Goal: Task Accomplishment & Management: Manage account settings

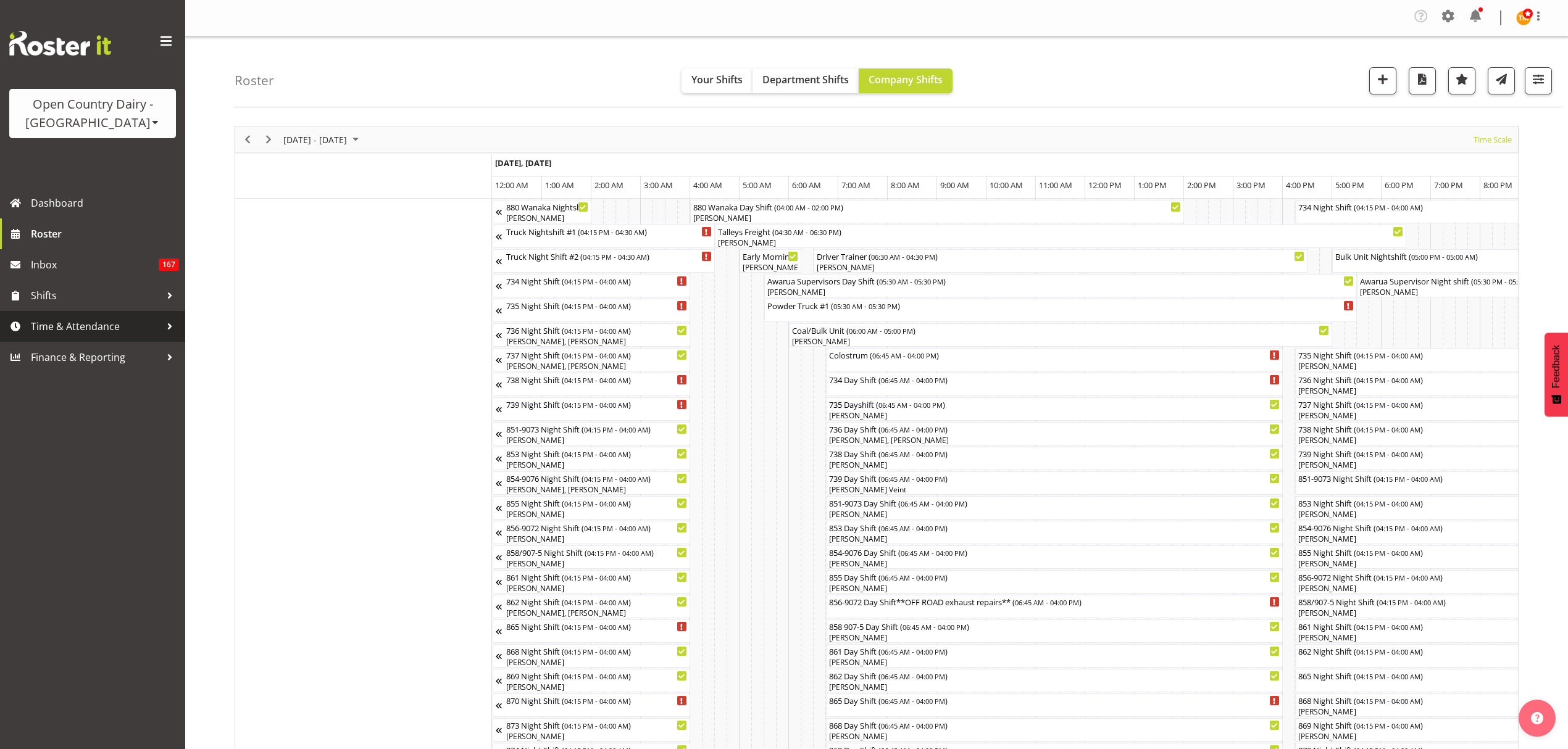
drag, startPoint x: 100, startPoint y: 320, endPoint x: 95, endPoint y: 326, distance: 7.8
click at [100, 320] on span "Time & Attendance" at bounding box center [95, 327] width 130 height 18
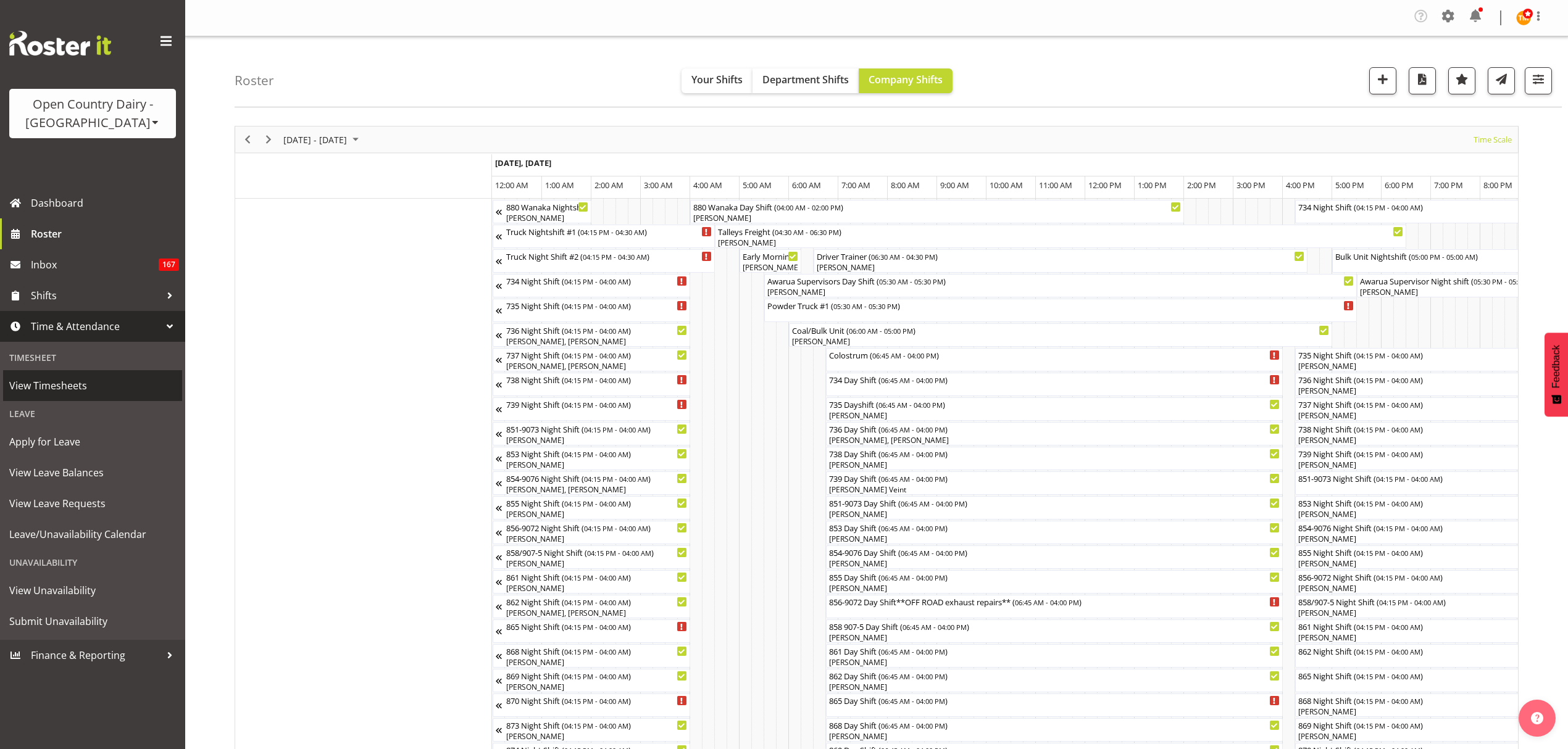
click at [67, 391] on span "View Timesheets" at bounding box center [92, 386] width 166 height 18
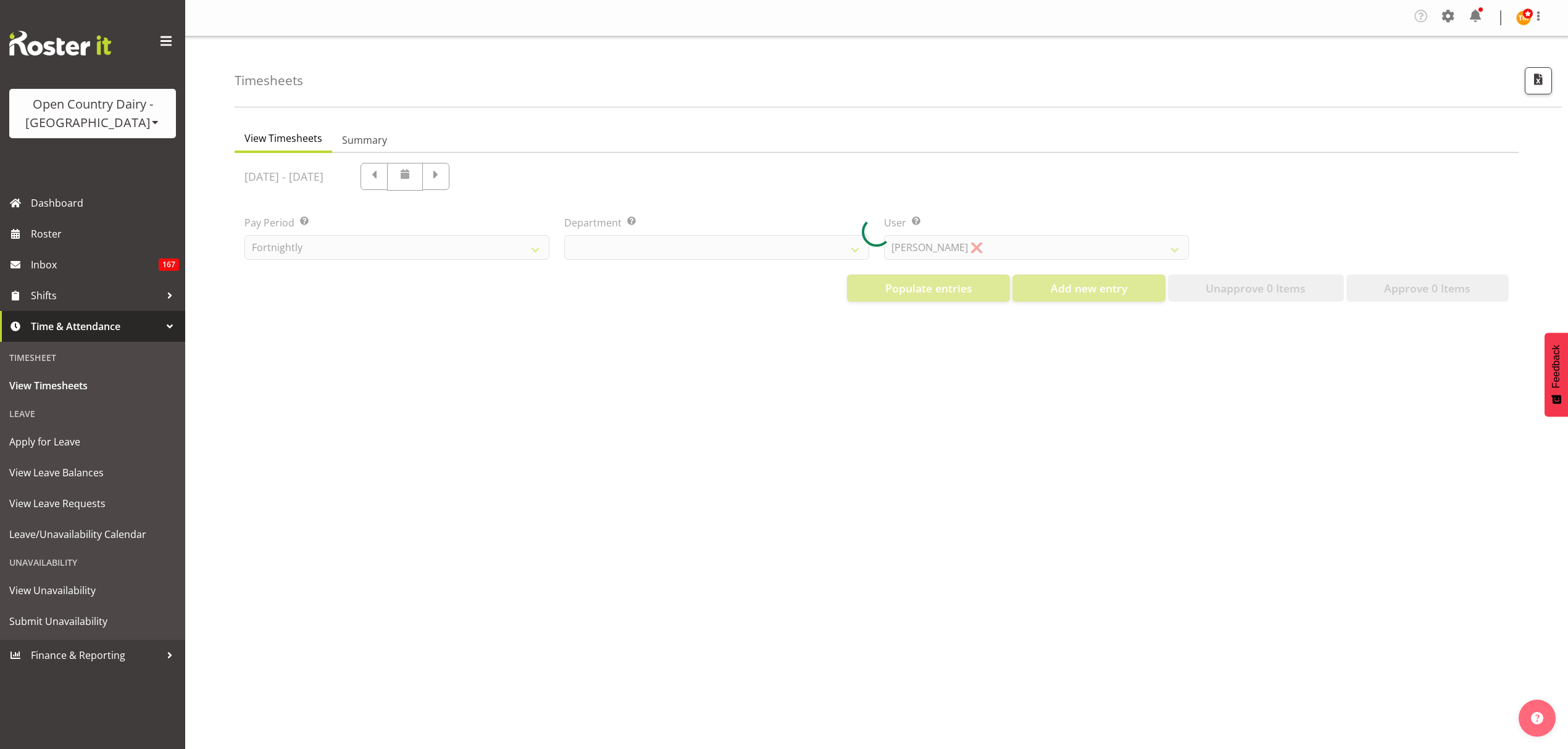
select select "699"
select select "8449"
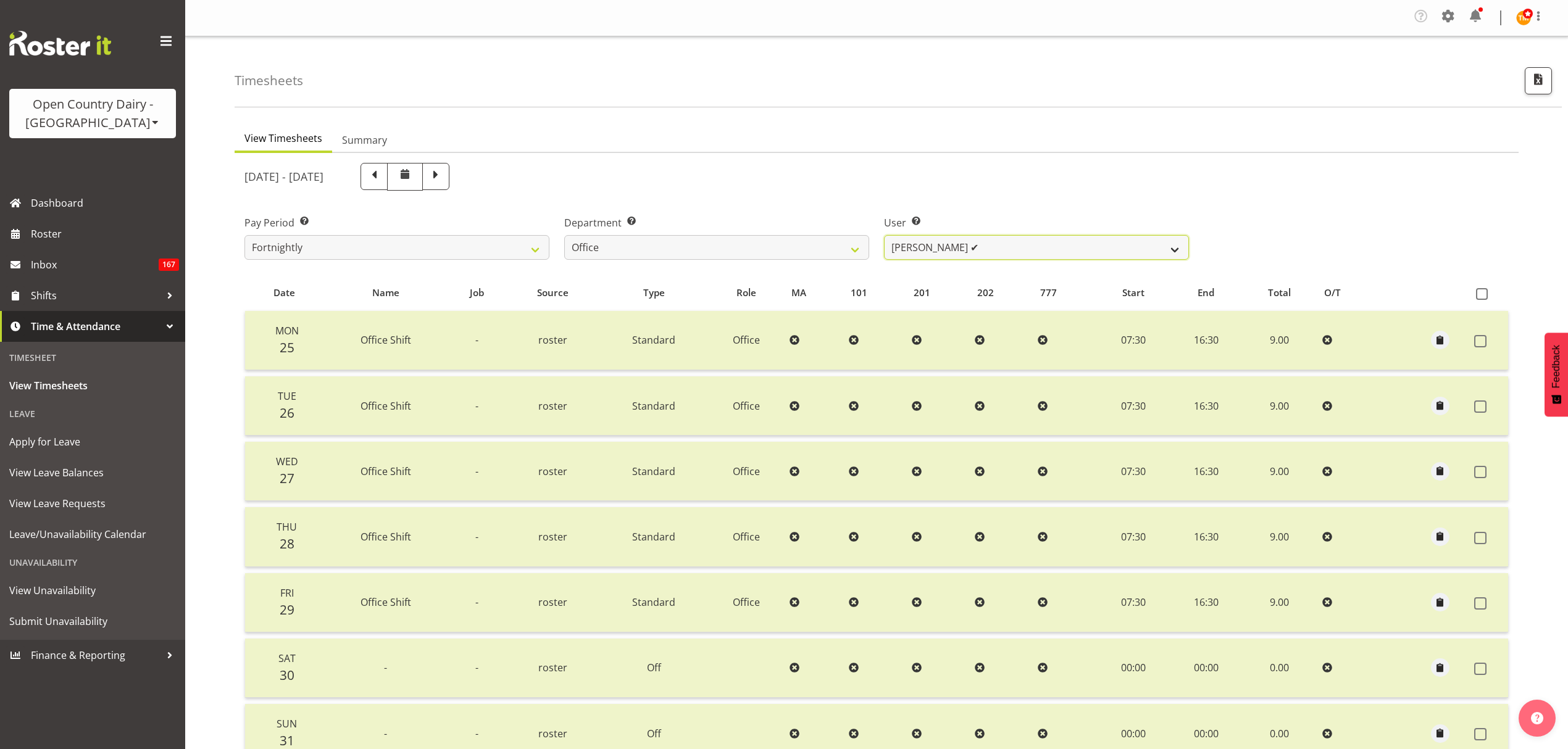
click at [917, 255] on select "Clare Welland ✔ Corey Millan ✔ Jessica Greenwood ❌ Michael Campbell ✔ Michelle …" at bounding box center [1037, 248] width 305 height 25
click at [826, 255] on select "734 735 736 737 738 739 851 852 853 854 855 856 858 861 862 865 868 869 870 873" at bounding box center [717, 248] width 305 height 25
select select "908"
click at [564, 236] on select "734 735 736 737 738 739 851 852 853 854 855 856 858 861 862 865 868 869 870 873" at bounding box center [717, 248] width 305 height 25
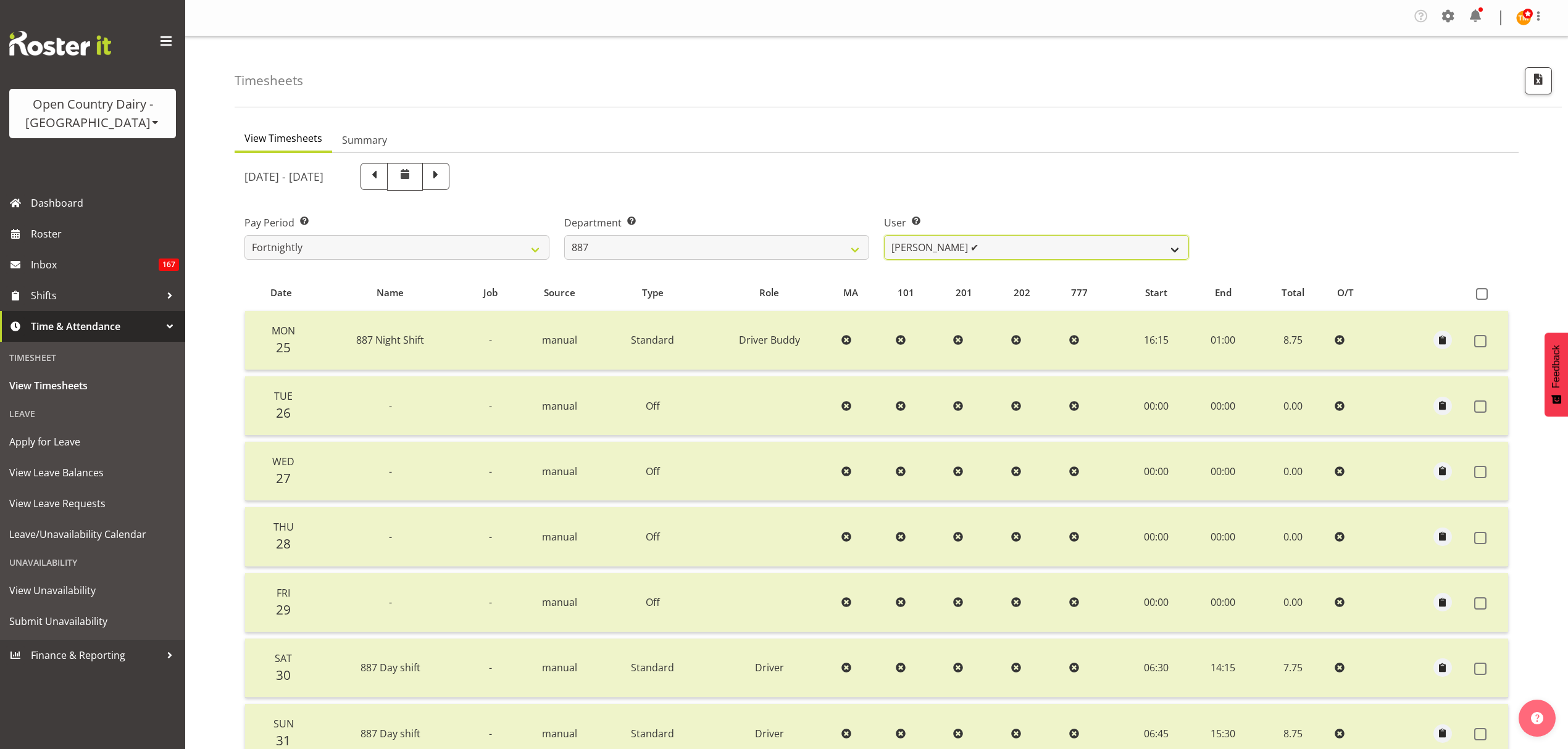
click at [1016, 258] on select "Andrew Muir ✔ Bruce Spencer ✔ Neville Hoatten ✔ Warren Tempelman ✔" at bounding box center [1037, 248] width 305 height 25
select select "7391"
click at [884, 236] on select "Andrew Muir ✔ Bruce Spencer ✔ Neville Hoatten ✔ Warren Tempelman ✔" at bounding box center [1037, 248] width 305 height 25
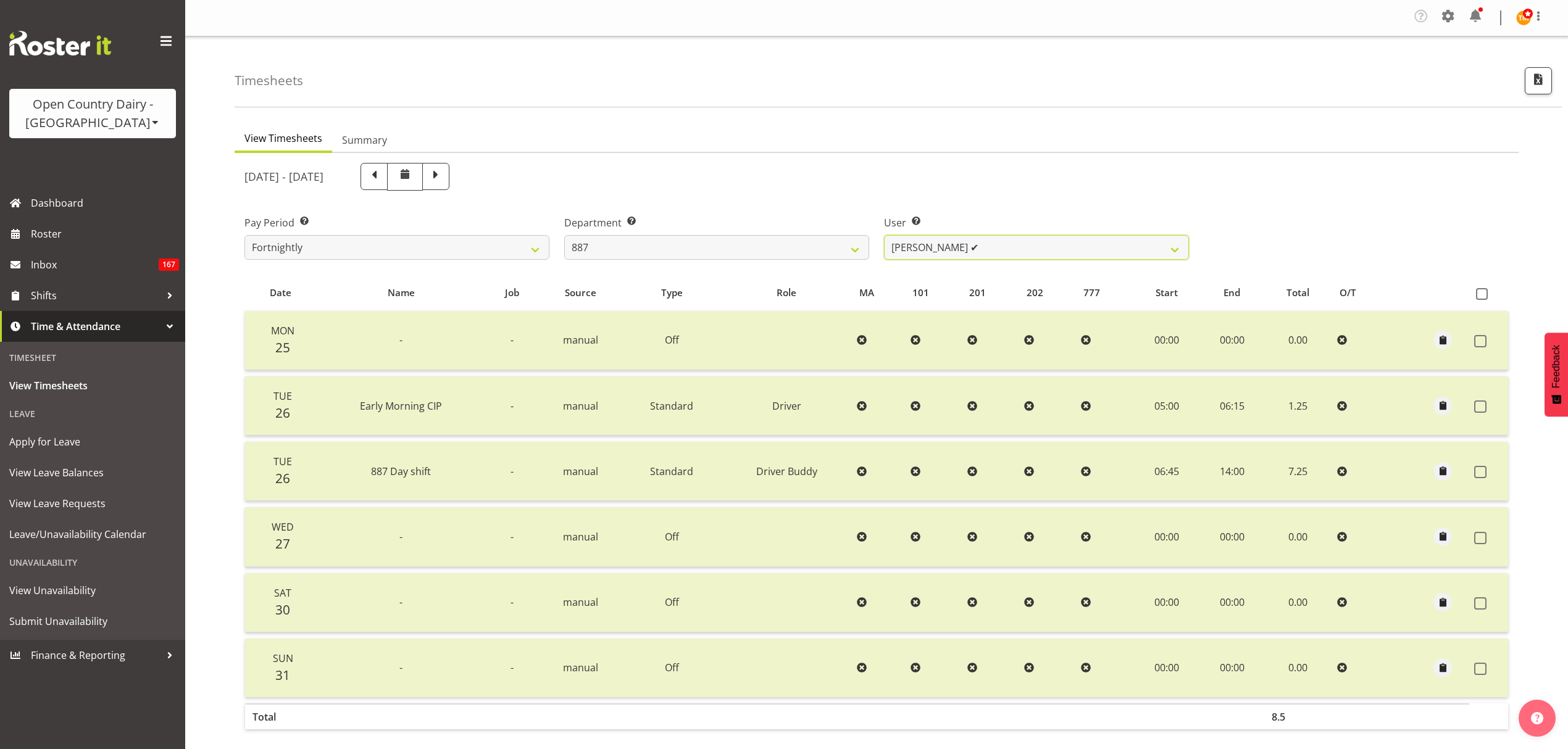
scroll to position [58, 0]
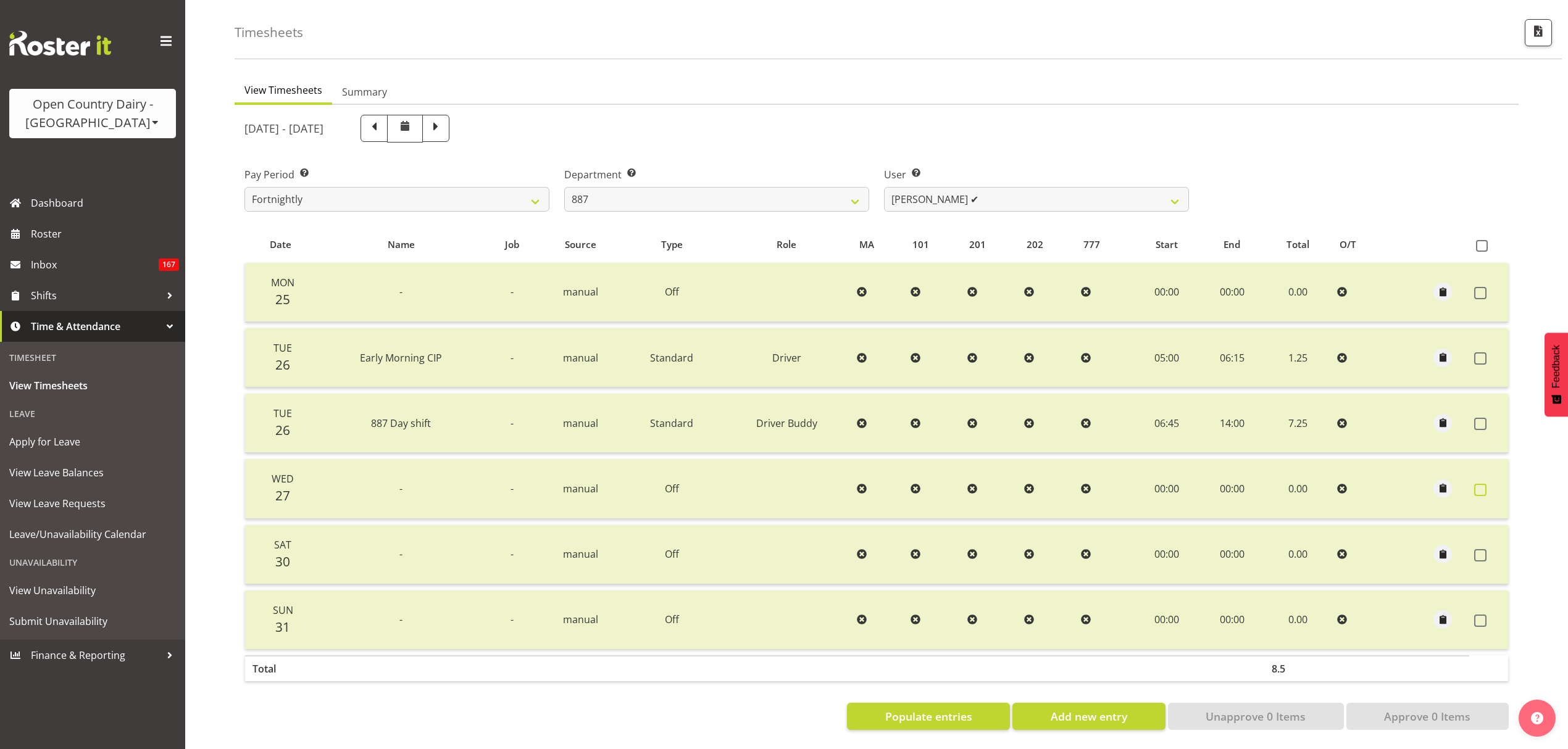
click at [1484, 484] on span at bounding box center [1481, 490] width 12 height 12
checkbox input "true"
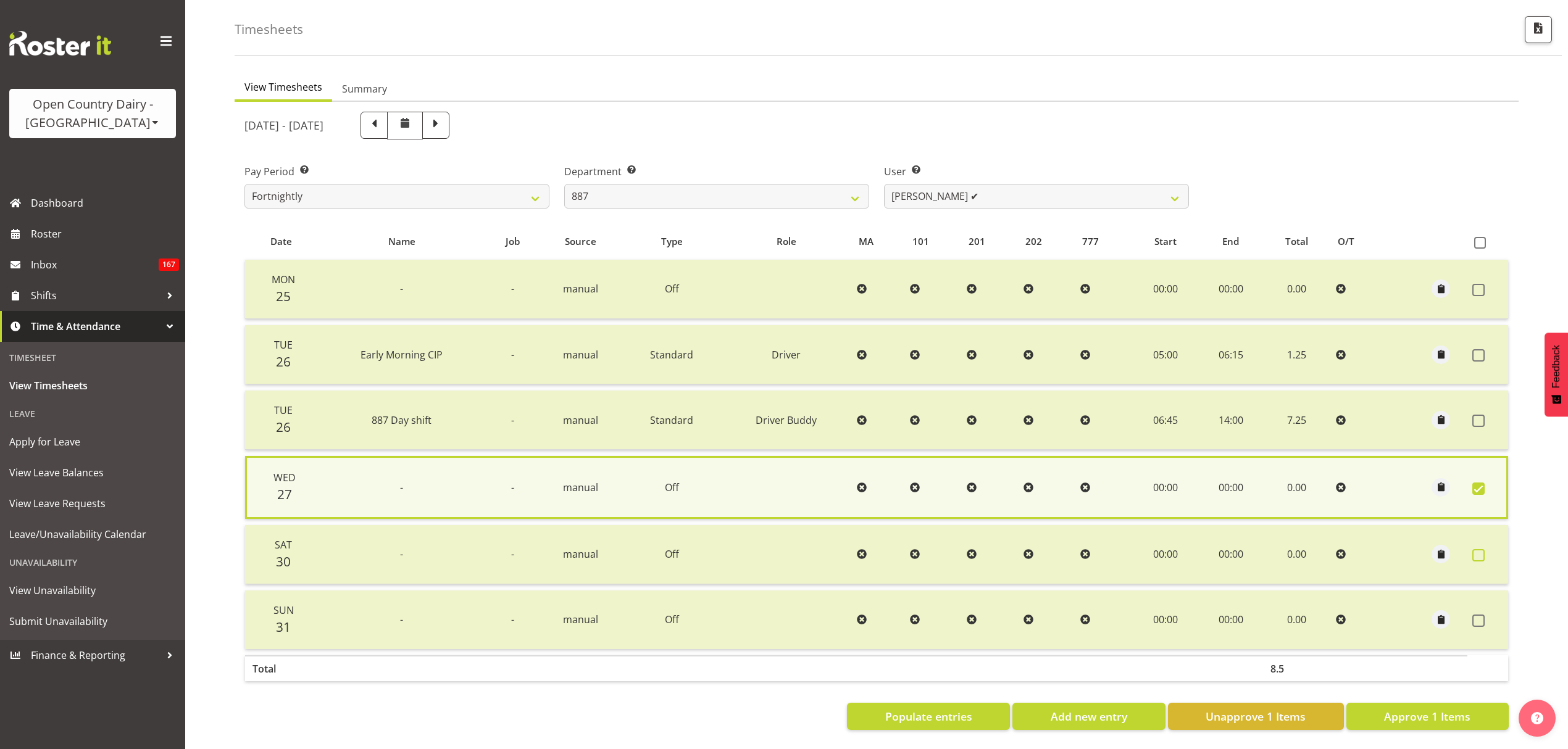
click at [1482, 551] on span at bounding box center [1478, 556] width 12 height 12
checkbox input "true"
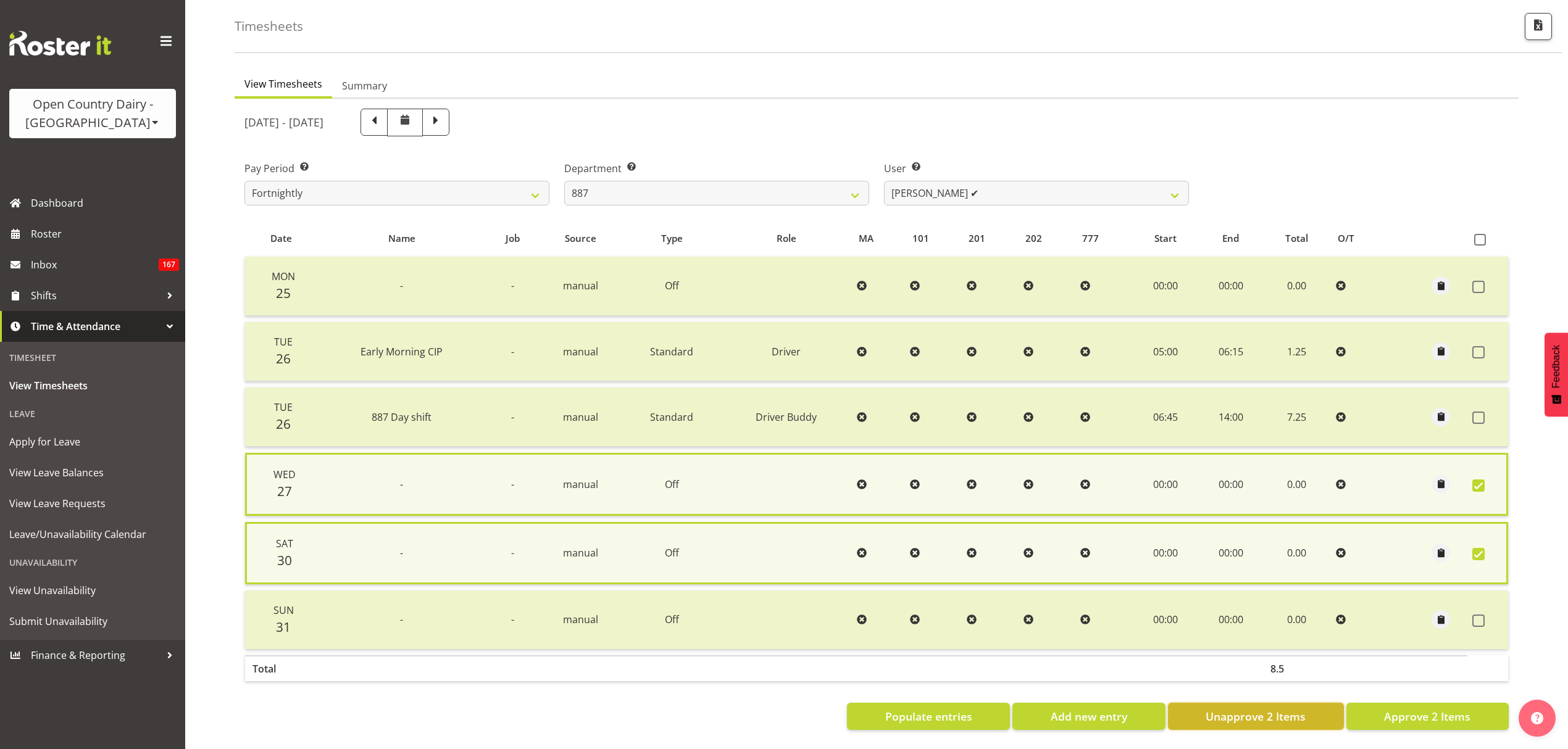
click at [1309, 706] on button "Unapprove 2 Items" at bounding box center [1255, 716] width 176 height 27
checkbox input "false"
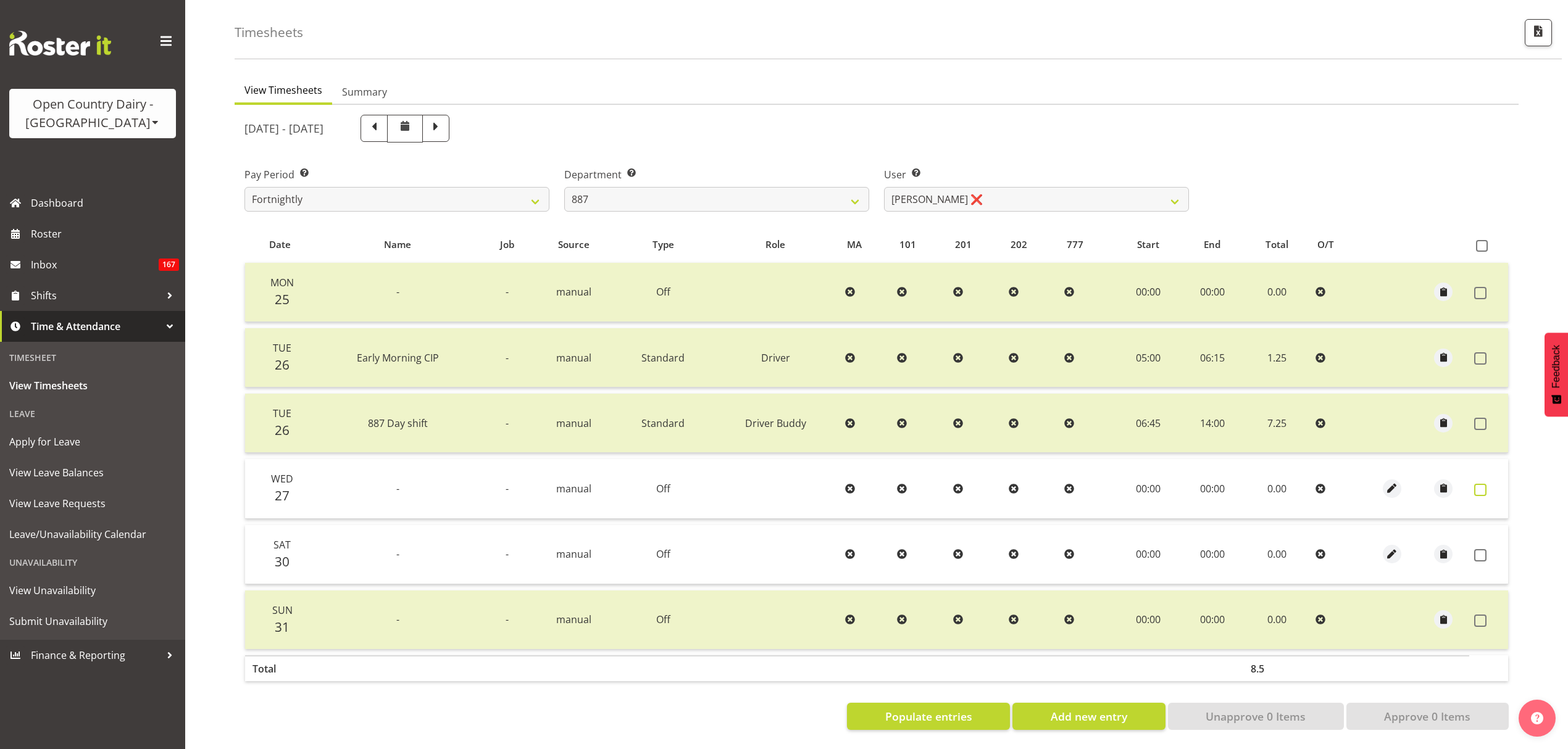
click at [1489, 484] on label at bounding box center [1484, 490] width 19 height 12
checkbox input "true"
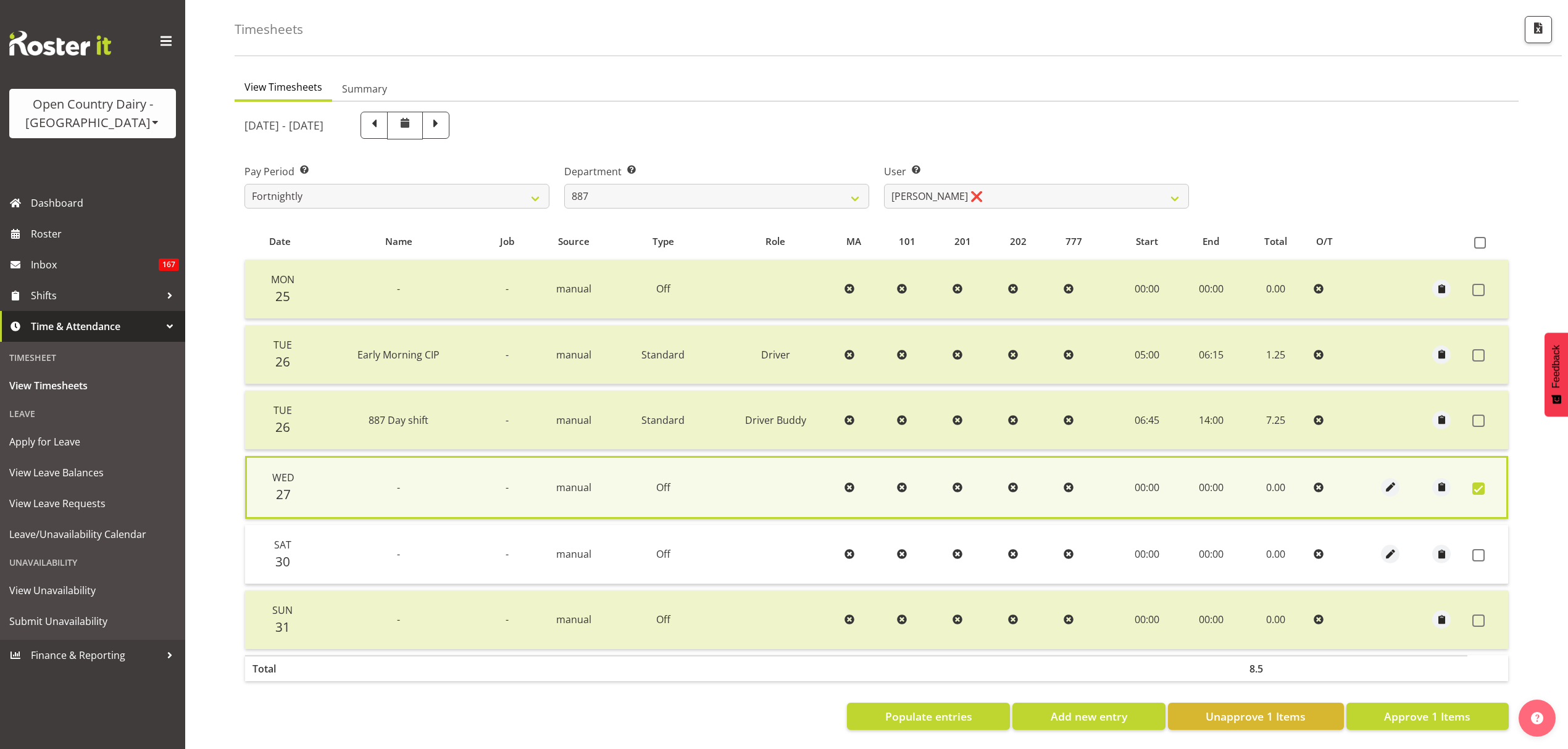
click at [1482, 537] on td at bounding box center [1487, 554] width 41 height 59
click at [1481, 550] on span at bounding box center [1478, 556] width 12 height 12
checkbox input "true"
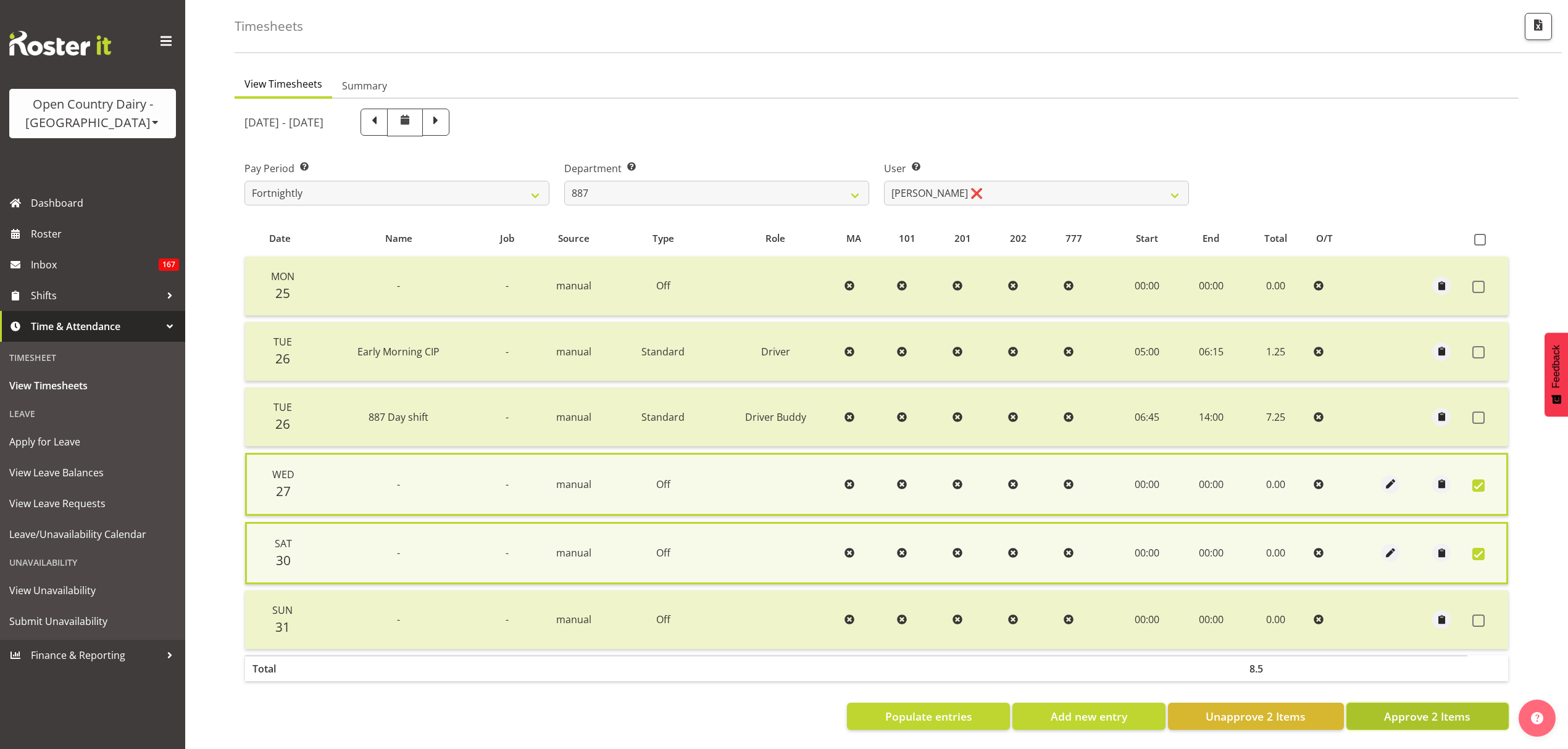
click at [1379, 706] on button "Approve 2 Items" at bounding box center [1428, 716] width 163 height 27
checkbox input "false"
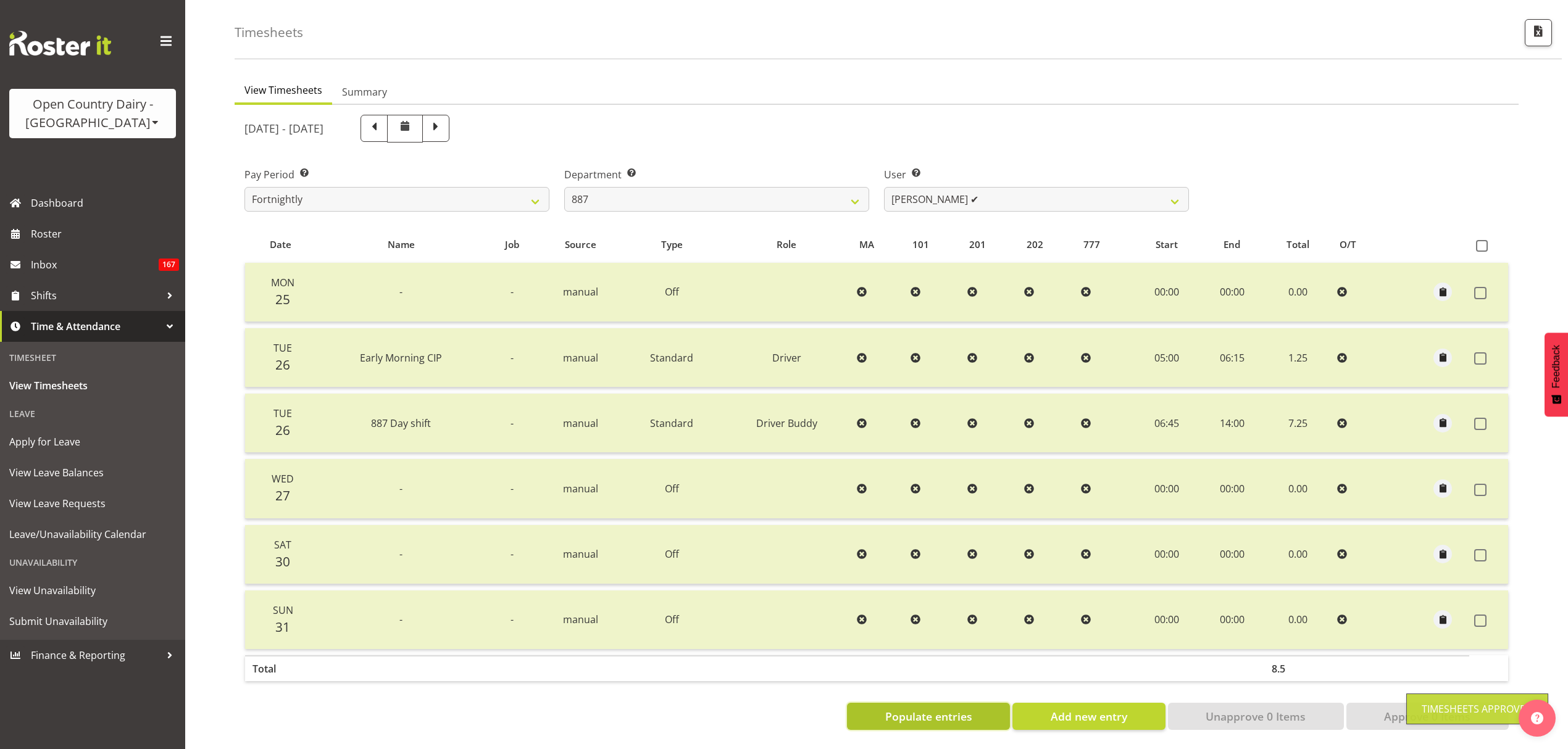
click at [986, 703] on button "Populate entries" at bounding box center [929, 716] width 163 height 27
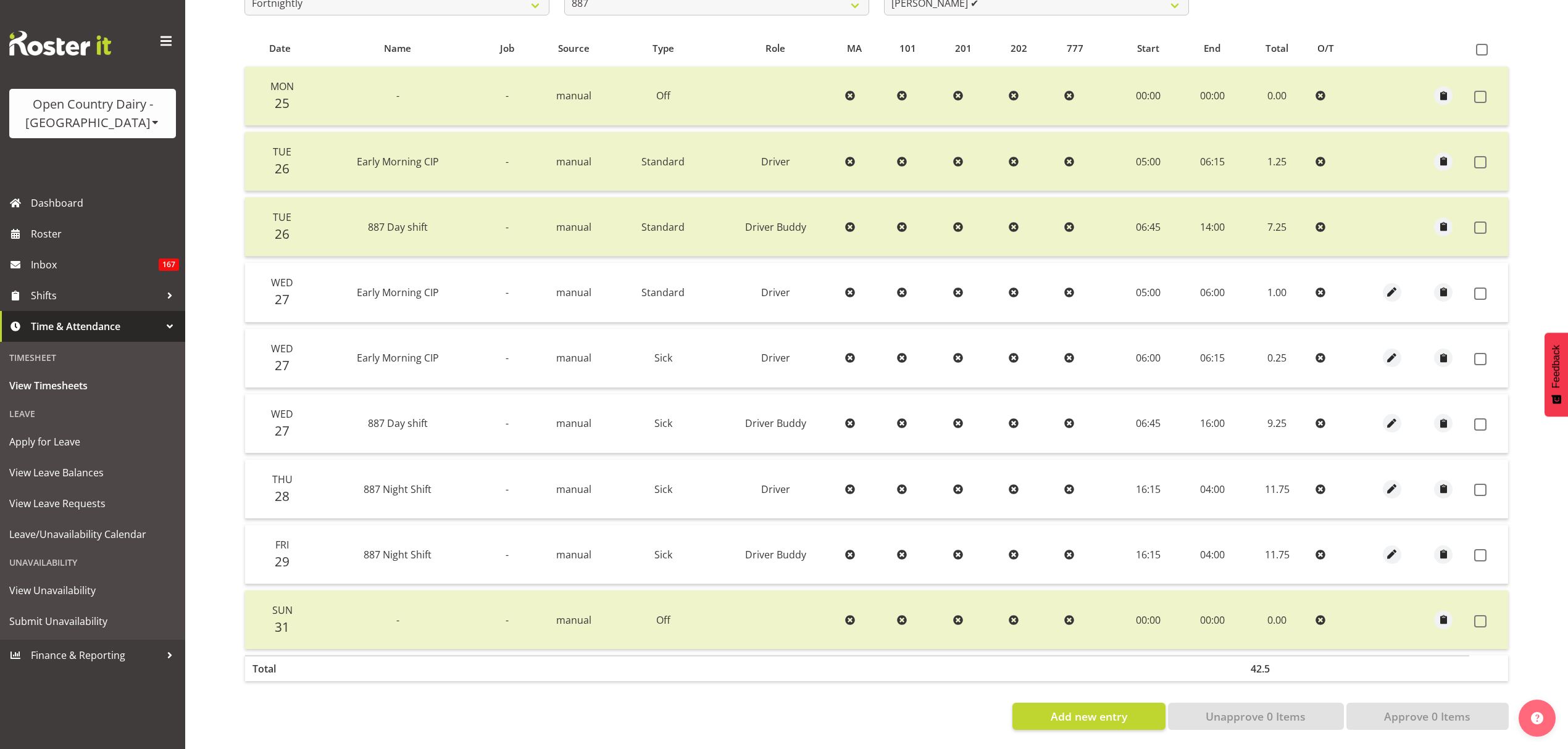
scroll to position [255, 0]
click at [1389, 289] on span "button" at bounding box center [1392, 292] width 15 height 15
select select "Standard"
select select "687"
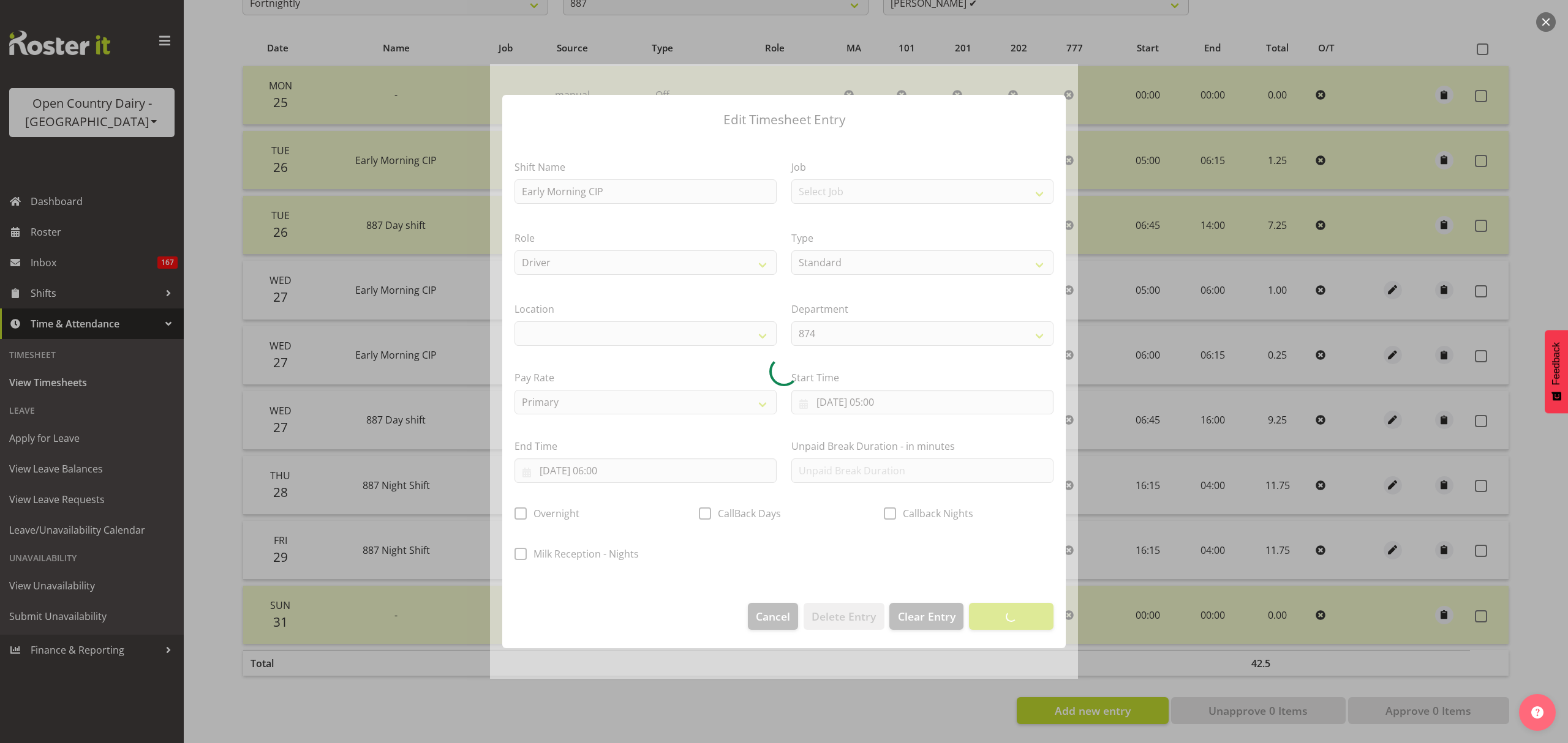
select select
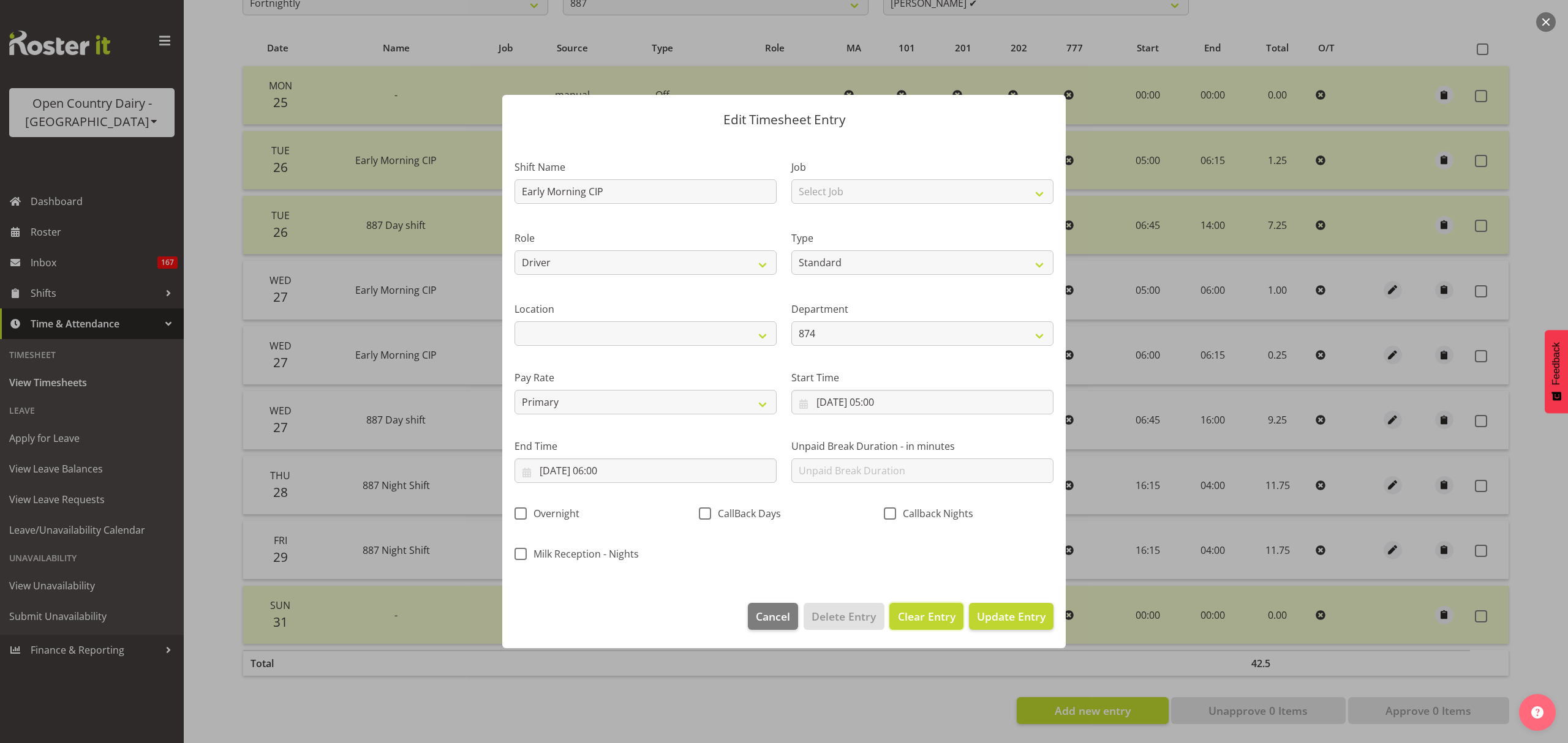
click at [905, 614] on span "Clear Entry" at bounding box center [927, 616] width 58 height 16
select select "Off"
type input "0"
select select
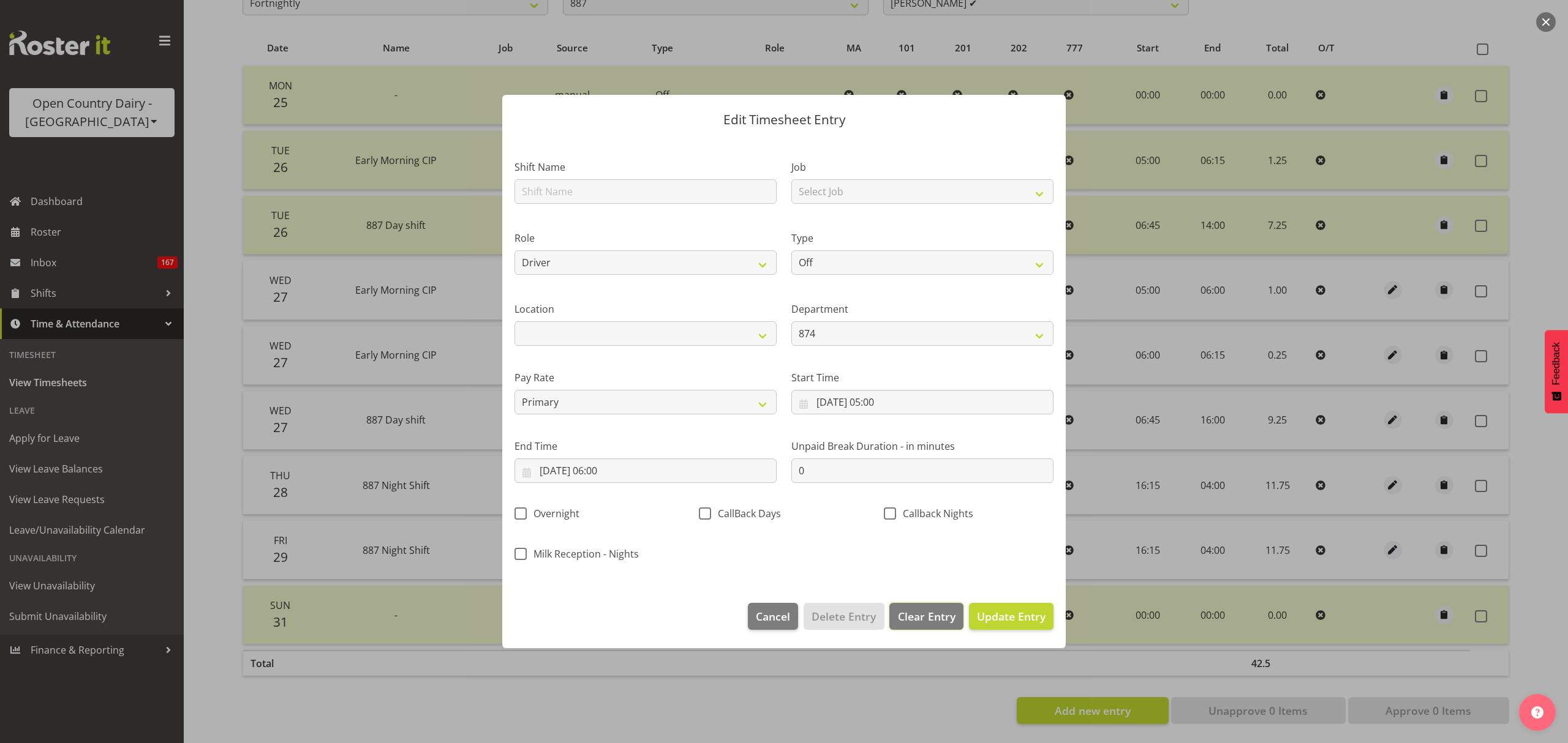
select select
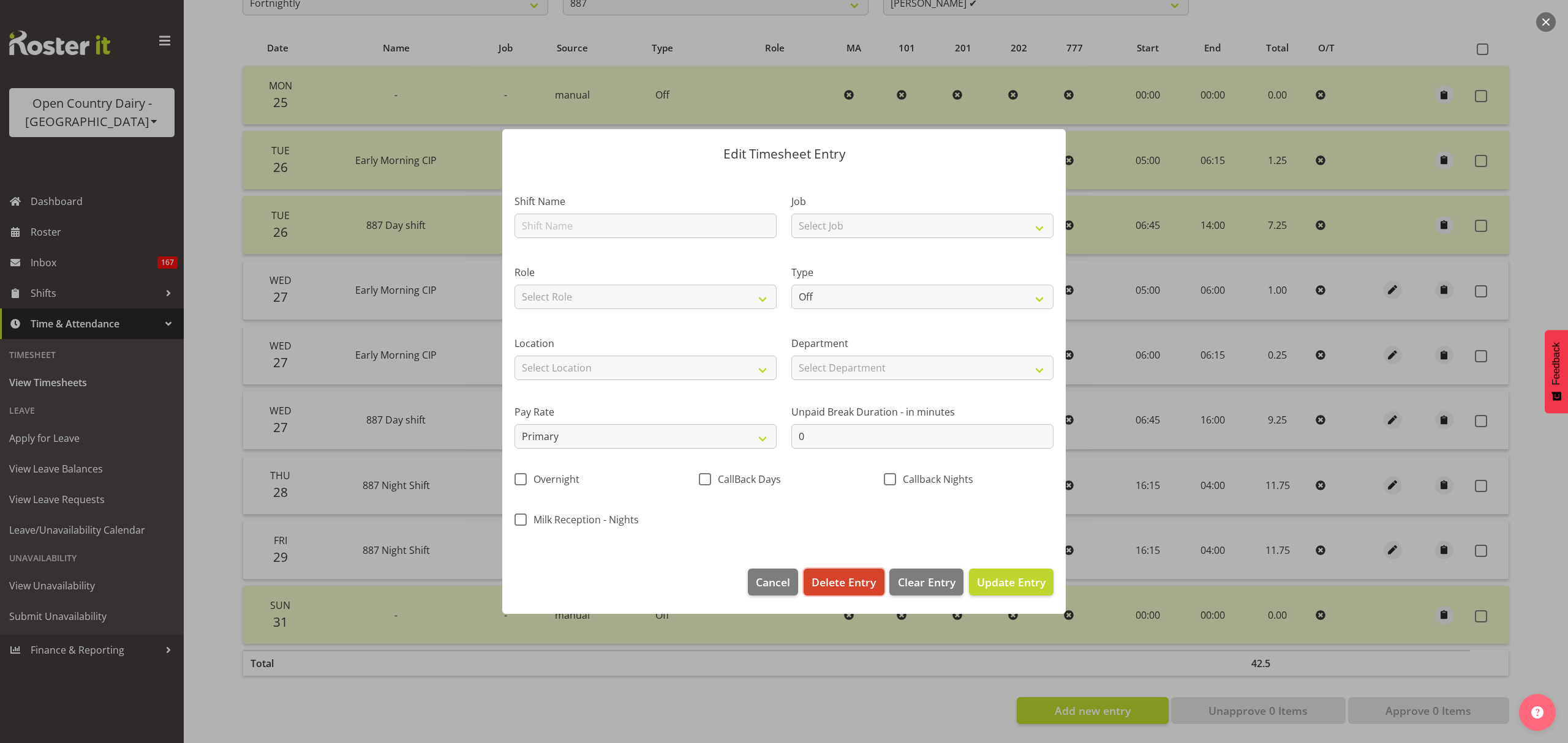
click at [835, 586] on span "Delete Entry" at bounding box center [844, 582] width 65 height 16
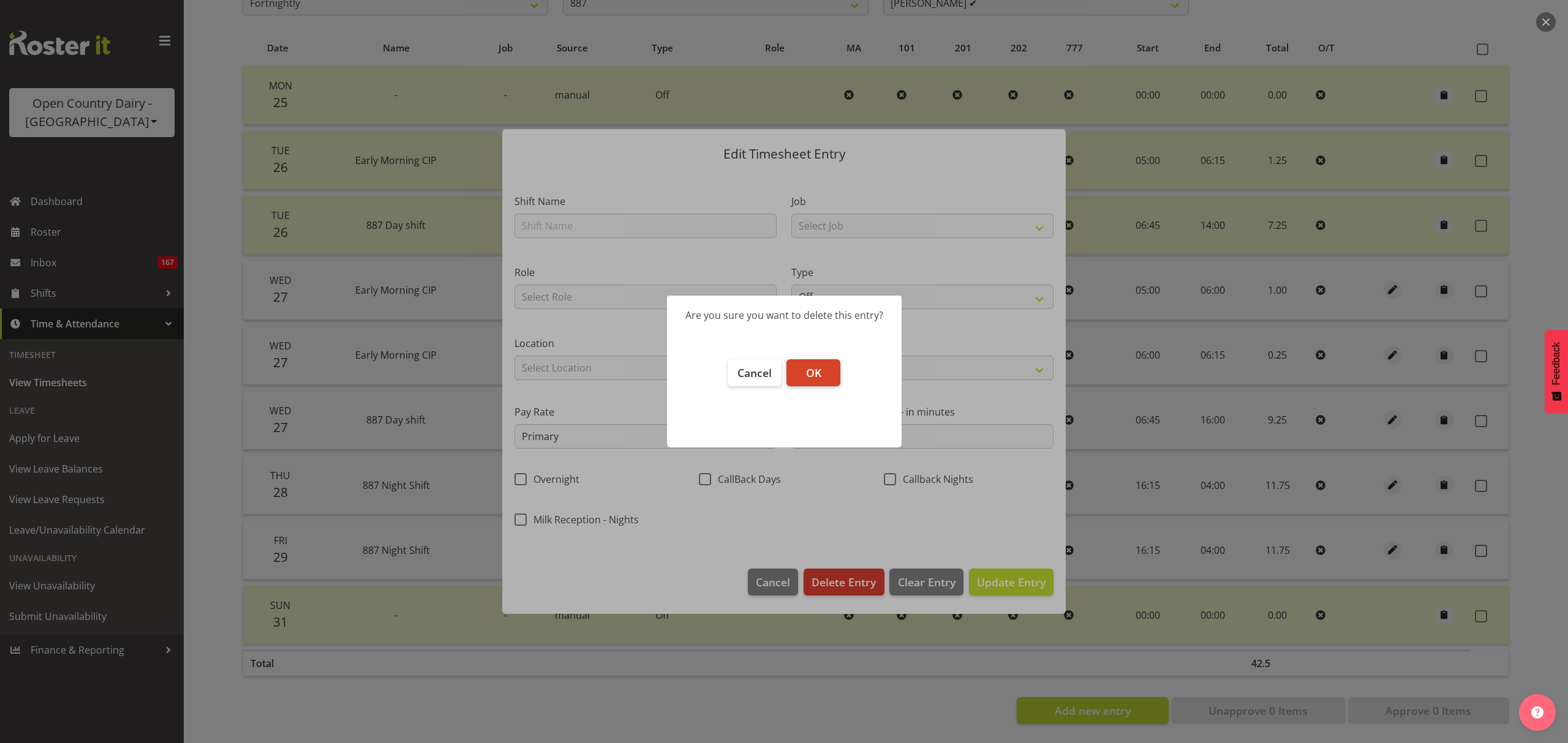
click at [822, 376] on button "OK" at bounding box center [813, 373] width 54 height 27
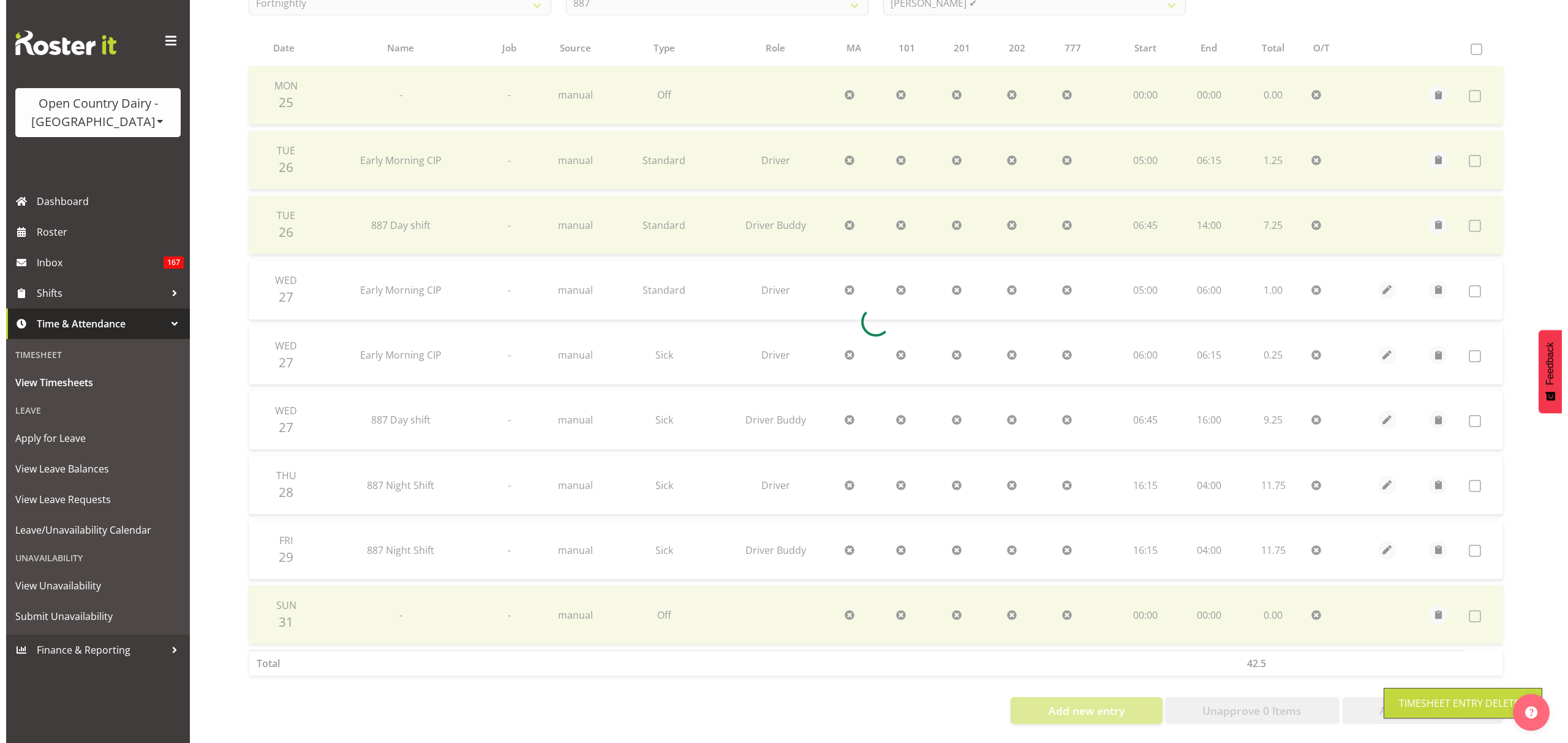
scroll to position [187, 0]
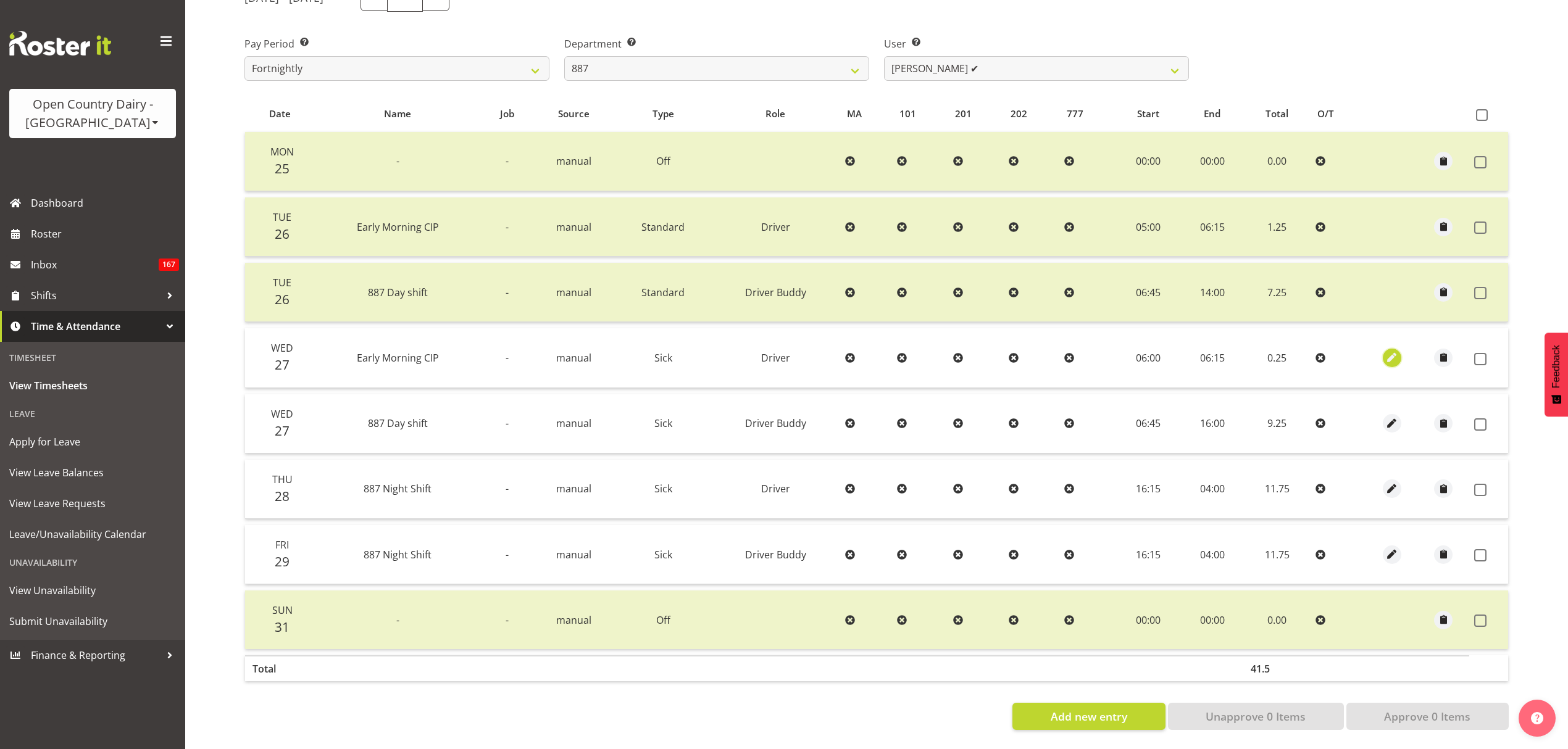
click at [1395, 350] on span "button" at bounding box center [1392, 357] width 15 height 15
select select "Sick"
select select "687"
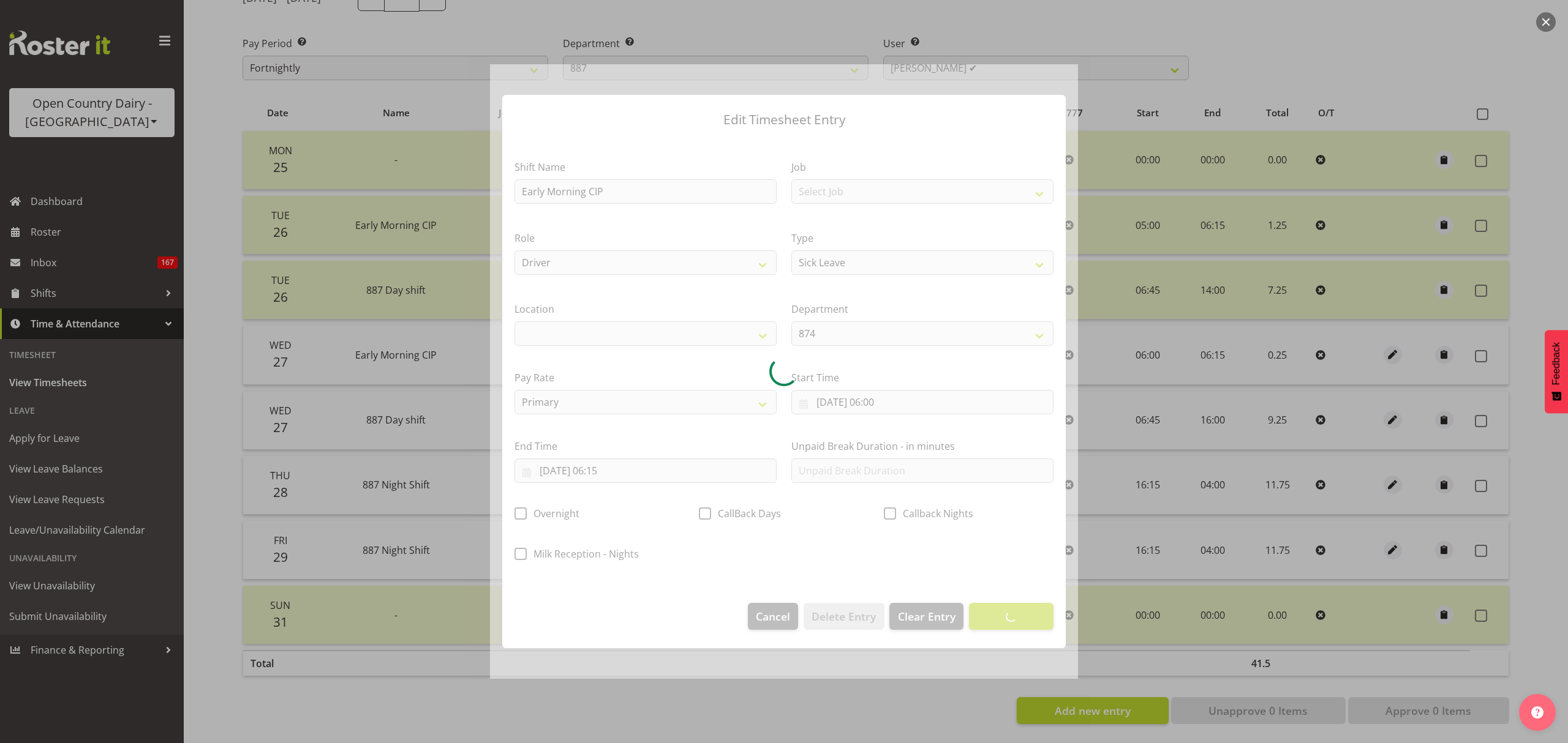
select select
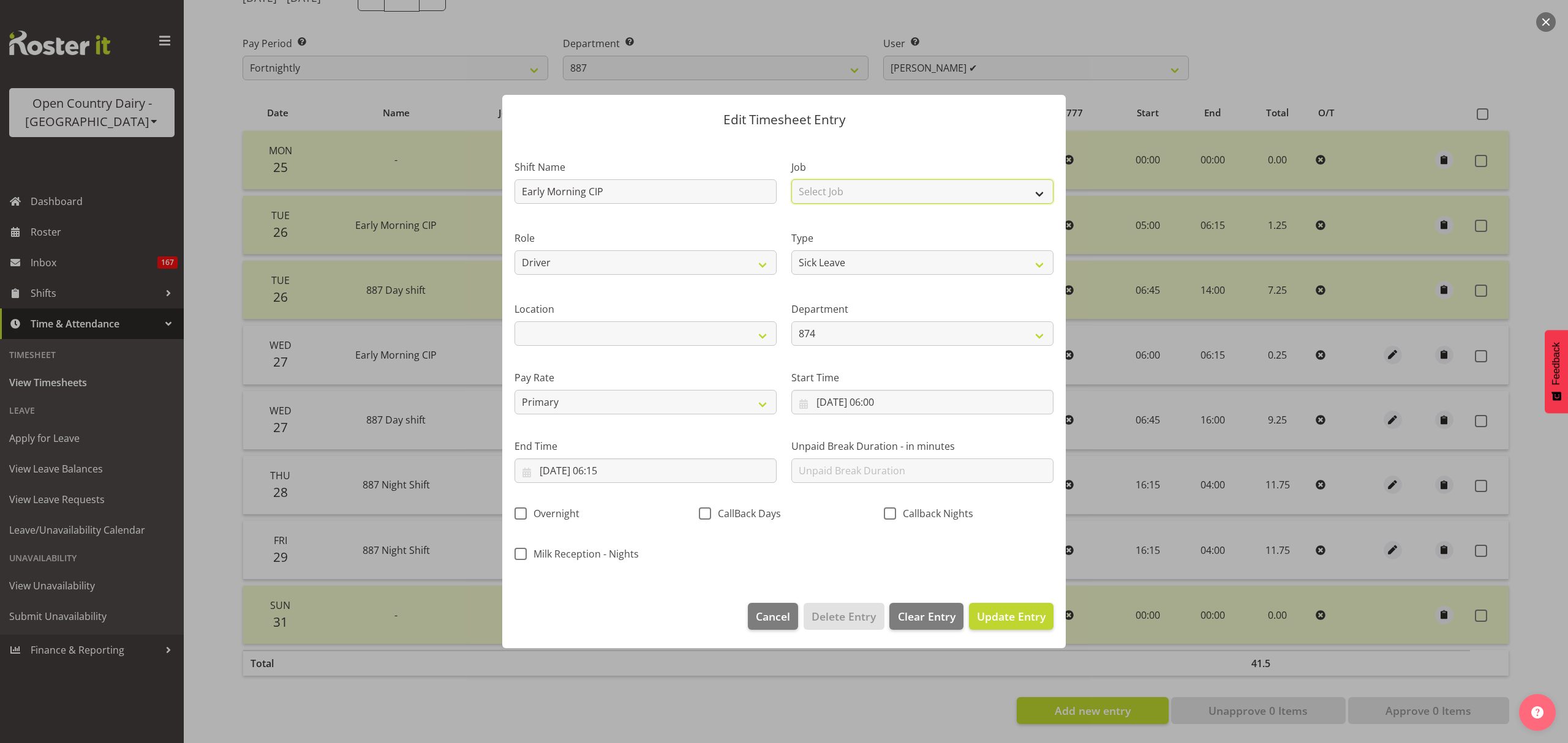
click at [888, 195] on select "Select Job Connecting /unconnecting Trailers Meeting" at bounding box center [922, 192] width 262 height 24
click at [891, 191] on select "Select Job Connecting /unconnecting Trailers Meeting" at bounding box center [922, 192] width 262 height 24
click at [662, 473] on input "27/08/2025, 06:15" at bounding box center [645, 471] width 262 height 24
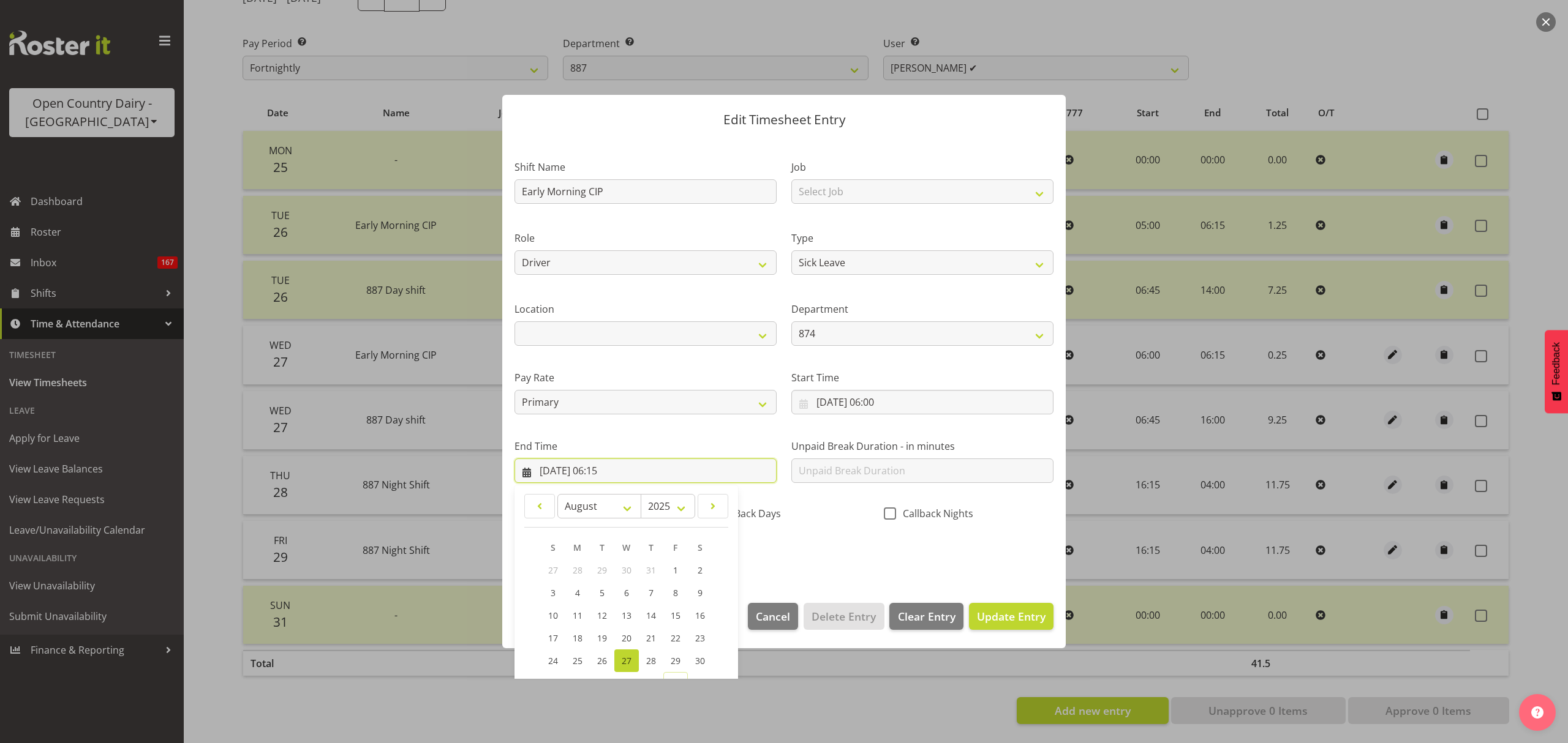
click at [661, 473] on input "27/08/2025, 06:15" at bounding box center [645, 471] width 262 height 24
click at [654, 432] on div "End Time 27/08/2025, 06:15 January February March April May June July August Se…" at bounding box center [646, 456] width 277 height 68
click at [674, 480] on input "27/08/2025, 06:15" at bounding box center [645, 471] width 262 height 24
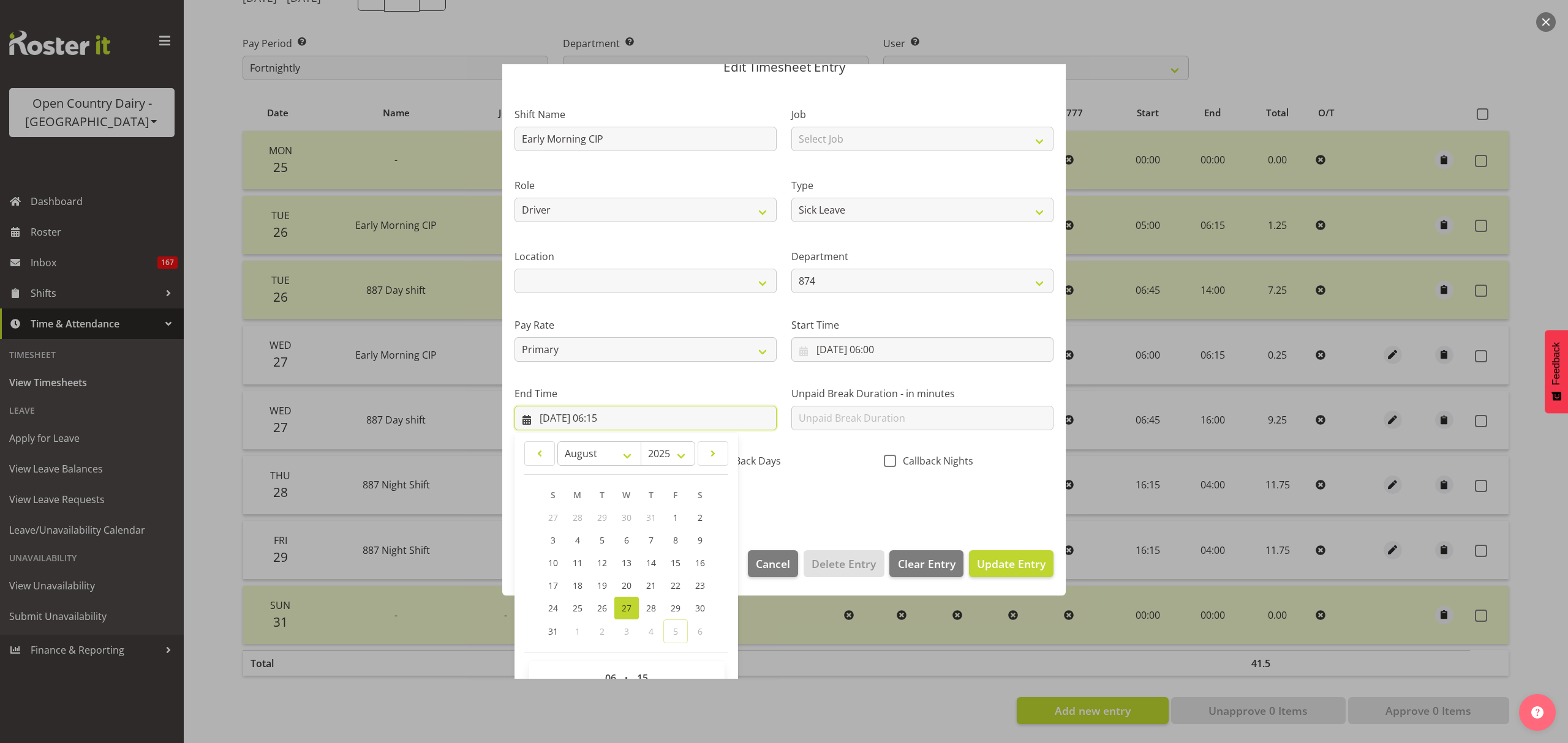
scroll to position [83, 0]
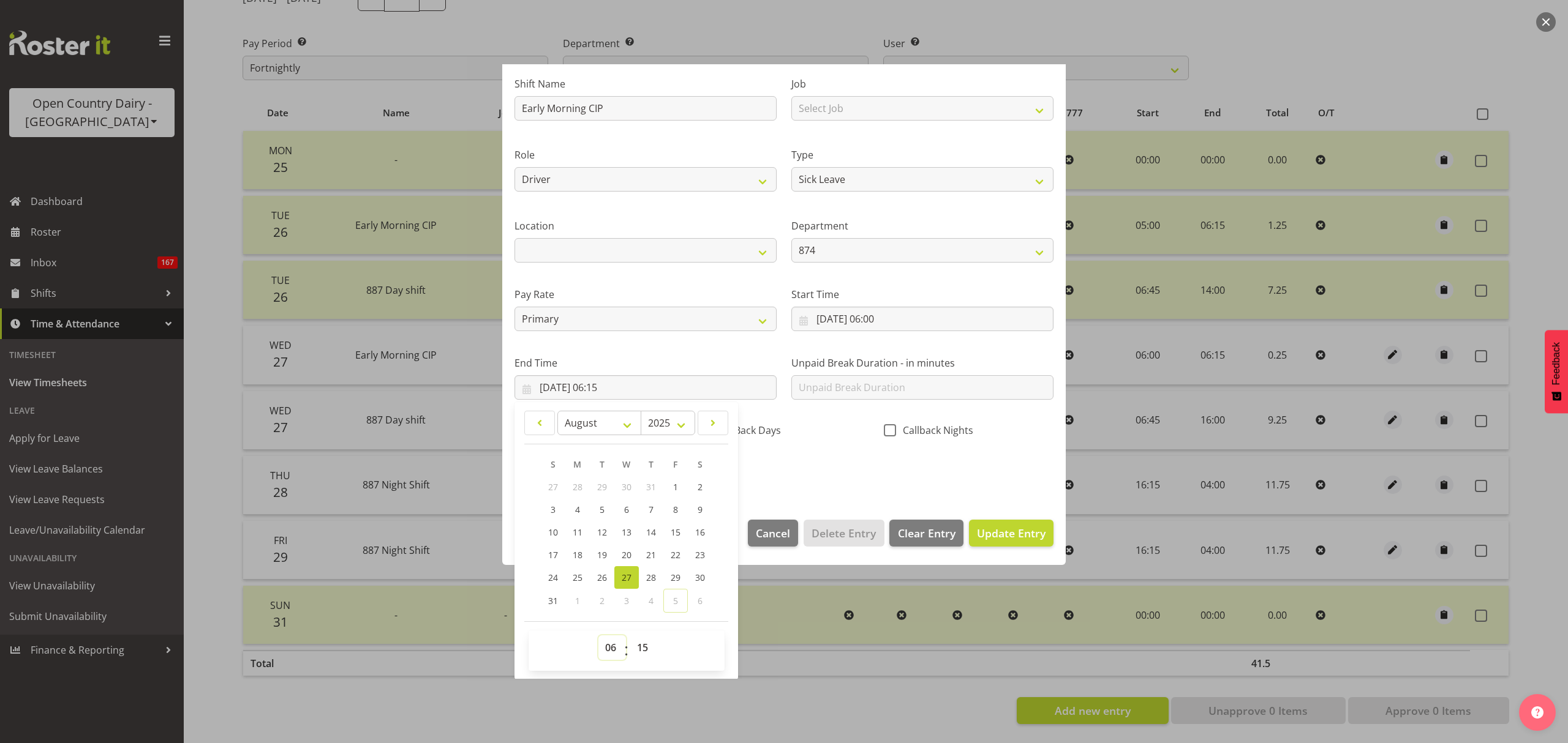
click at [615, 652] on select "00 01 02 03 04 05 06 07 08 09 10 11 12 13 14 15 16 17 18 19 20 21 22 23" at bounding box center [612, 648] width 27 height 24
click at [614, 649] on select "00 01 02 03 04 05 06 07 08 09 10 11 12 13 14 15 16 17 18 19 20 21 22 23" at bounding box center [612, 648] width 27 height 24
click at [703, 383] on input "27/08/2025, 06:15" at bounding box center [645, 388] width 262 height 24
click at [693, 359] on label "End Time" at bounding box center [645, 363] width 262 height 14
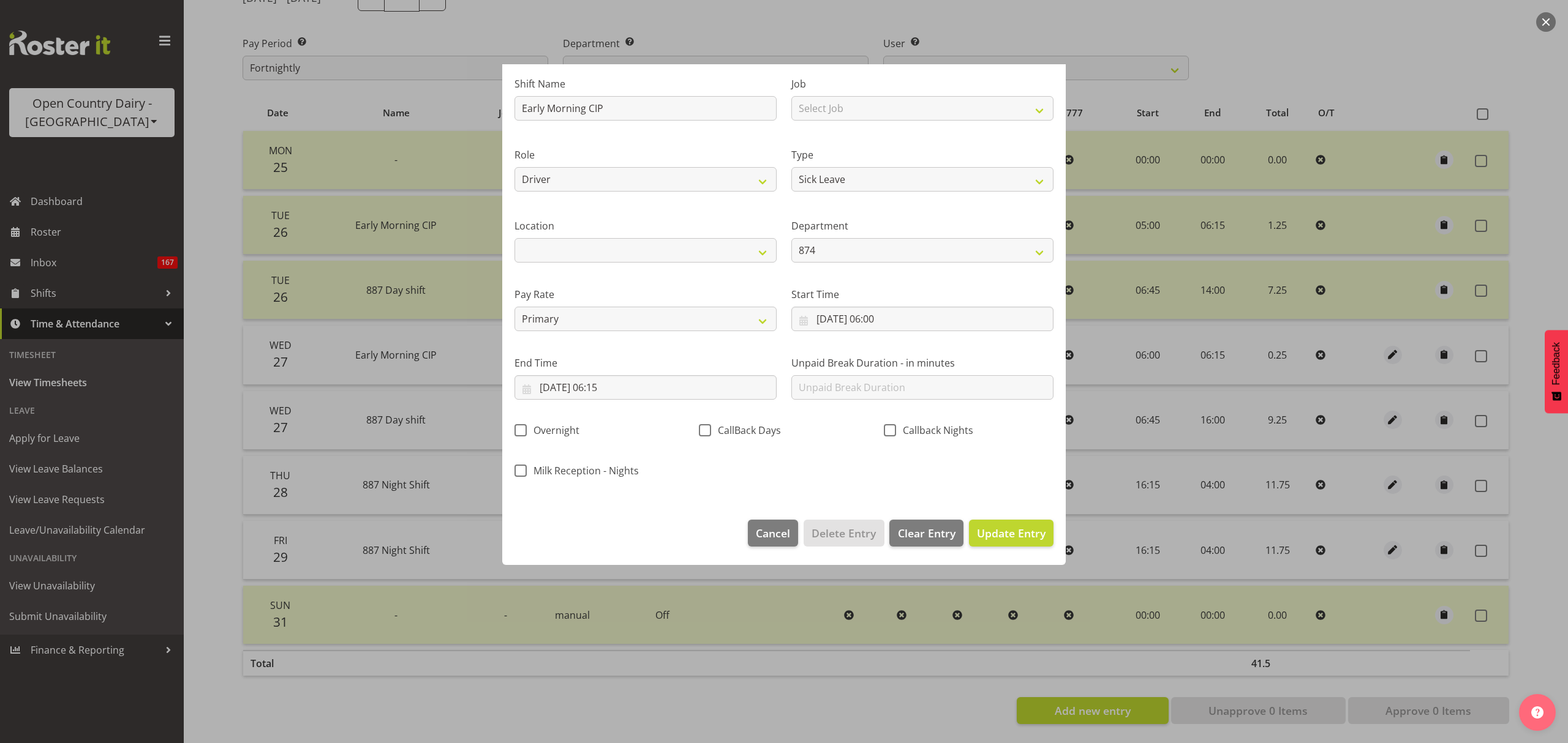
scroll to position [0, 0]
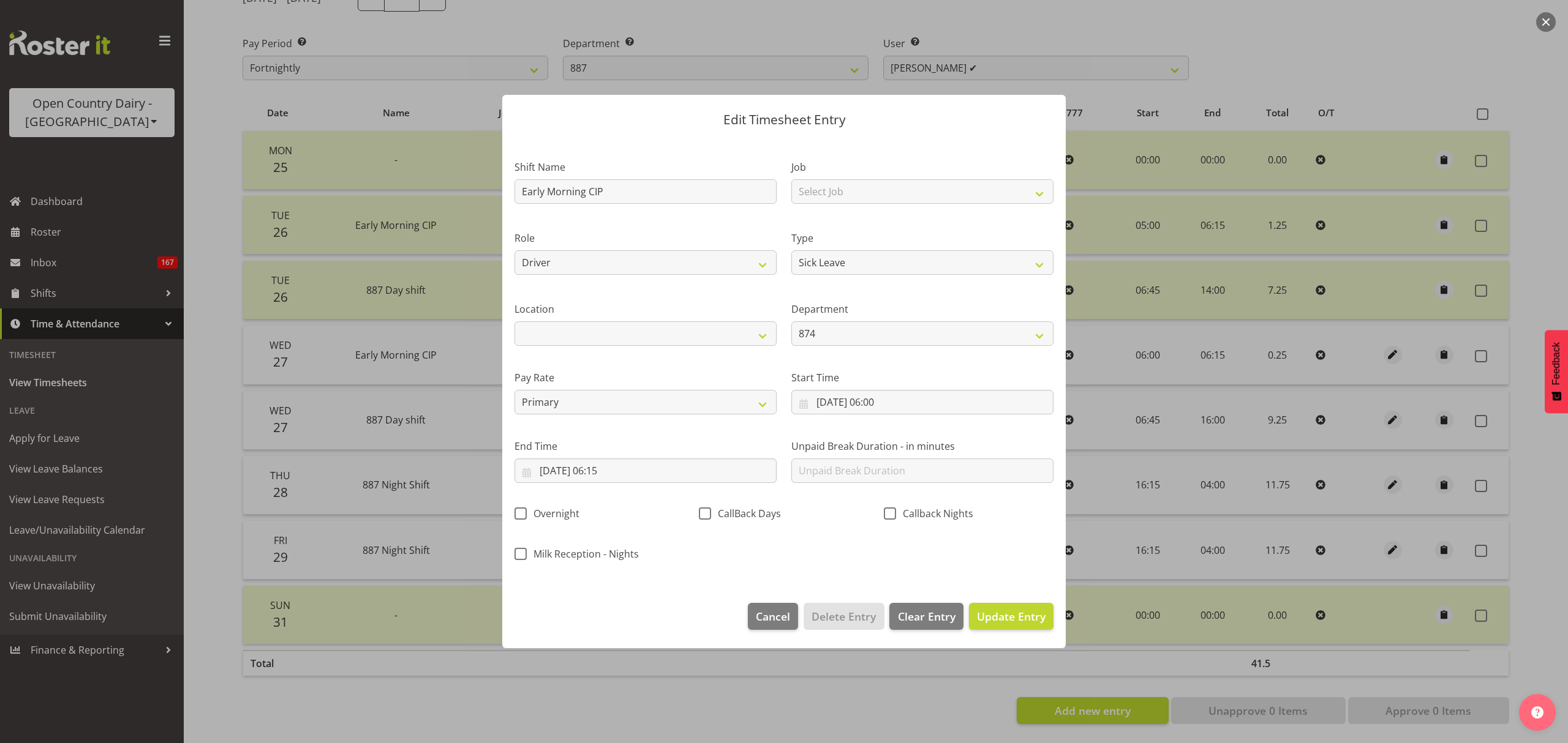
click at [689, 379] on label "Pay Rate" at bounding box center [645, 377] width 262 height 14
click at [654, 471] on input "27/08/2025, 06:15" at bounding box center [645, 471] width 262 height 24
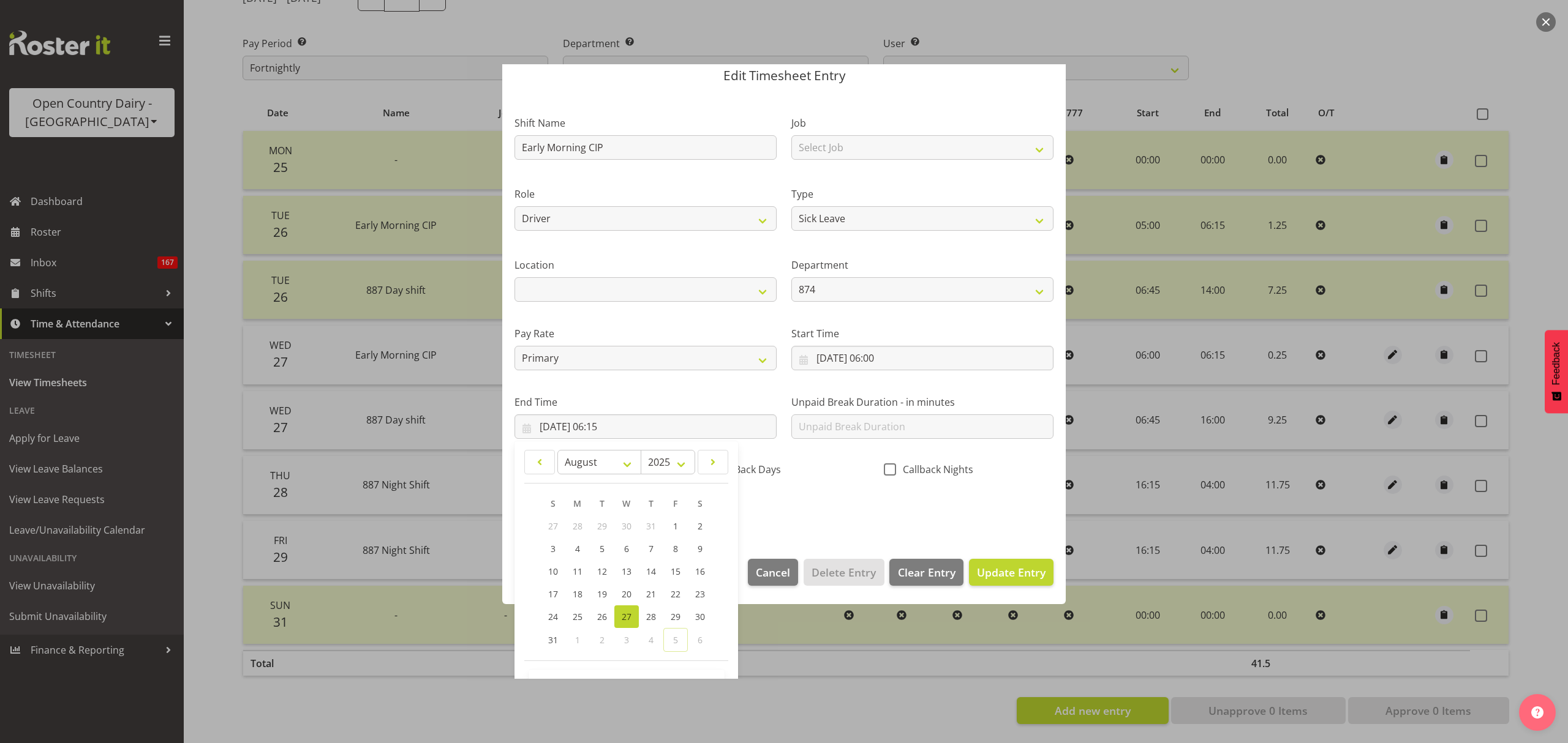
scroll to position [83, 0]
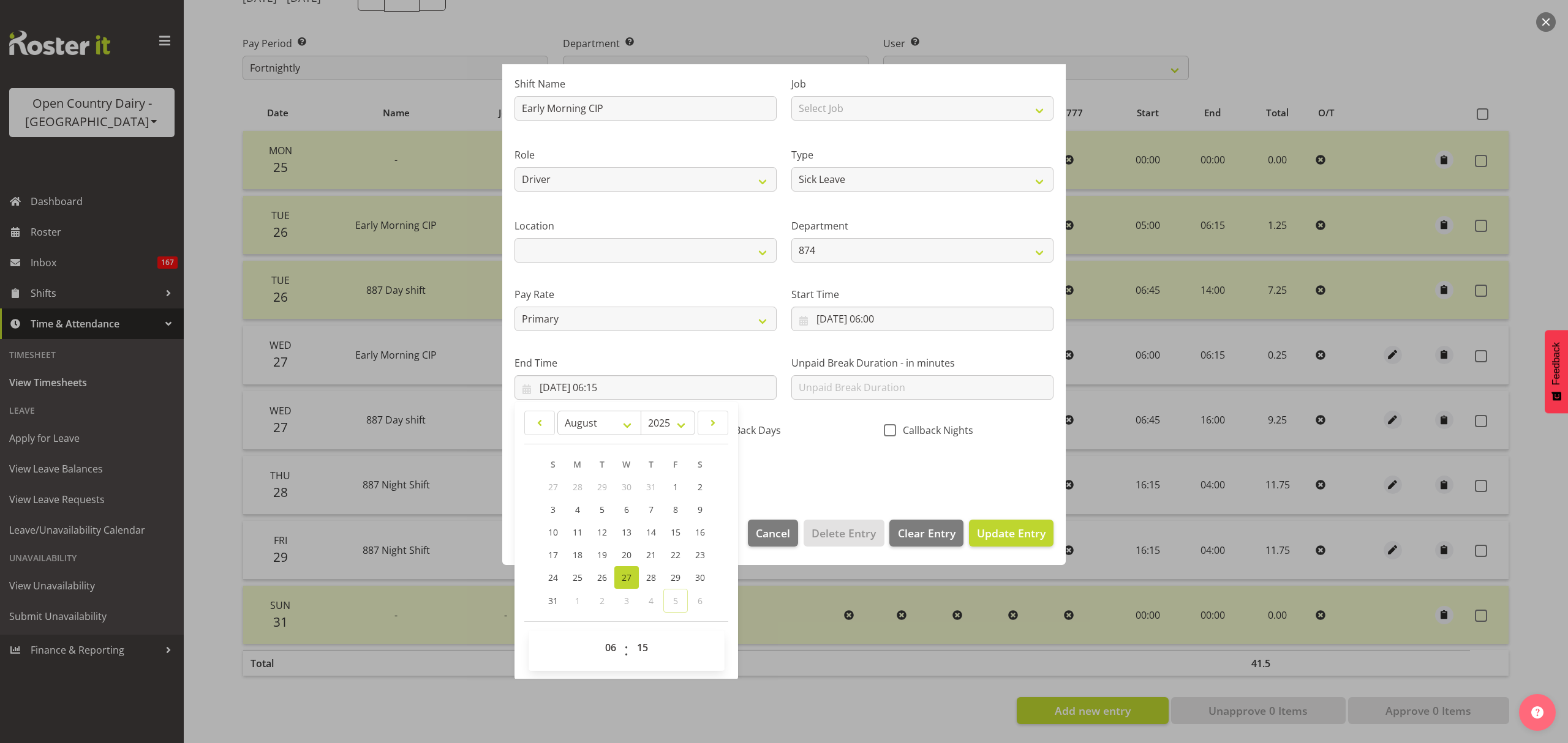
click at [833, 456] on div "Shift Name Early Morning CIP Job Select Job Connecting /unconnecting Trailers M…" at bounding box center [784, 274] width 554 height 429
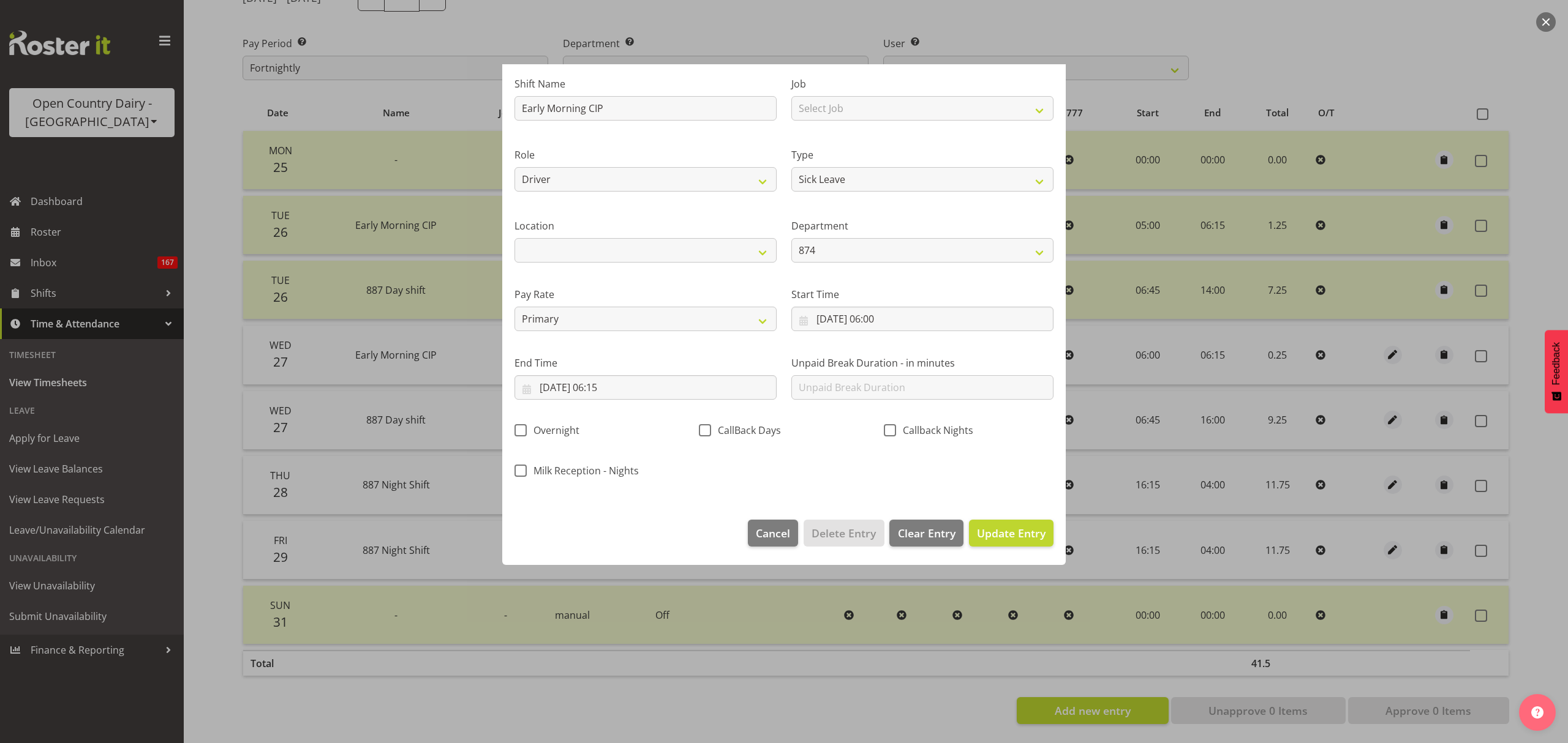
scroll to position [0, 0]
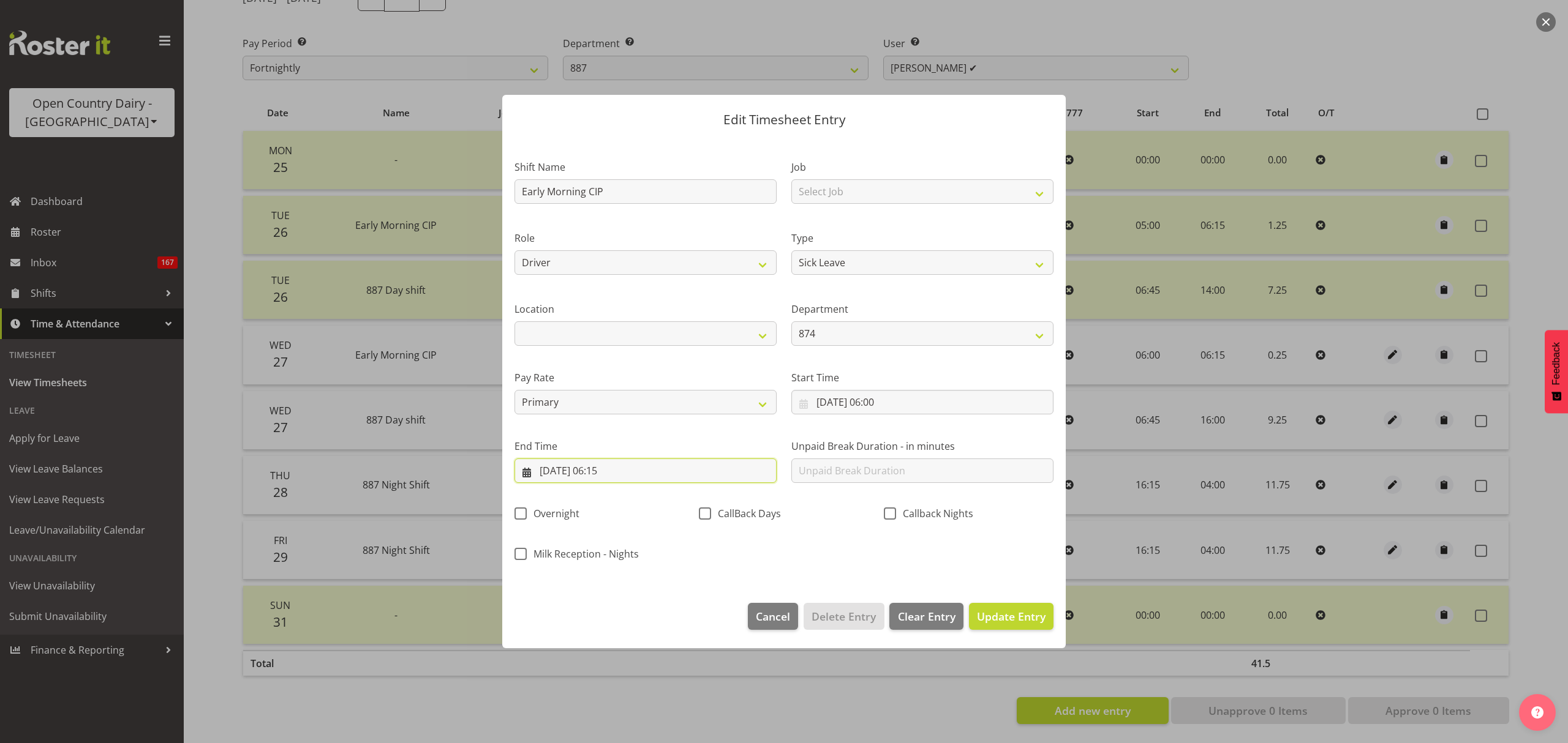
click at [695, 478] on input "27/08/2025, 06:15" at bounding box center [645, 471] width 262 height 24
click at [683, 442] on label "End Time" at bounding box center [645, 446] width 262 height 14
click at [663, 480] on input "27/08/2025, 06:15" at bounding box center [645, 471] width 262 height 24
click at [721, 446] on label "End Time" at bounding box center [645, 446] width 262 height 14
click at [610, 479] on input "27/08/2025, 06:15" at bounding box center [645, 471] width 262 height 24
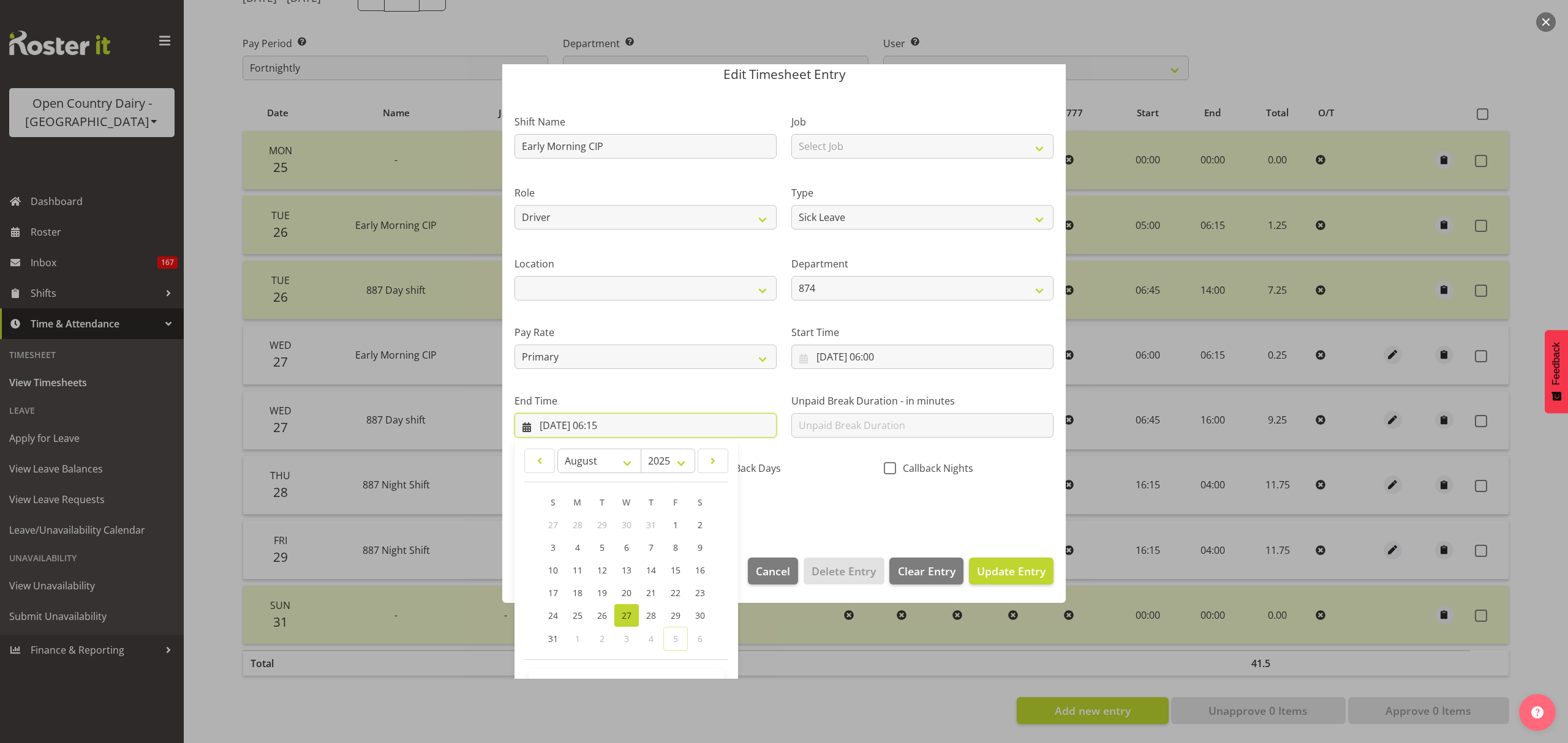
scroll to position [83, 0]
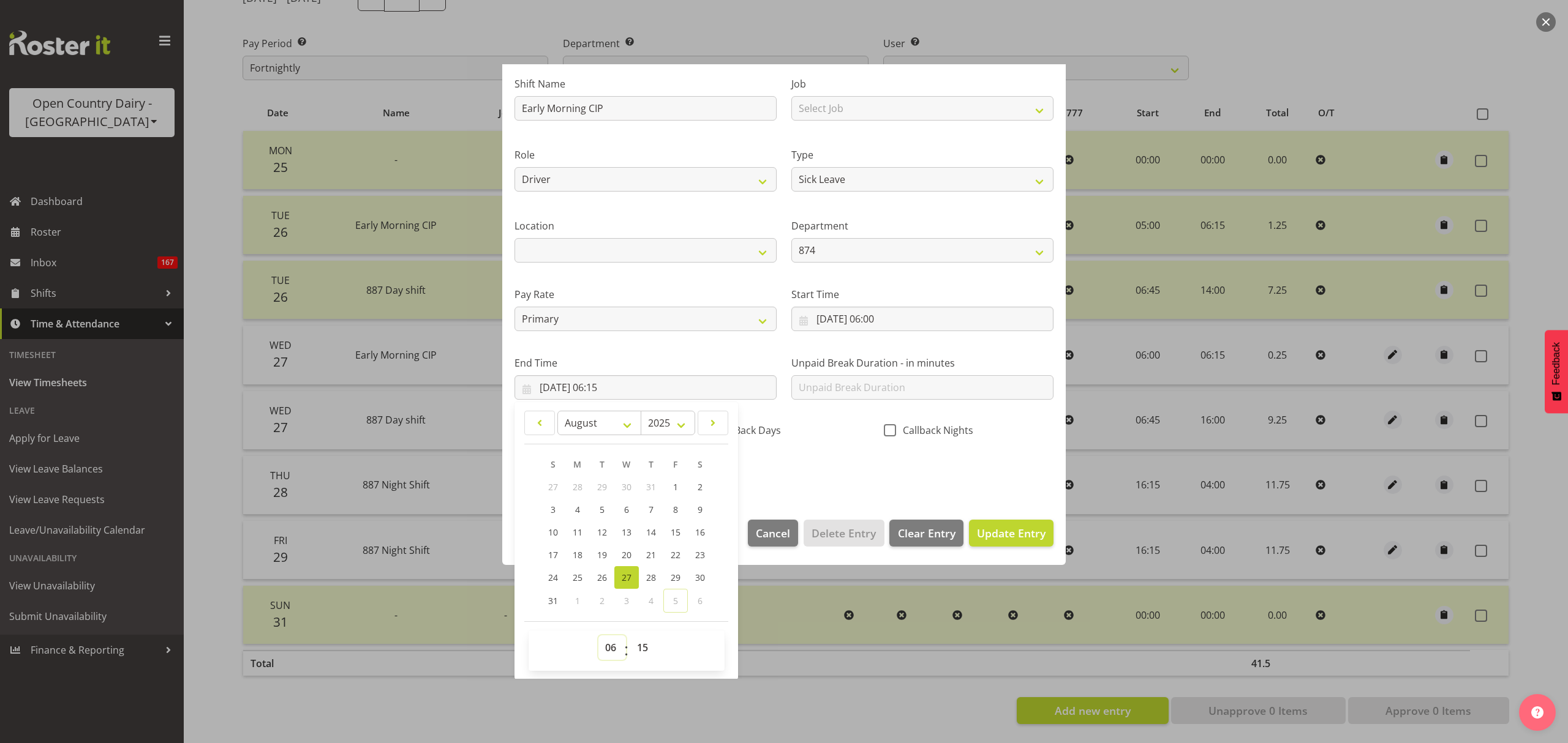
click at [604, 644] on select "00 01 02 03 04 05 06 07 08 09 10 11 12 13 14 15 16 17 18 19 20 21 22 23" at bounding box center [612, 648] width 27 height 24
click at [741, 354] on div "End Time 27/08/2025, 06:15 January February March April May June July August Se…" at bounding box center [646, 373] width 277 height 68
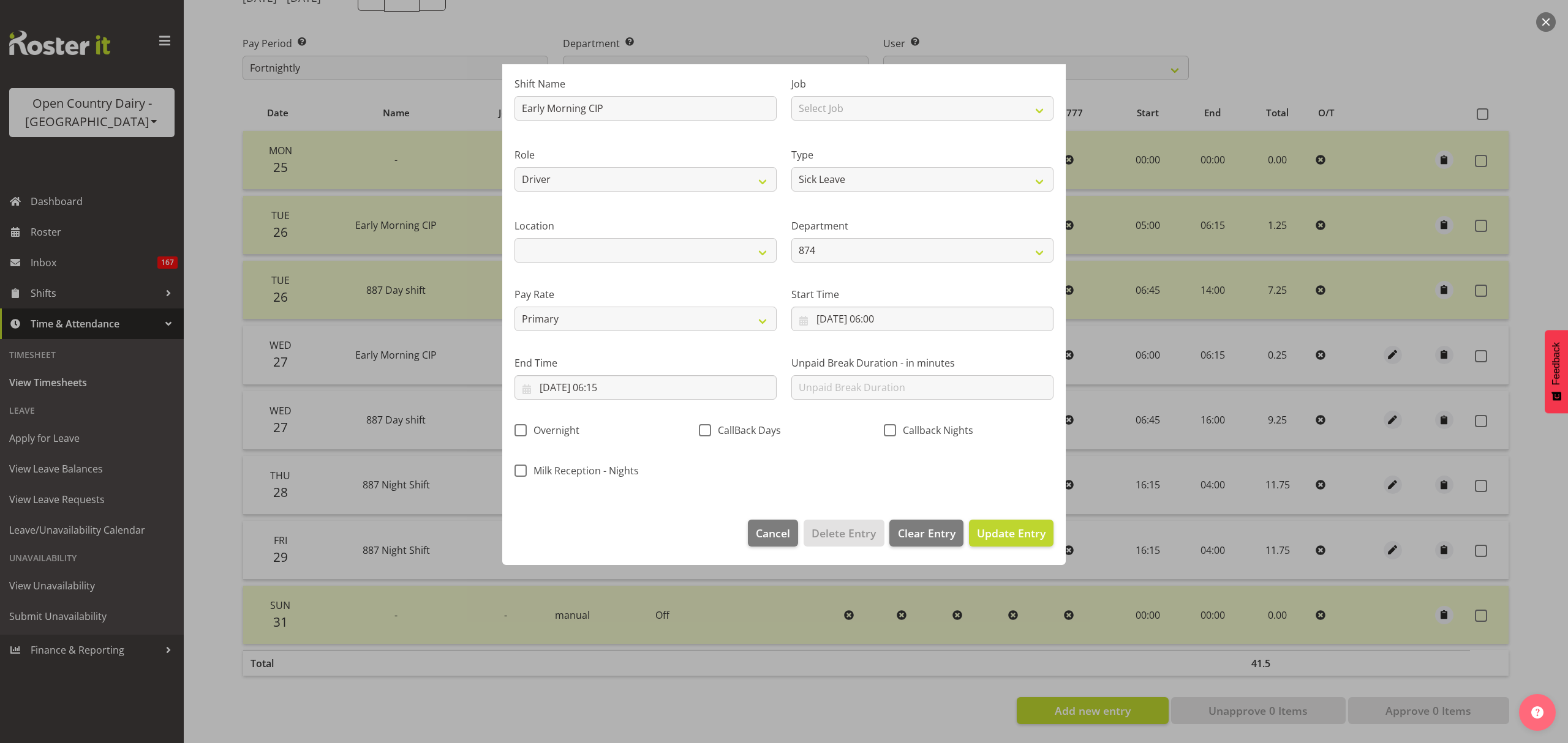
scroll to position [0, 0]
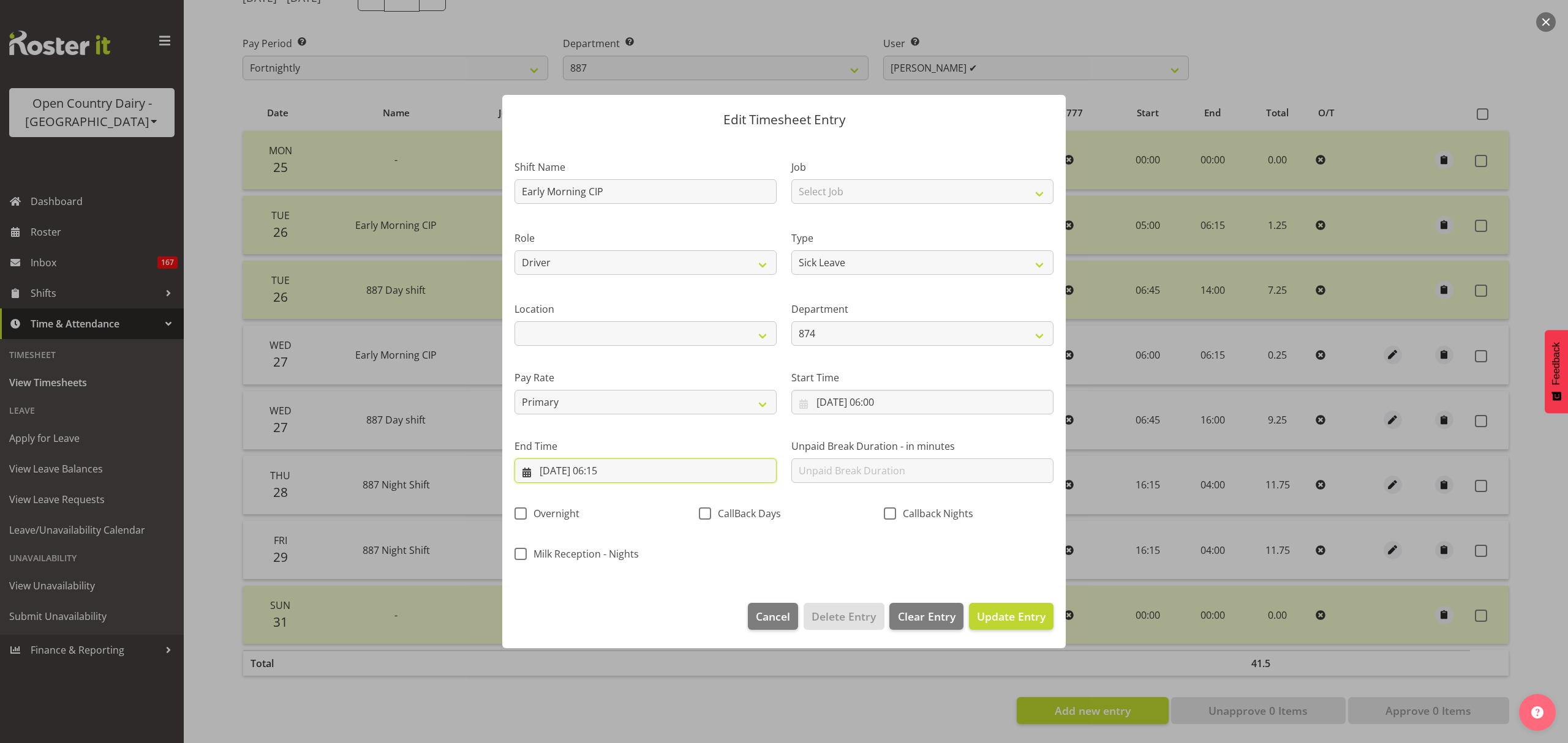
click at [599, 471] on input "27/08/2025, 06:15" at bounding box center [645, 471] width 262 height 24
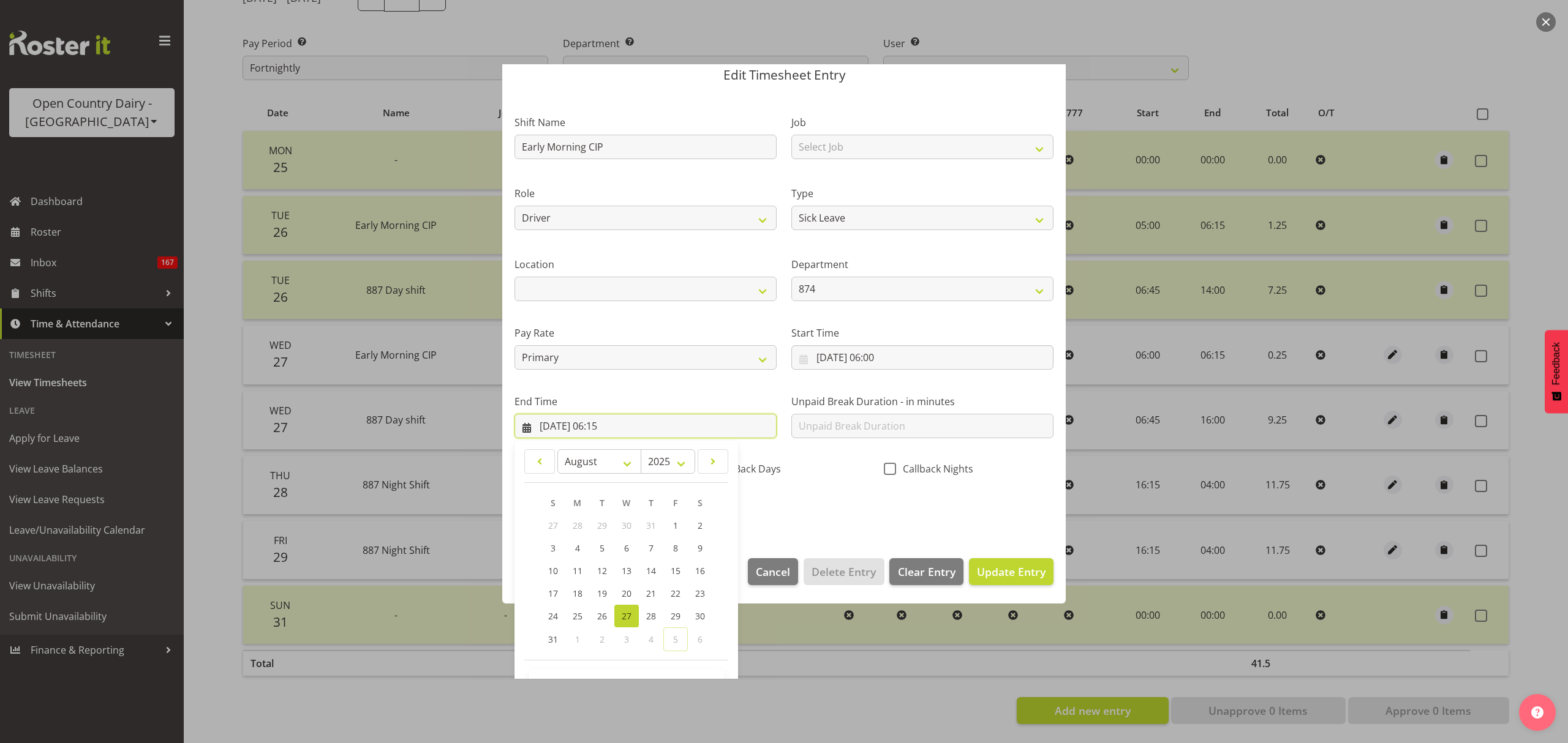
scroll to position [83, 0]
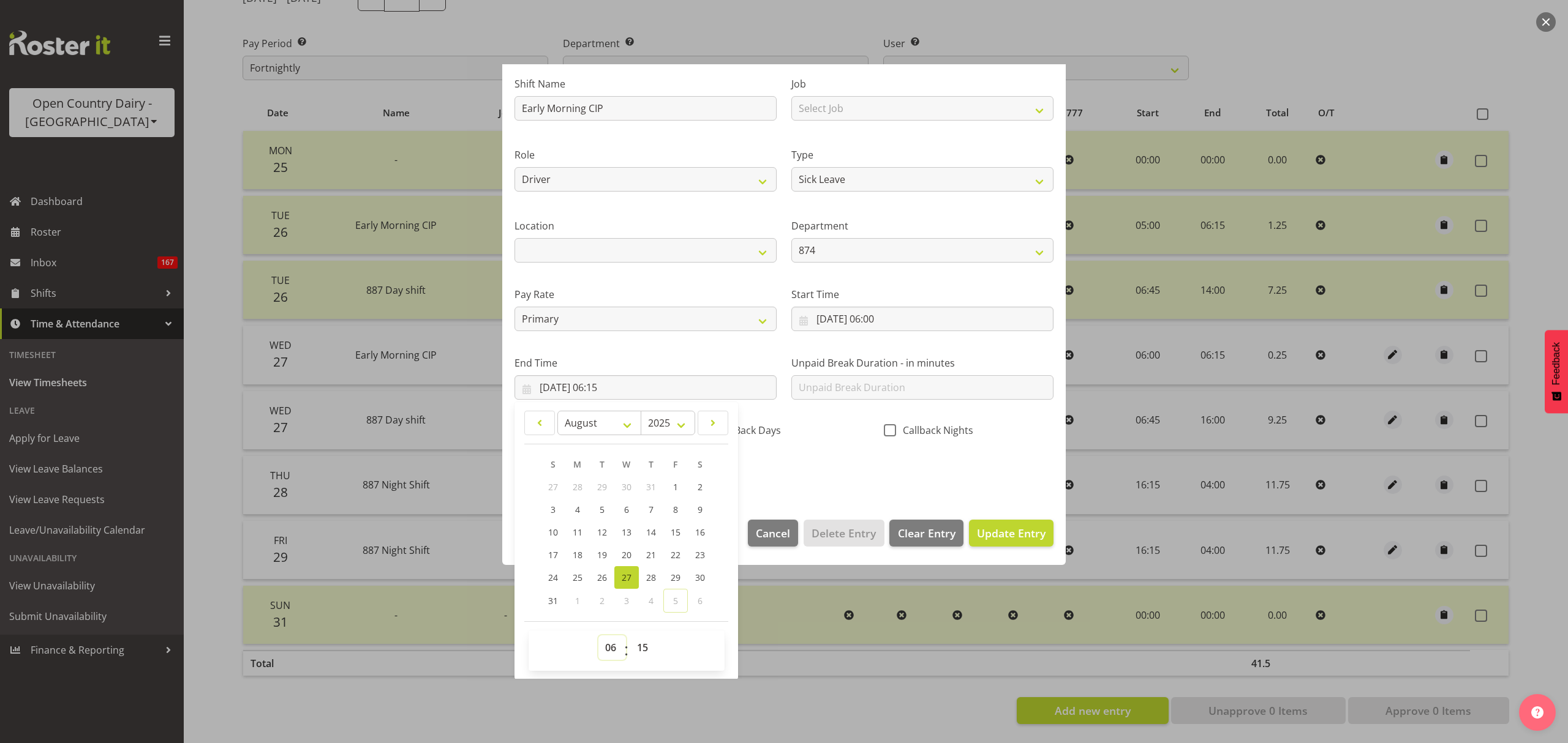
click at [608, 646] on select "00 01 02 03 04 05 06 07 08 09 10 11 12 13 14 15 16 17 18 19 20 21 22 23" at bounding box center [612, 648] width 27 height 24
select select "10"
click at [599, 636] on select "00 01 02 03 04 05 06 07 08 09 10 11 12 13 14 15 16 17 18 19 20 21 22 23" at bounding box center [612, 648] width 27 height 24
type input "27/08/2025, 10:15"
click at [616, 649] on select "00 01 02 03 04 05 06 07 08 09 10 11 12 13 14 15 16 17 18 19 20 21 22 23" at bounding box center [612, 648] width 27 height 24
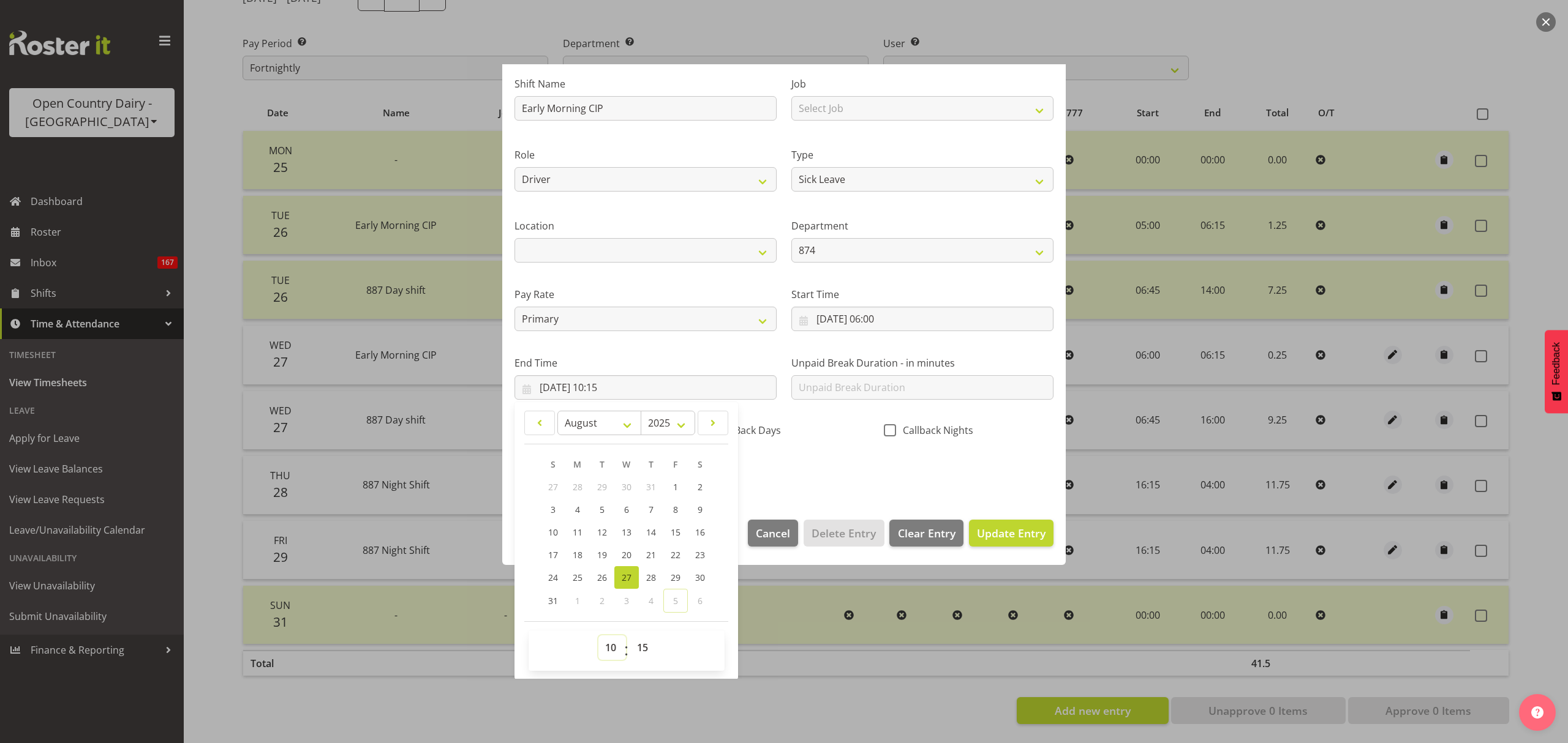
select select "16"
click at [599, 636] on select "00 01 02 03 04 05 06 07 08 09 10 11 12 13 14 15 16 17 18 19 20 21 22 23" at bounding box center [612, 648] width 27 height 24
type input "27/08/2025, 16:15"
click at [806, 488] on div "Shift Name Early Morning CIP Job Select Job Connecting /unconnecting Trailers M…" at bounding box center [784, 274] width 554 height 429
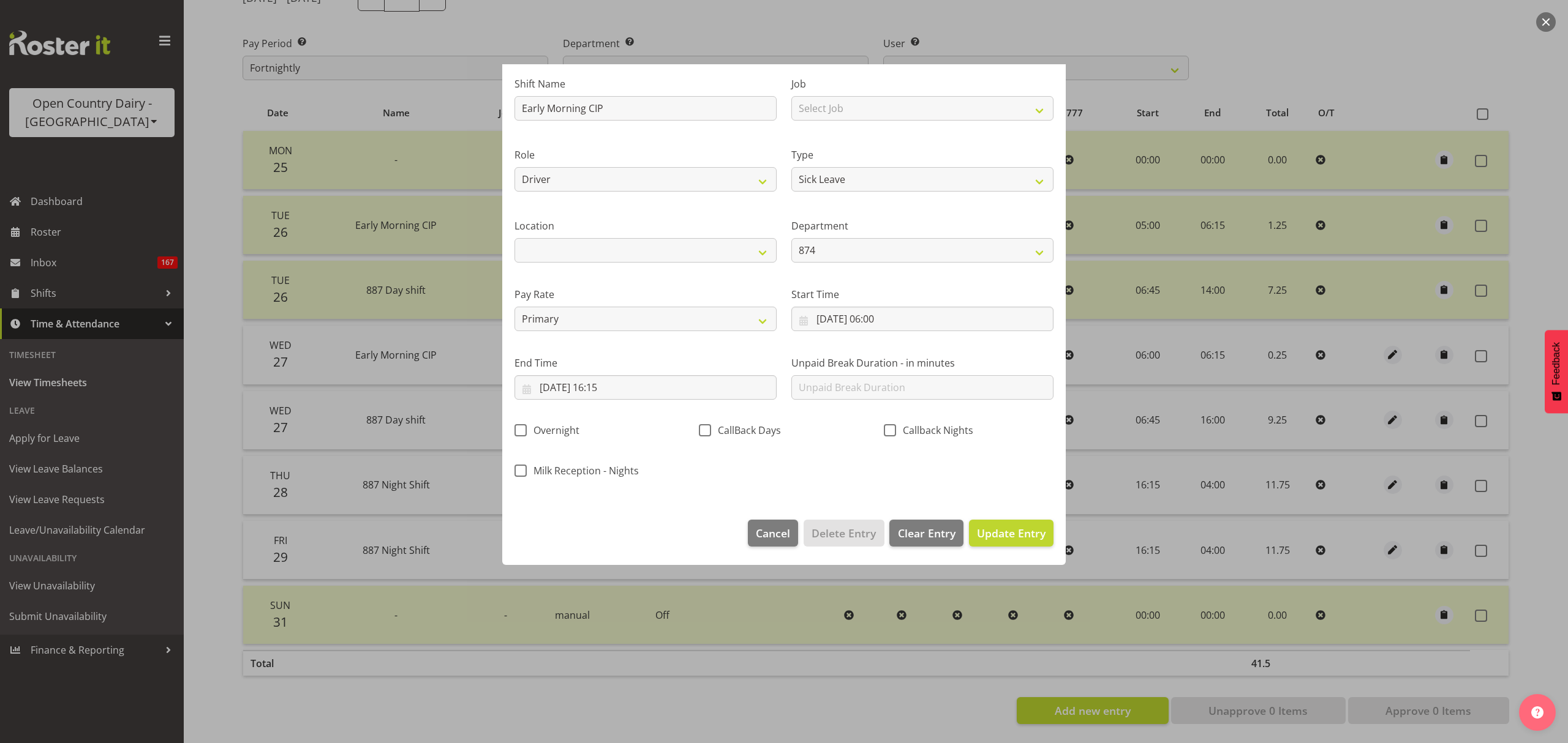
scroll to position [0, 0]
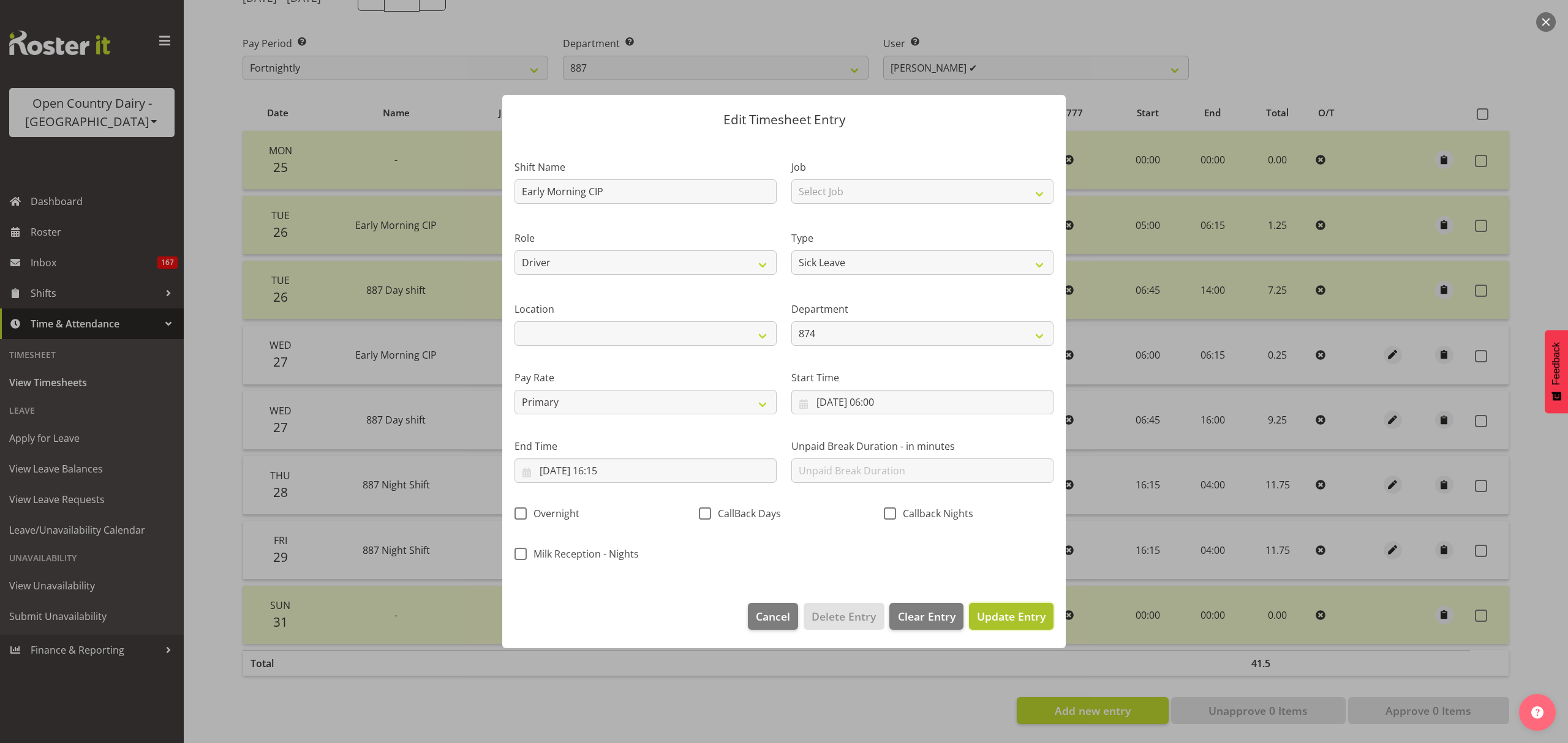
click at [1017, 618] on span "Update Entry" at bounding box center [1011, 616] width 68 height 14
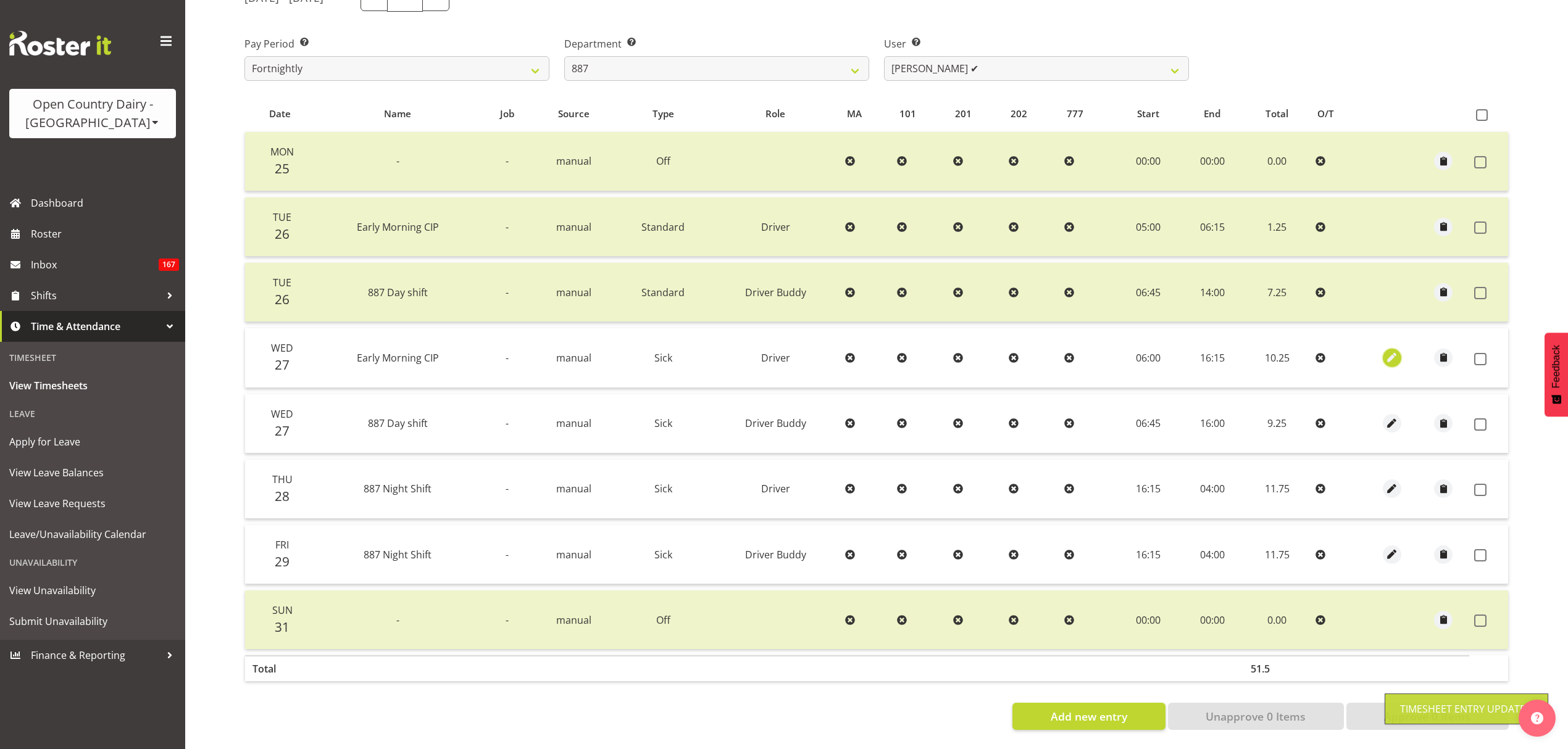
click at [1395, 350] on span "button" at bounding box center [1392, 357] width 15 height 15
select select "Sick"
select select "687"
select select "7"
select select "2025"
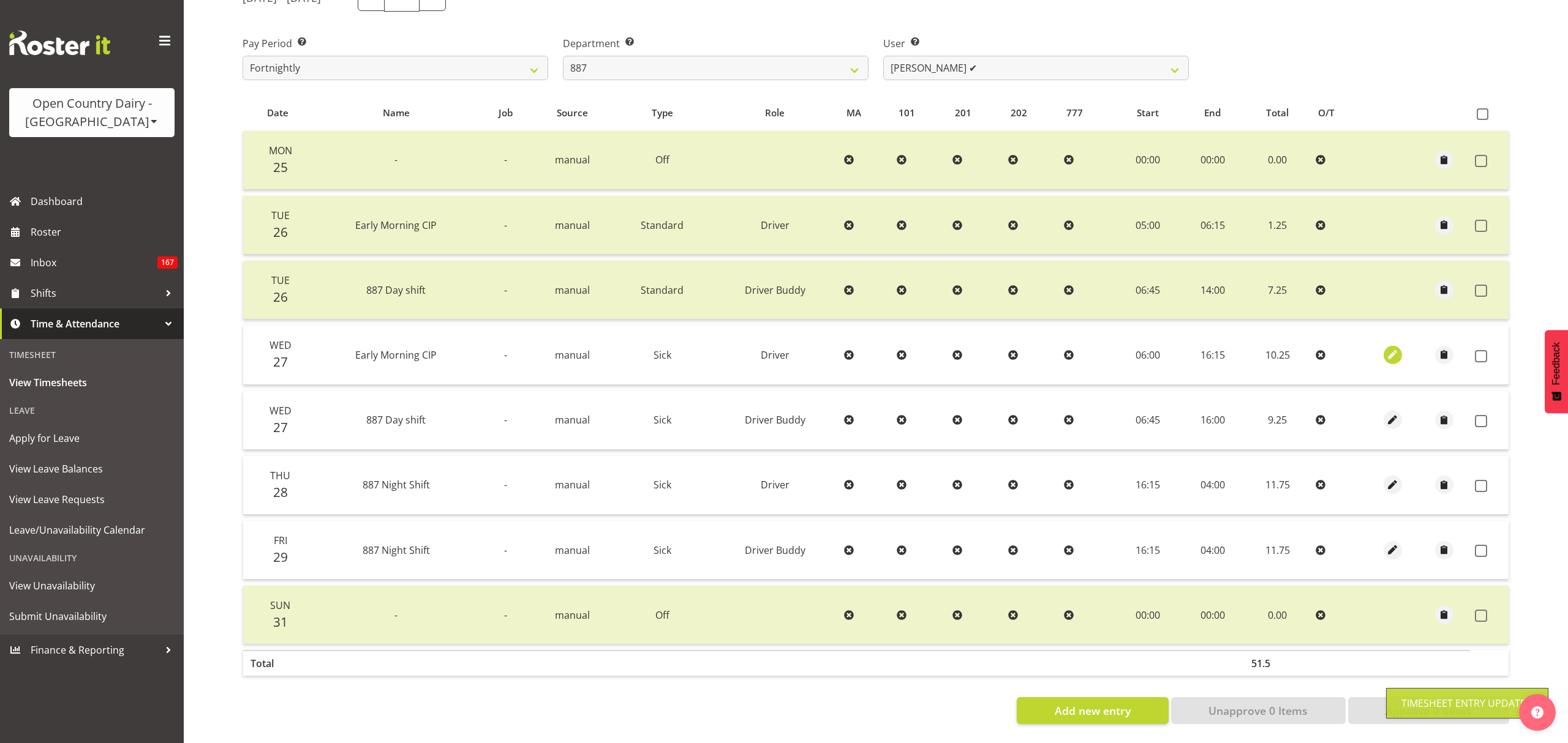
select select "16"
select select "15"
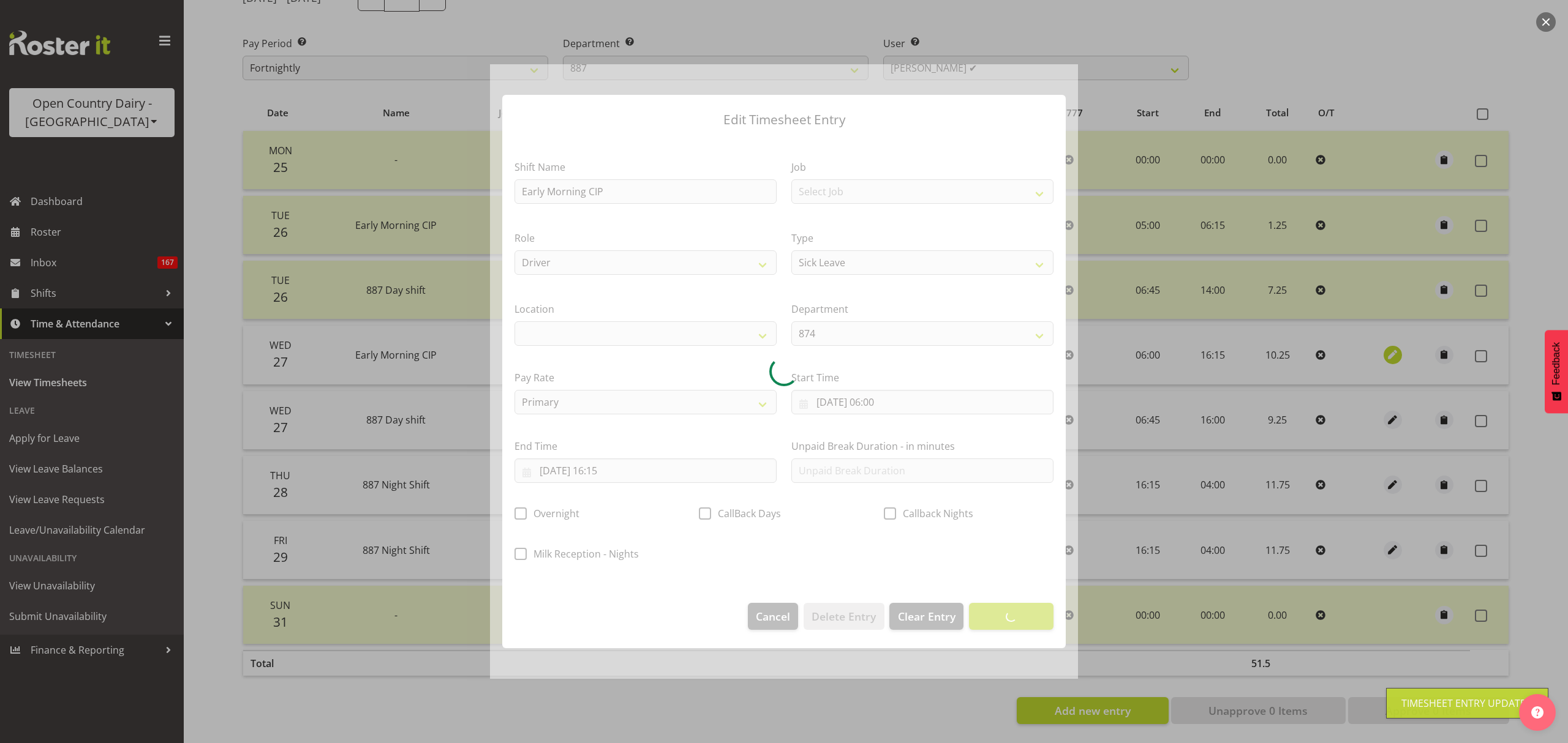
select select
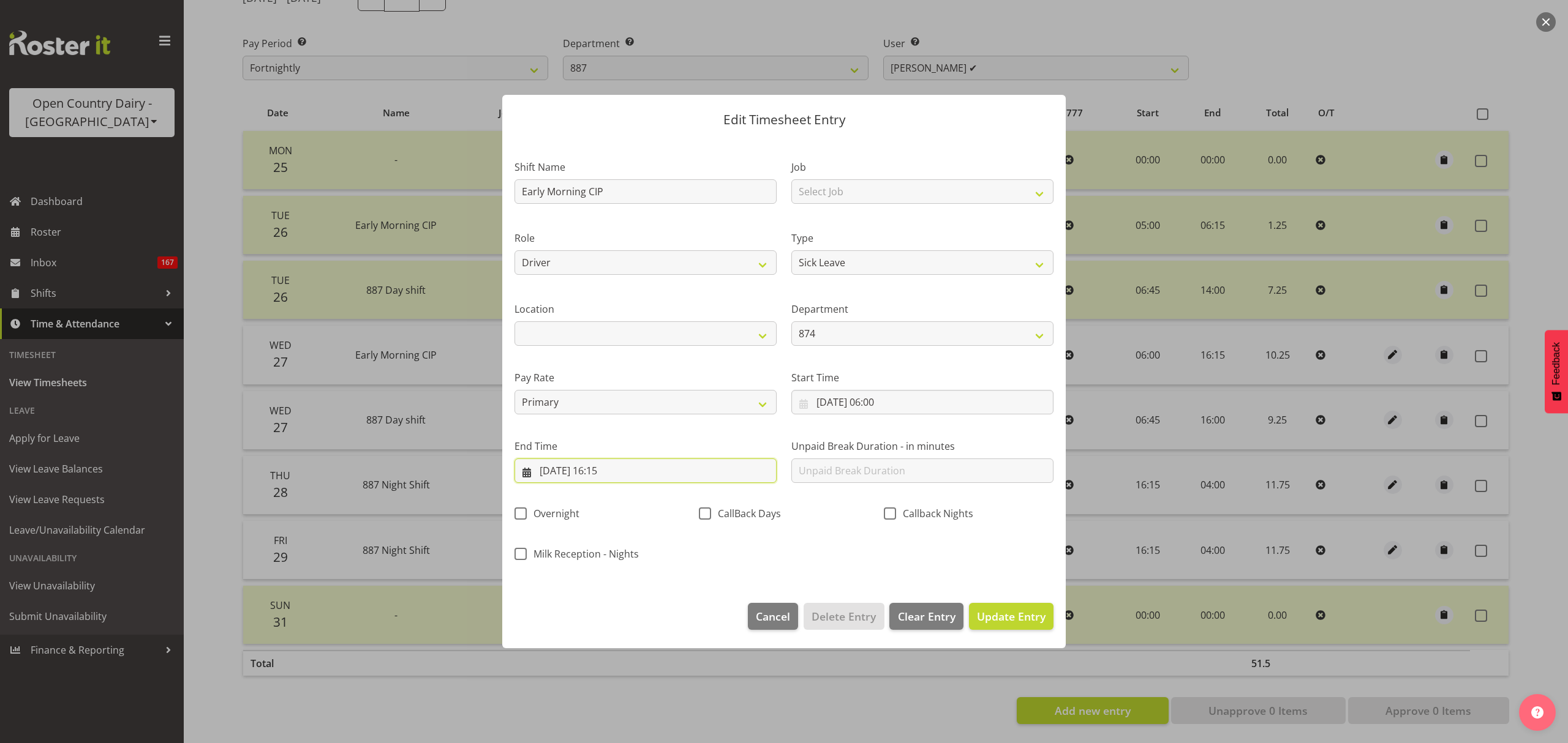
click at [689, 472] on input "27/08/2025, 16:15" at bounding box center [645, 471] width 262 height 24
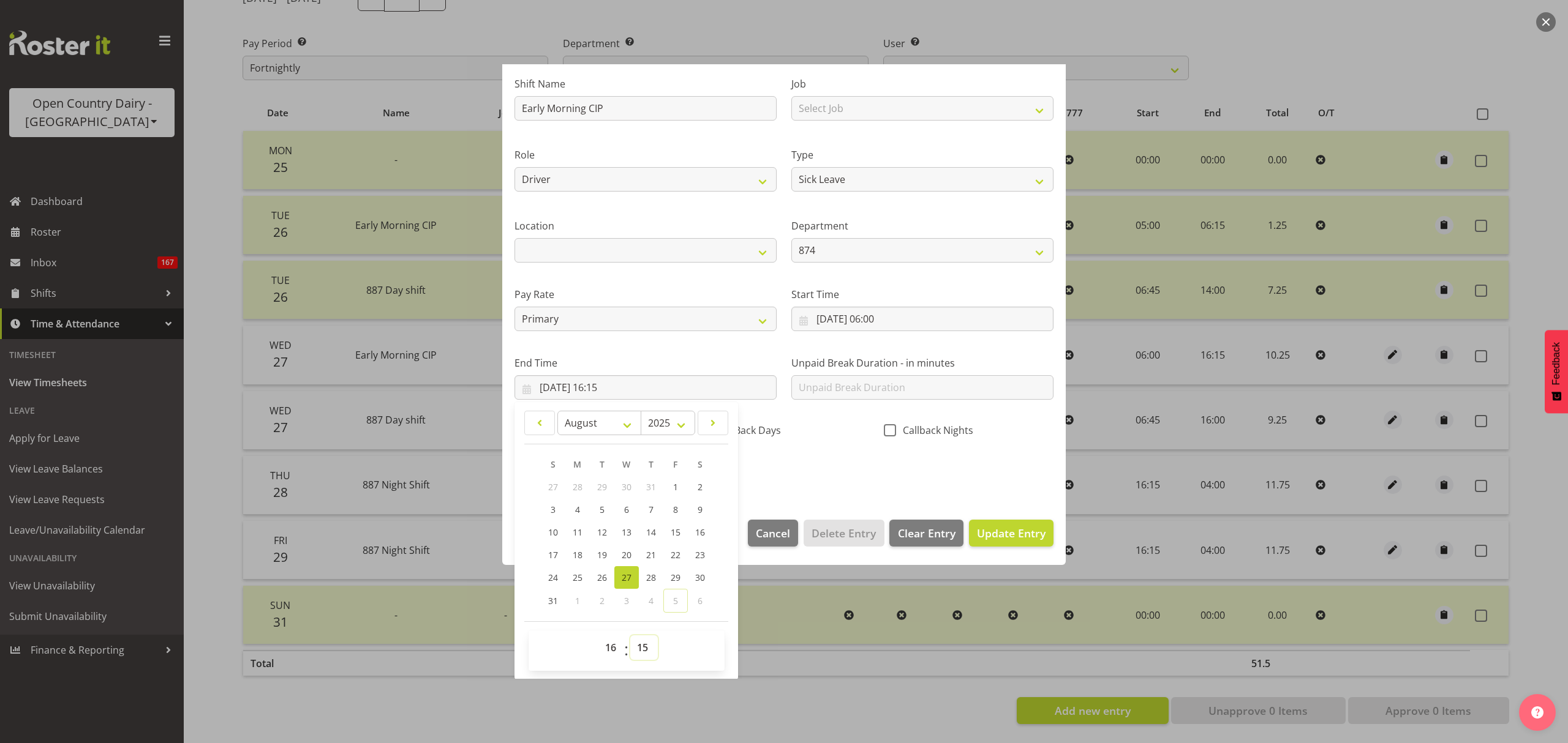
click at [648, 648] on select "00 01 02 03 04 05 06 07 08 09 10 11 12 13 14 15 16 17 18 19 20 21 22 23 24 25 2…" at bounding box center [644, 648] width 27 height 24
select select "35"
click at [630, 636] on select "00 01 02 03 04 05 06 07 08 09 10 11 12 13 14 15 16 17 18 19 20 21 22 23 24 25 2…" at bounding box center [644, 648] width 27 height 24
type input "27/08/2025, 16:35"
click at [883, 481] on div "Shift Name Early Morning CIP Job Select Job Connecting /unconnecting Trailers M…" at bounding box center [784, 274] width 554 height 429
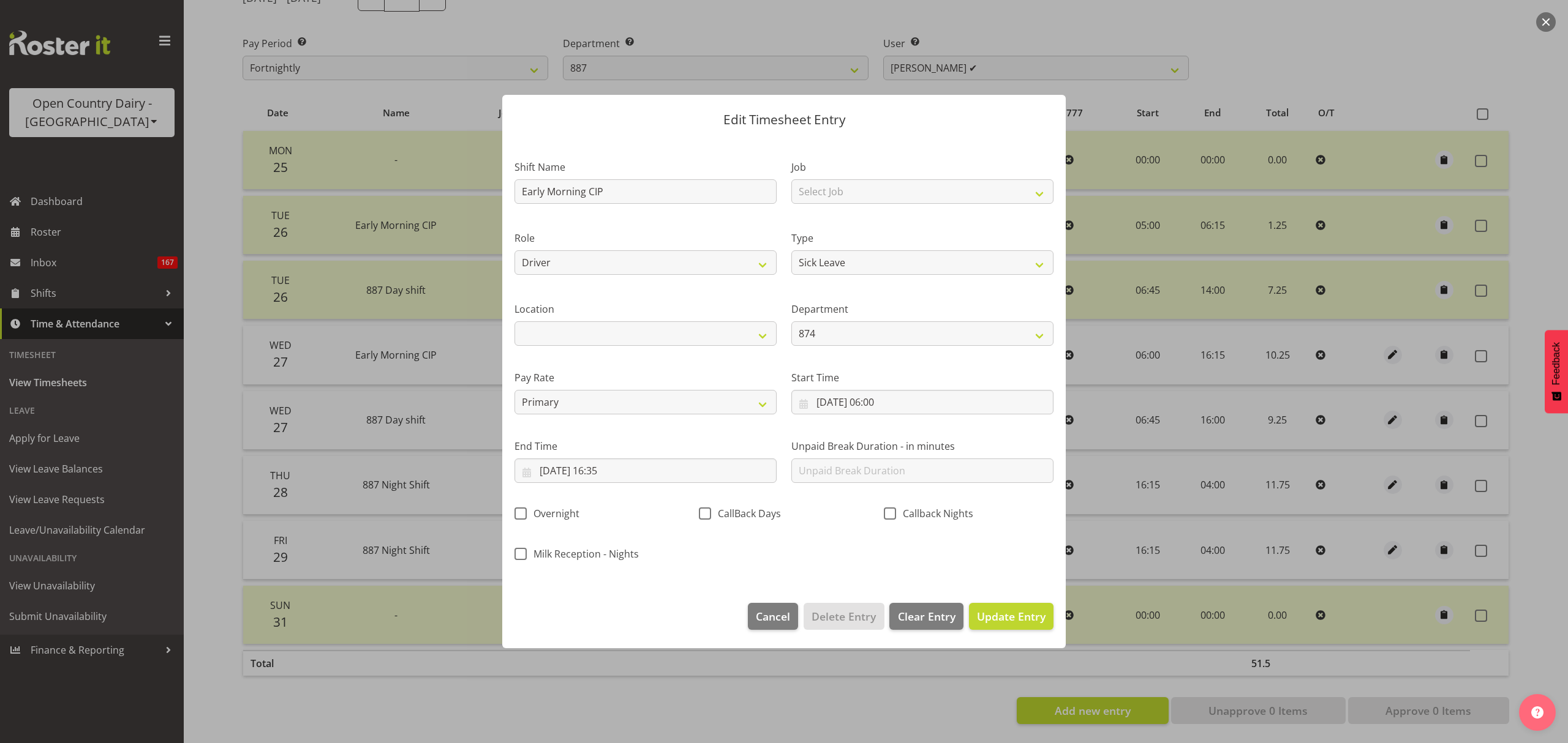
scroll to position [0, 0]
click at [1003, 598] on footer "Cancel Delete Entry Clear Entry Update Entry" at bounding box center [784, 620] width 564 height 58
click at [1004, 605] on button "Update Entry" at bounding box center [1011, 616] width 84 height 27
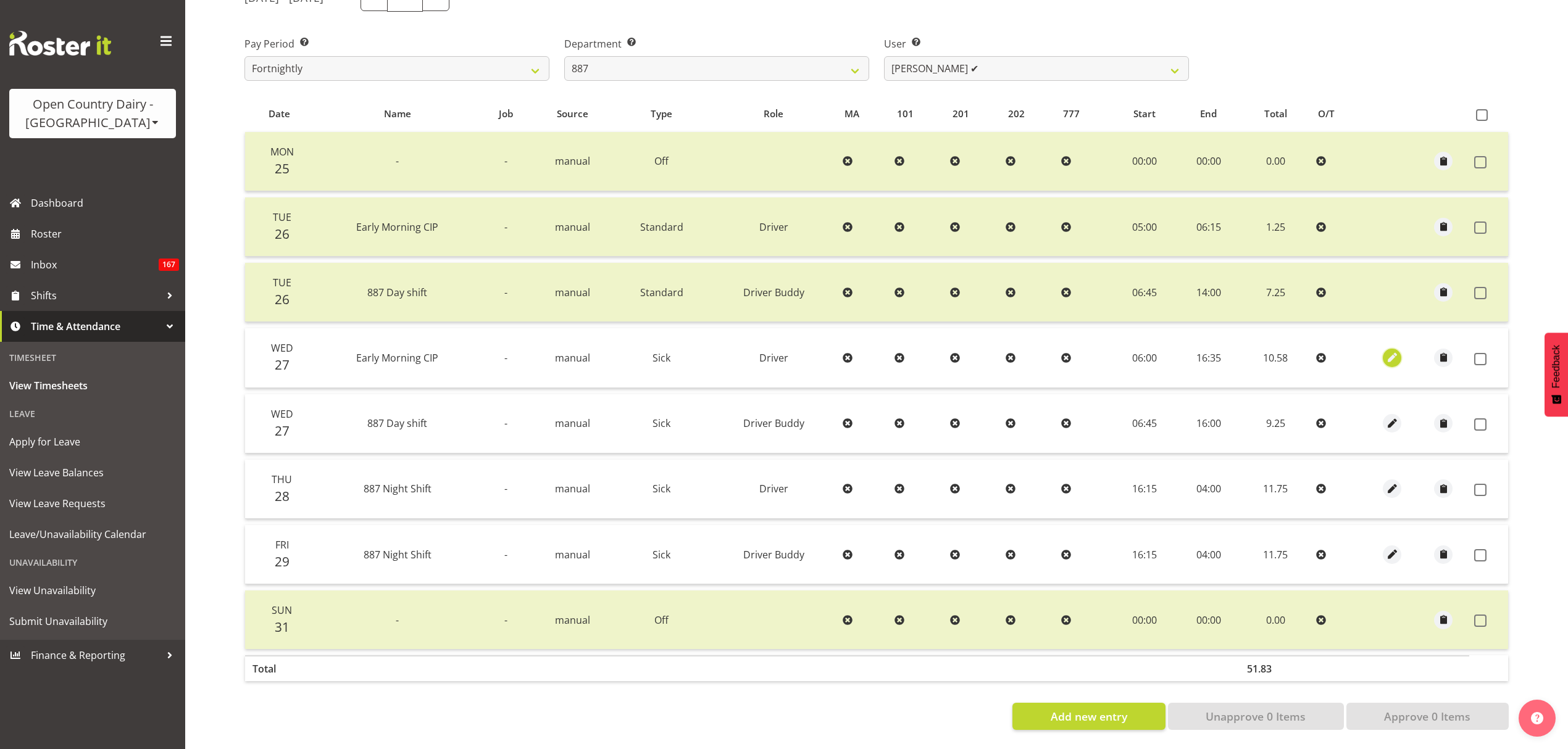
click at [1393, 347] on span "button" at bounding box center [1392, 357] width 15 height 21
select select "Sick"
select select "687"
select select "7"
select select "2025"
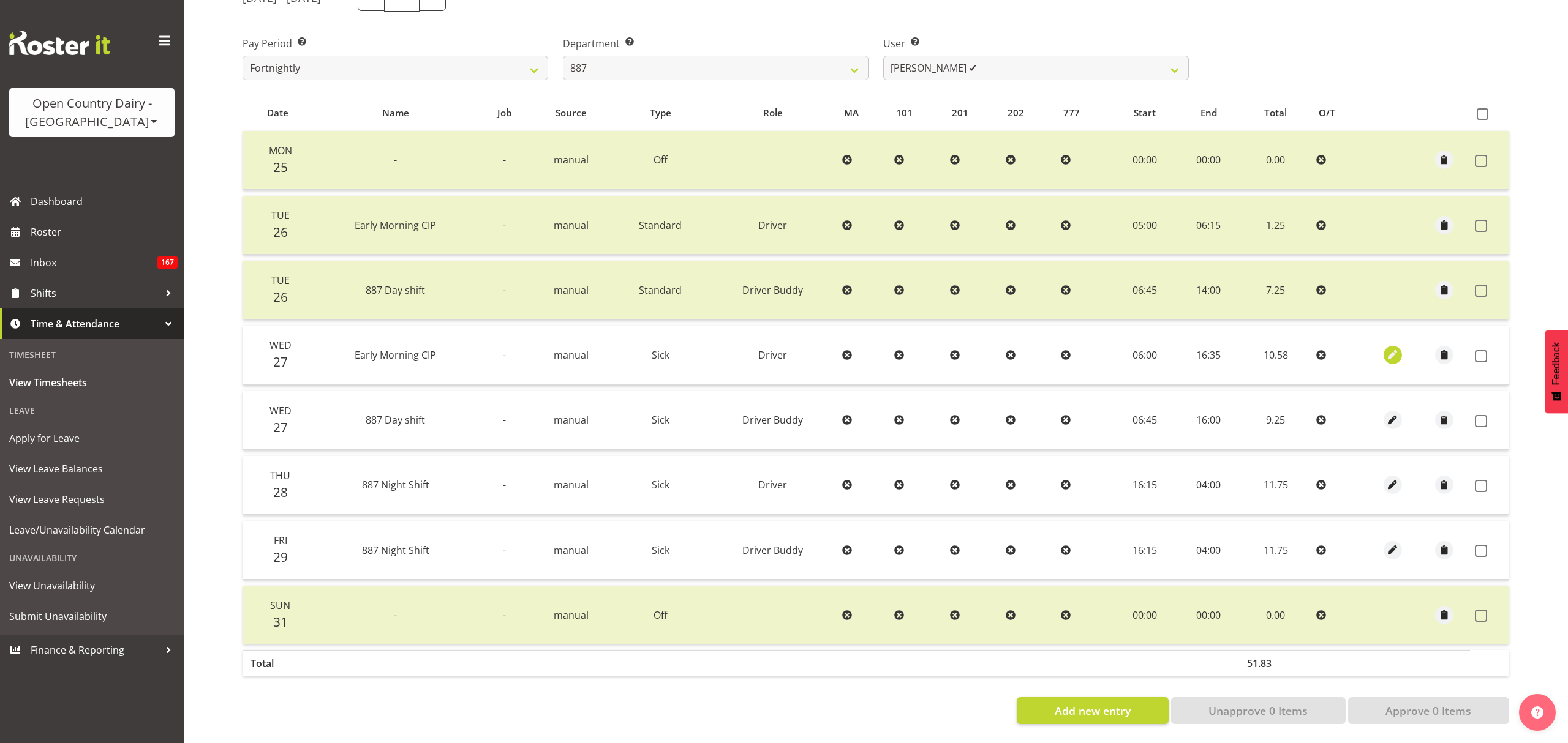
select select "16"
select select "35"
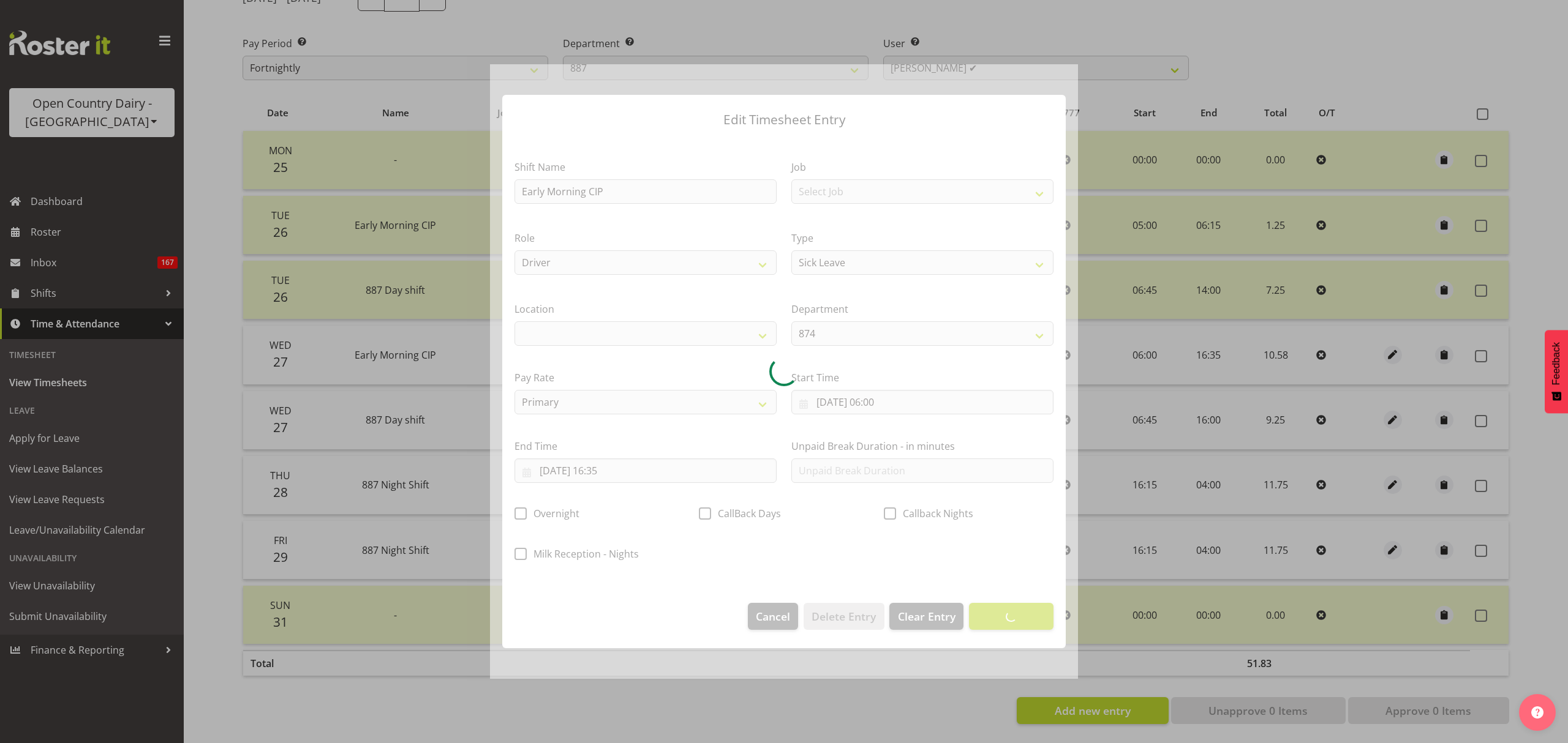
select select
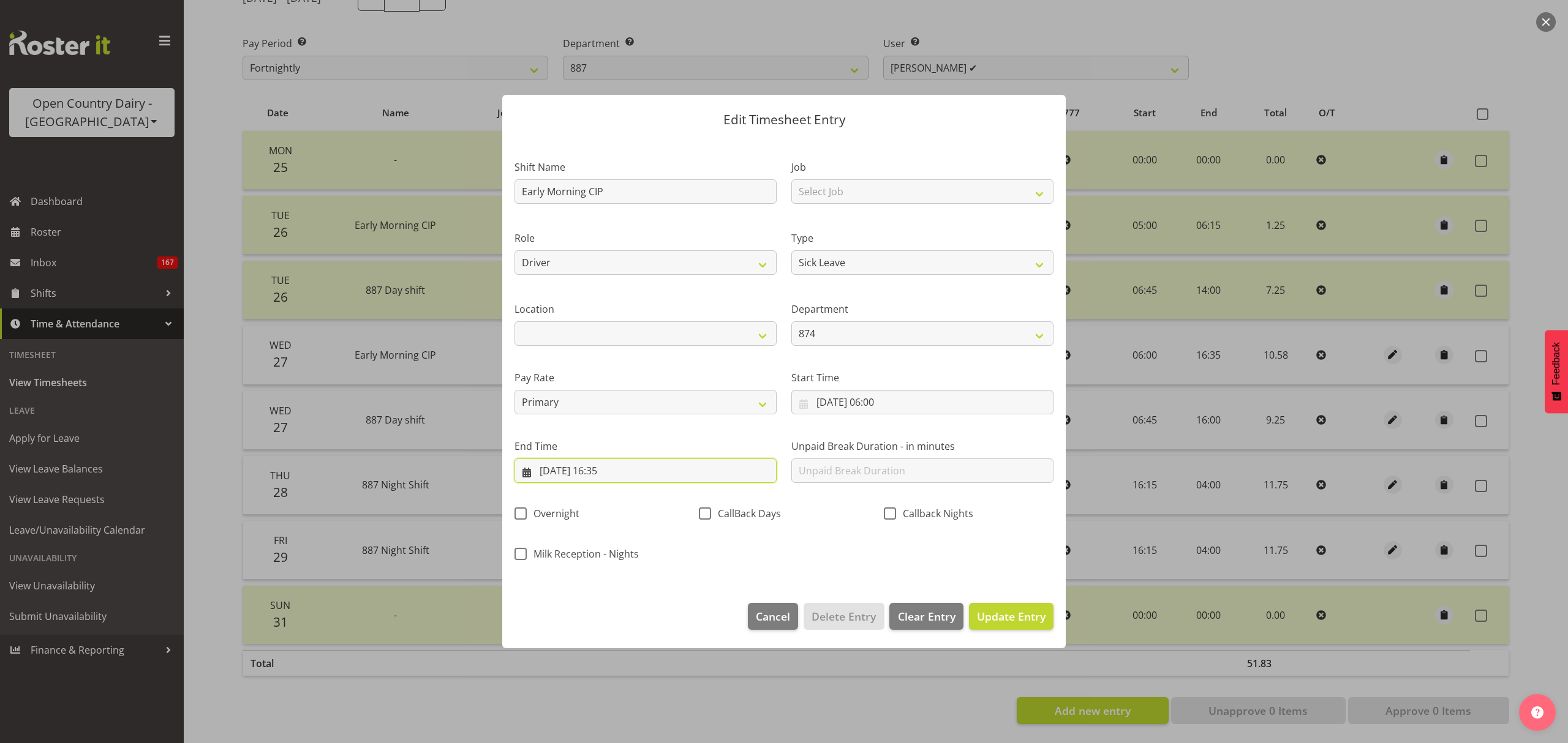
click at [641, 469] on input "27/08/2025, 16:35" at bounding box center [645, 471] width 262 height 24
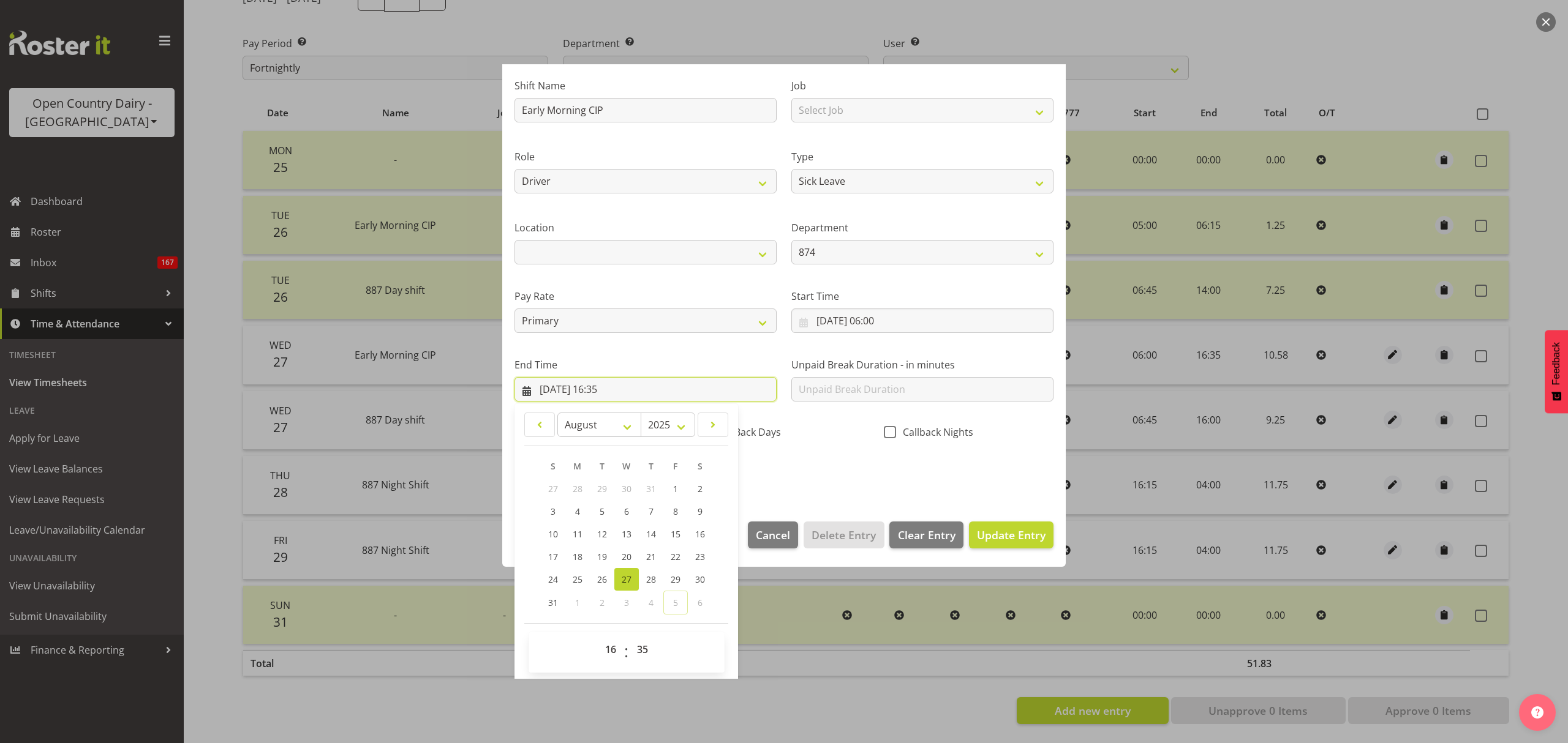
scroll to position [83, 0]
click at [647, 646] on select "00 01 02 03 04 05 06 07 08 09 10 11 12 13 14 15 16 17 18 19 20 21 22 23 24 25 2…" at bounding box center [644, 648] width 27 height 24
select select "36"
click at [630, 636] on select "00 01 02 03 04 05 06 07 08 09 10 11 12 13 14 15 16 17 18 19 20 21 22 23 24 25 2…" at bounding box center [644, 648] width 27 height 24
type input "27/08/2025, 16:36"
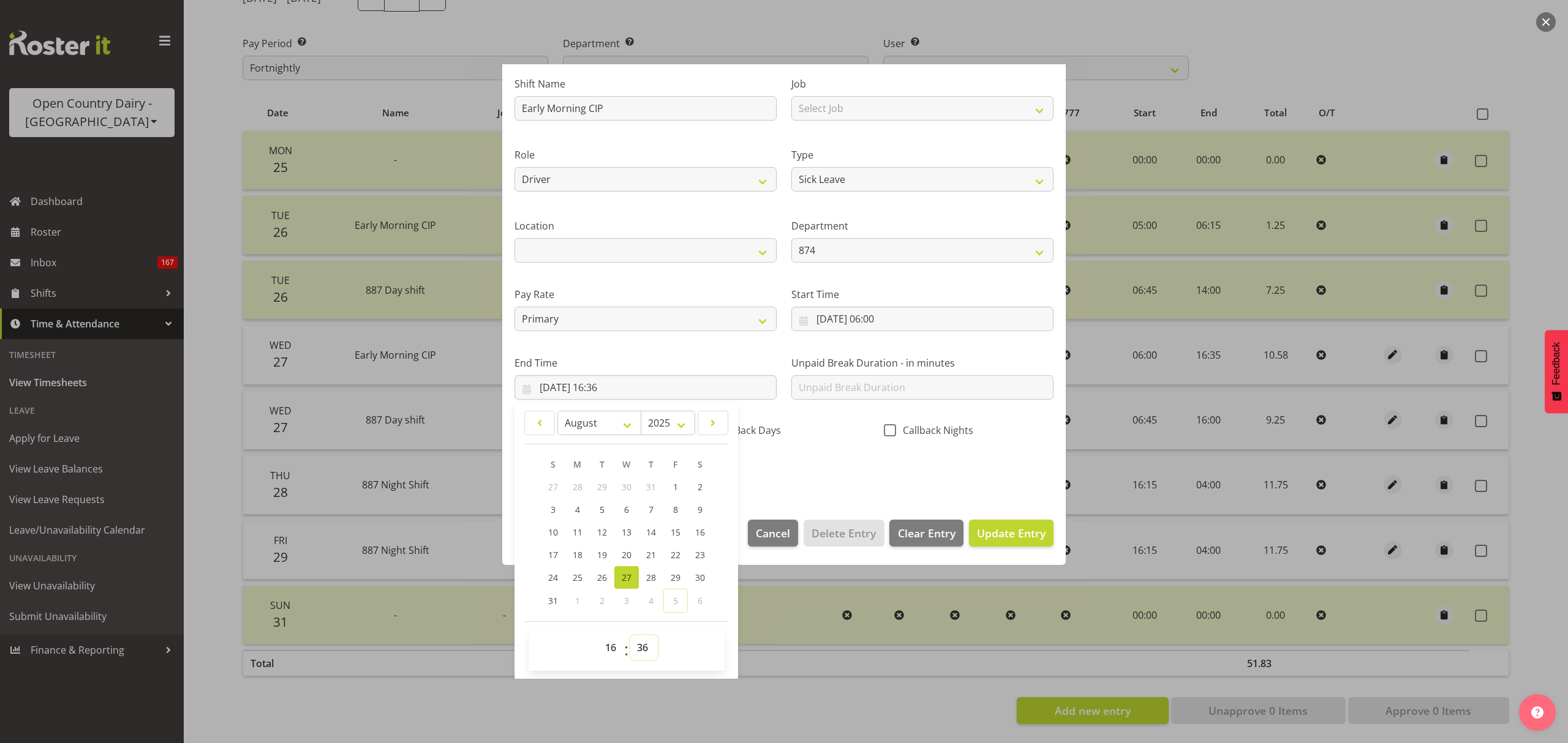
click at [652, 646] on select "00 01 02 03 04 05 06 07 08 09 10 11 12 13 14 15 16 17 18 19 20 21 22 23 24 25 2…" at bounding box center [644, 648] width 27 height 24
select select "37"
click at [630, 636] on select "00 01 02 03 04 05 06 07 08 09 10 11 12 13 14 15 16 17 18 19 20 21 22 23 24 25 2…" at bounding box center [644, 648] width 27 height 24
type input "27/08/2025, 16:37"
click at [994, 529] on span "Update Entry" at bounding box center [1011, 533] width 68 height 14
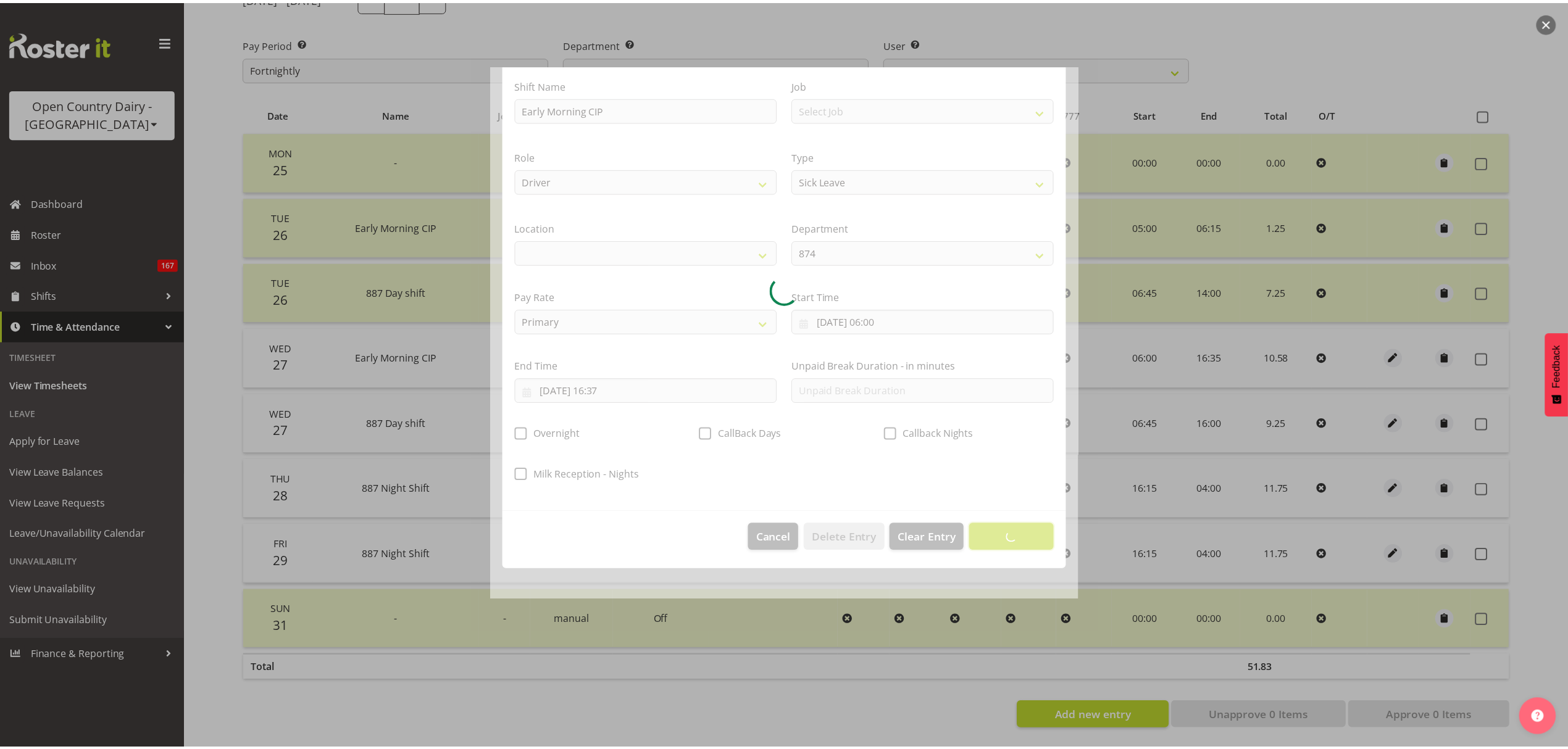
scroll to position [0, 0]
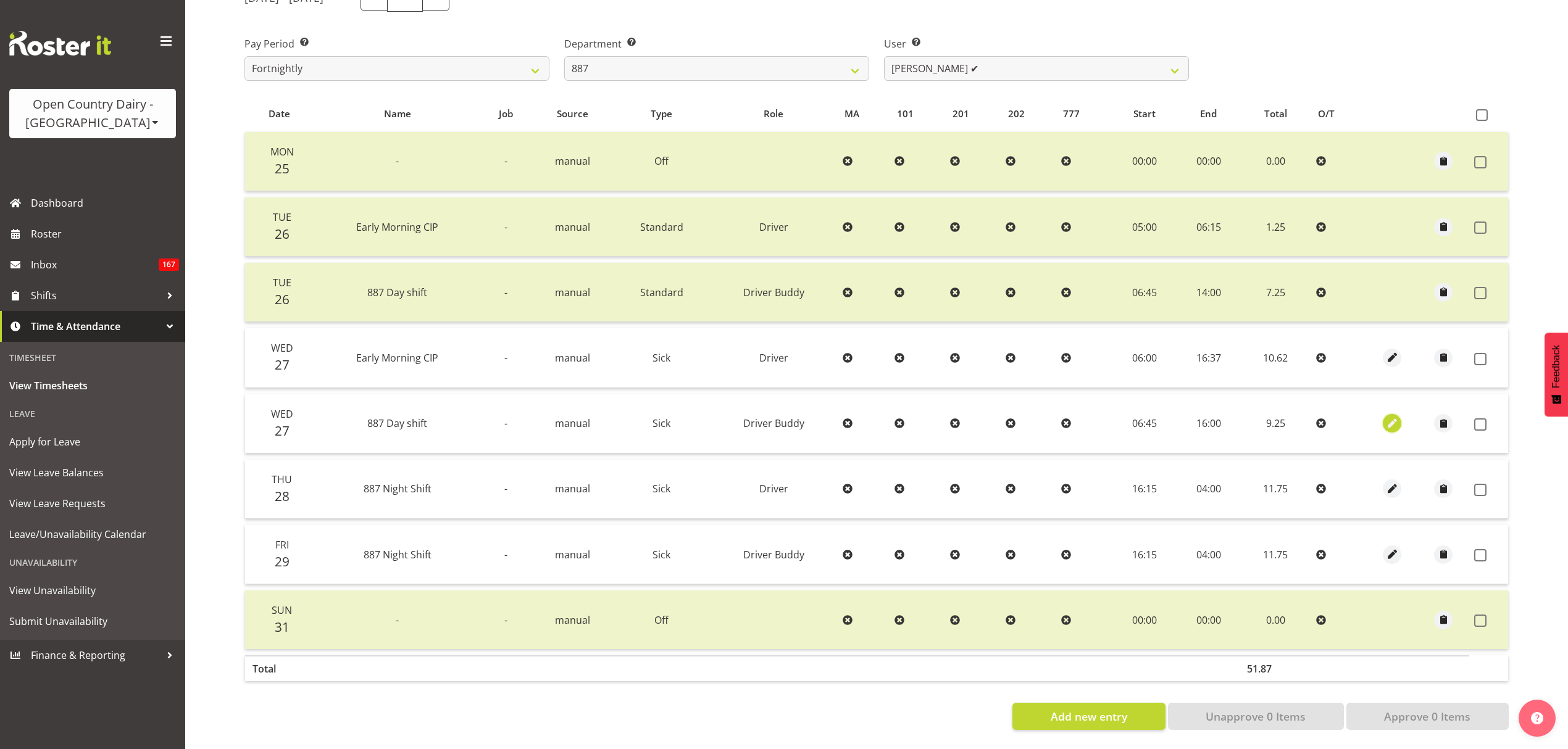
click at [1392, 416] on span "button" at bounding box center [1392, 423] width 15 height 15
select select "1437"
select select "Sick"
select select "tertiary"
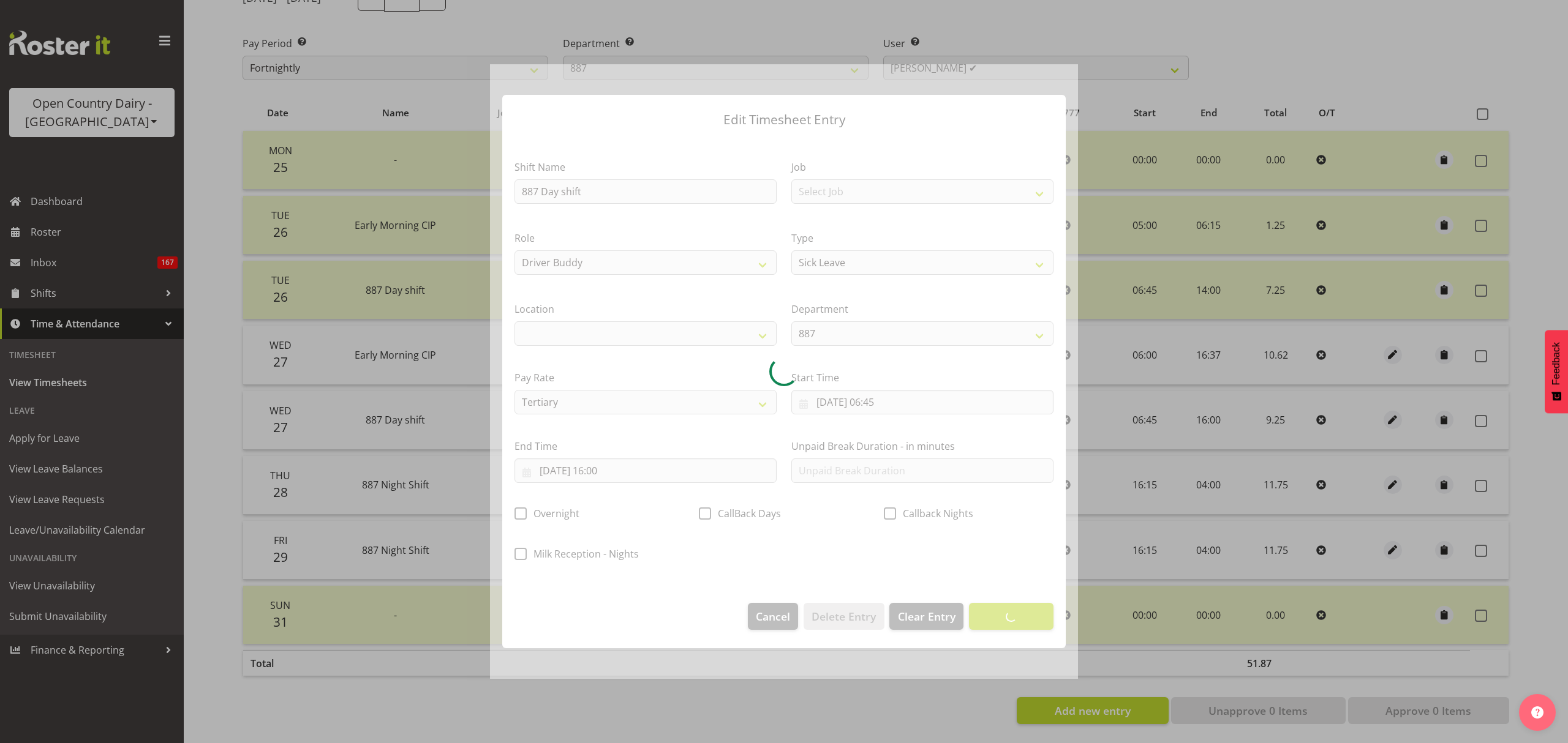
select select
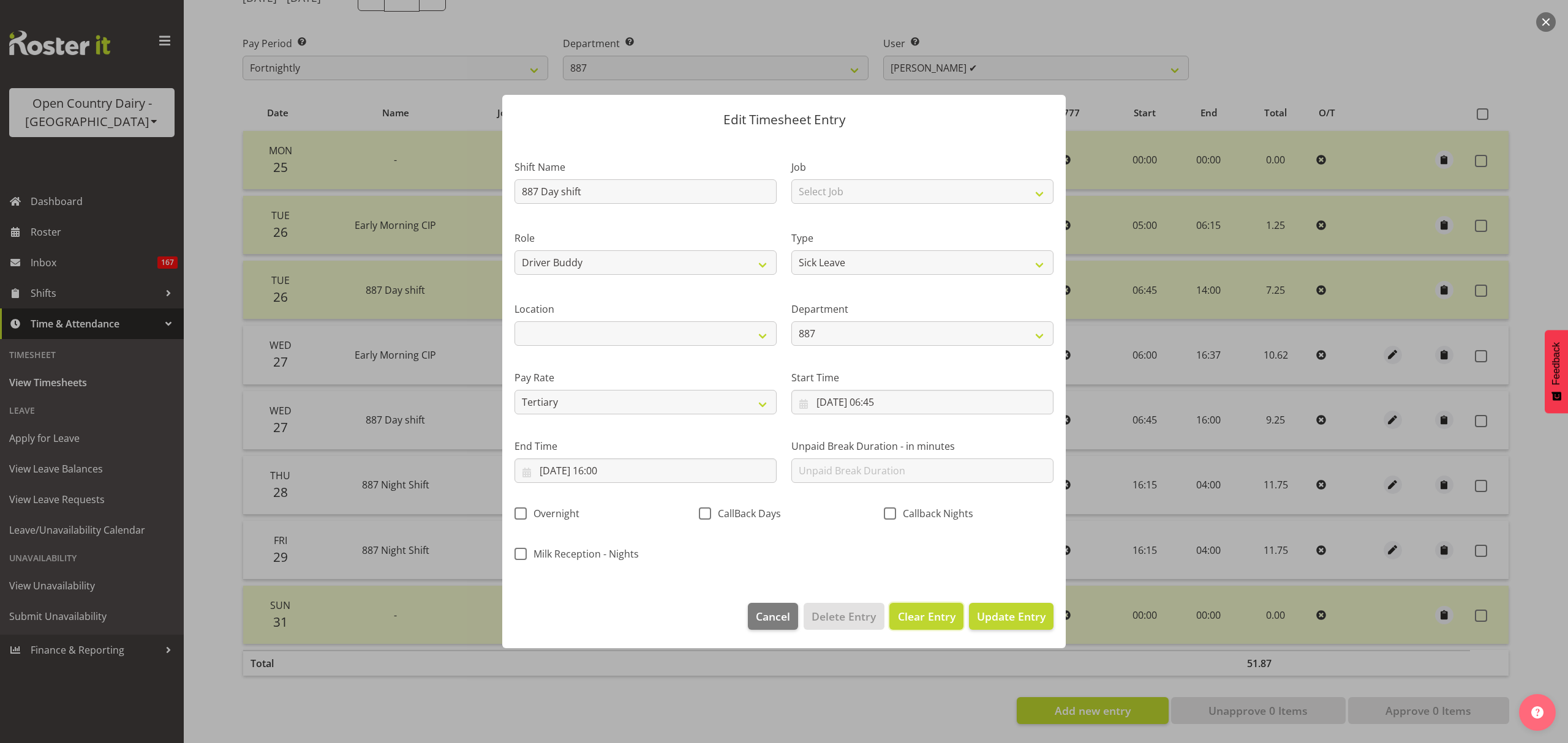
click at [907, 621] on span "Clear Entry" at bounding box center [927, 616] width 58 height 16
select select "Off"
select select "primary"
type input "0"
select select
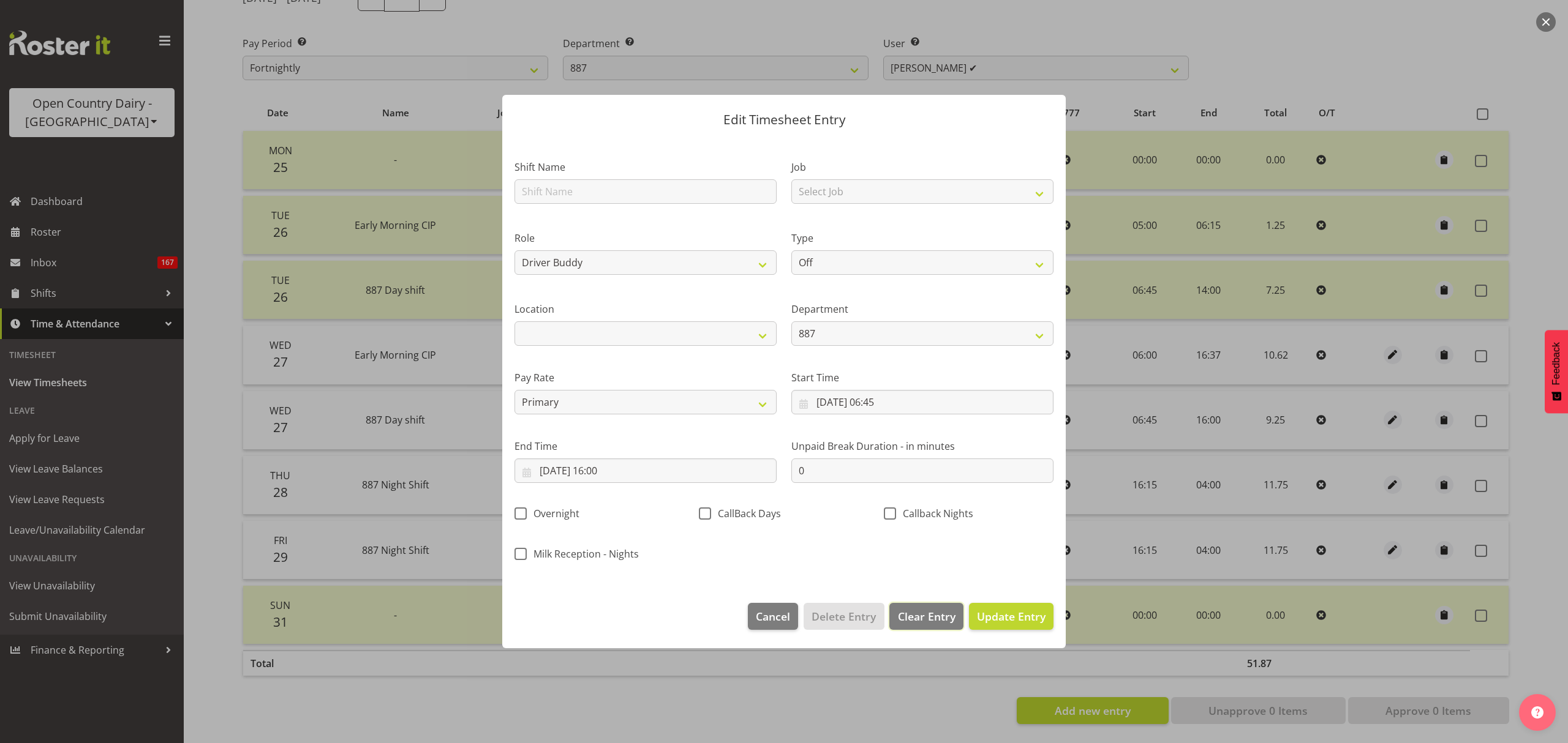
select select
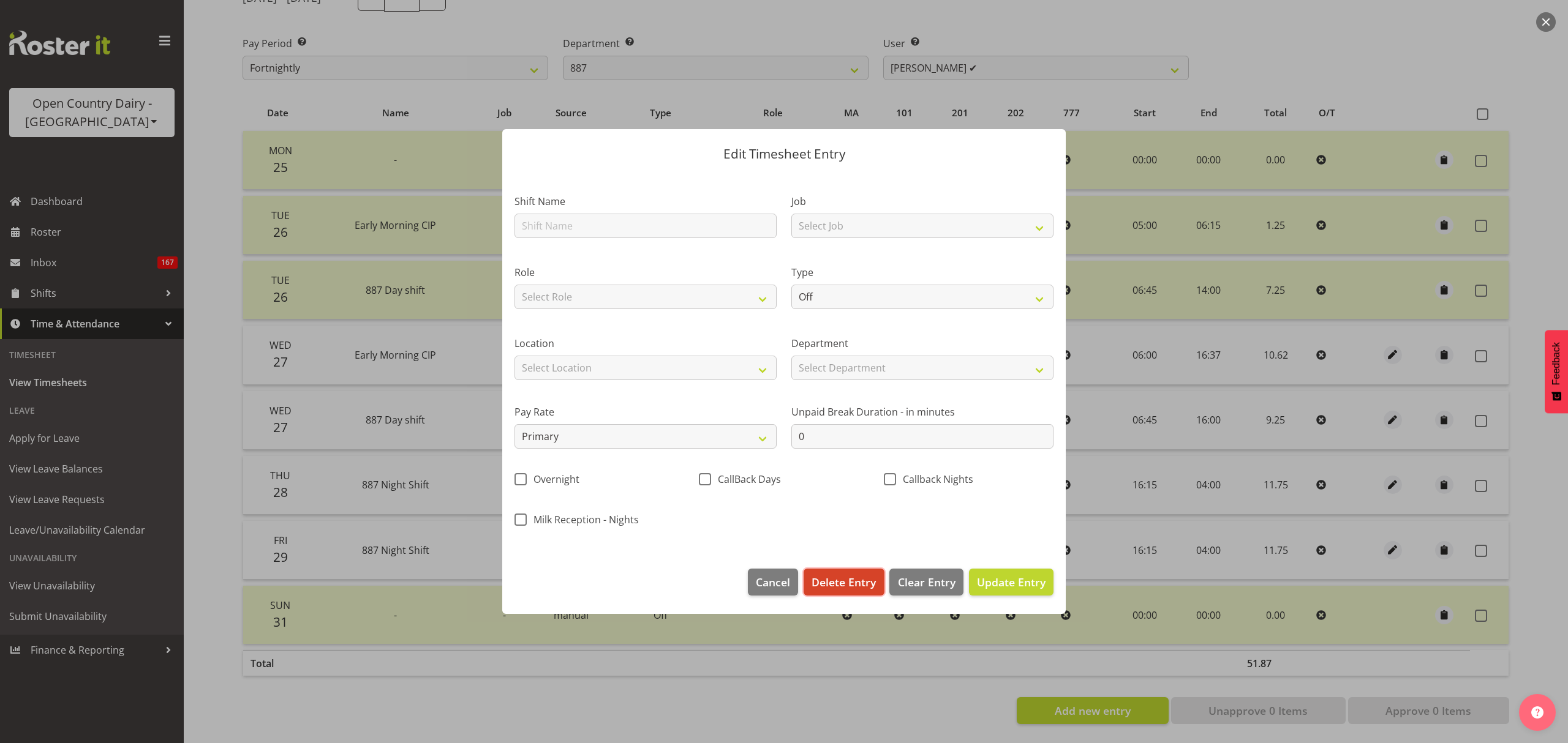
click at [841, 584] on span "Delete Entry" at bounding box center [844, 582] width 65 height 16
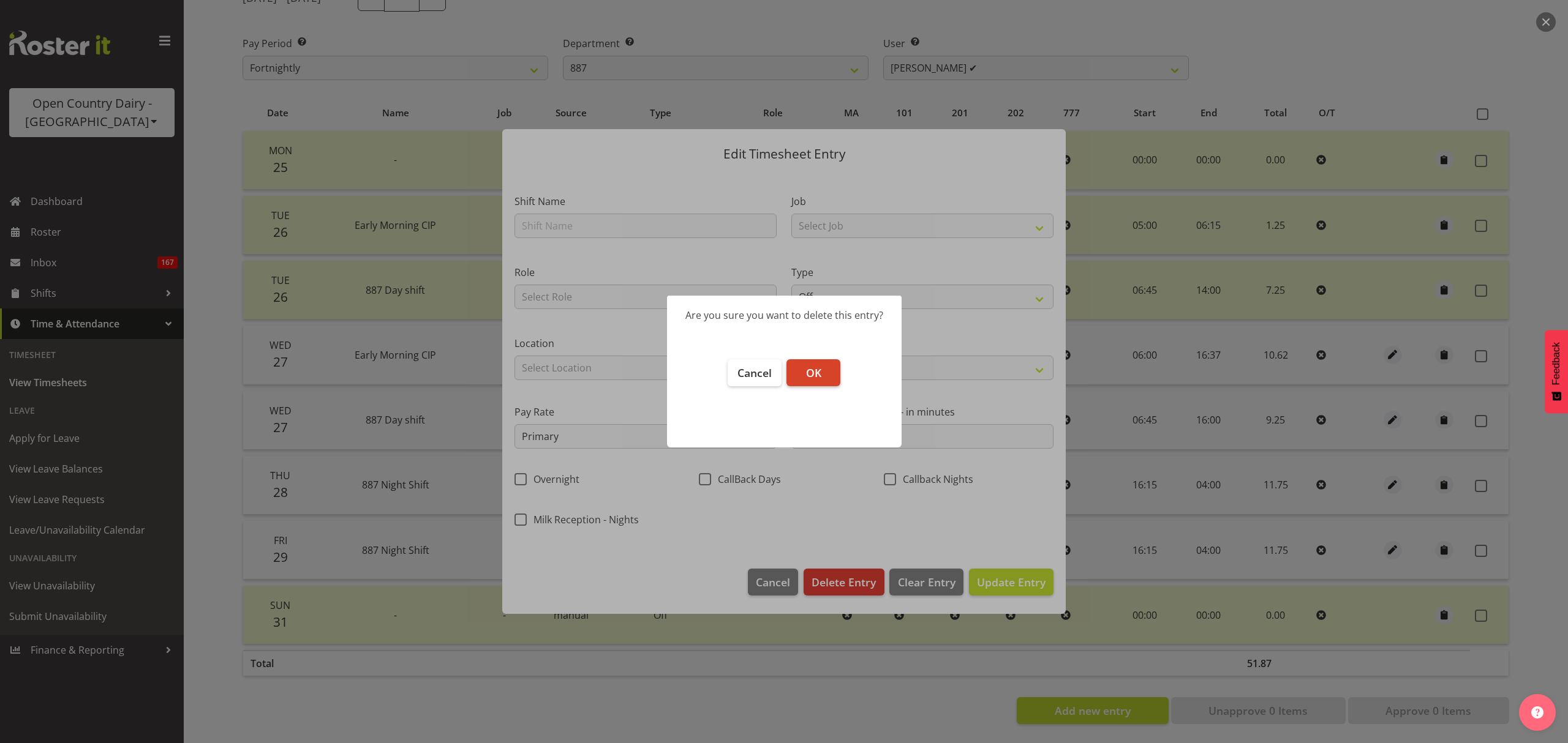
click at [801, 377] on button "OK" at bounding box center [813, 373] width 54 height 27
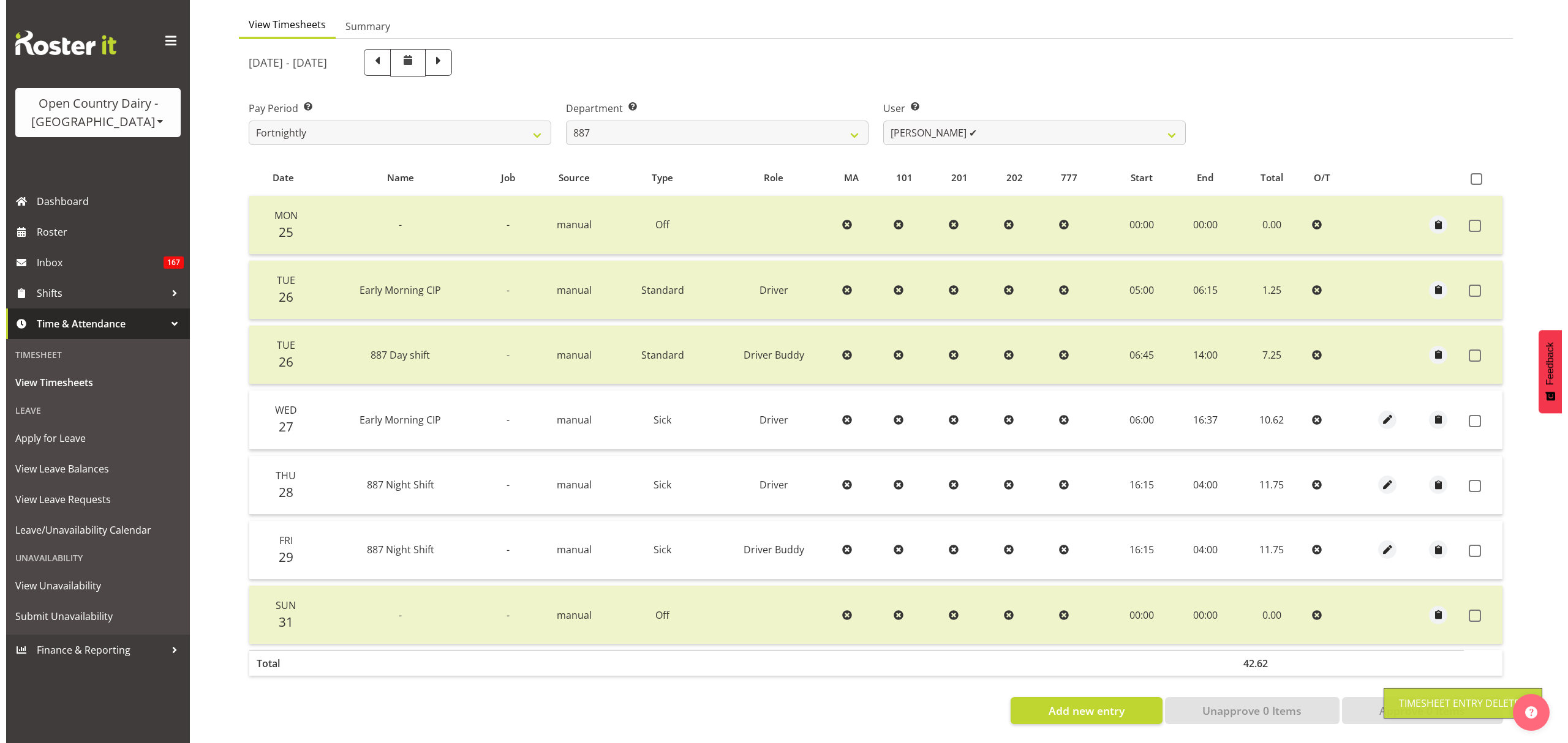
scroll to position [122, 0]
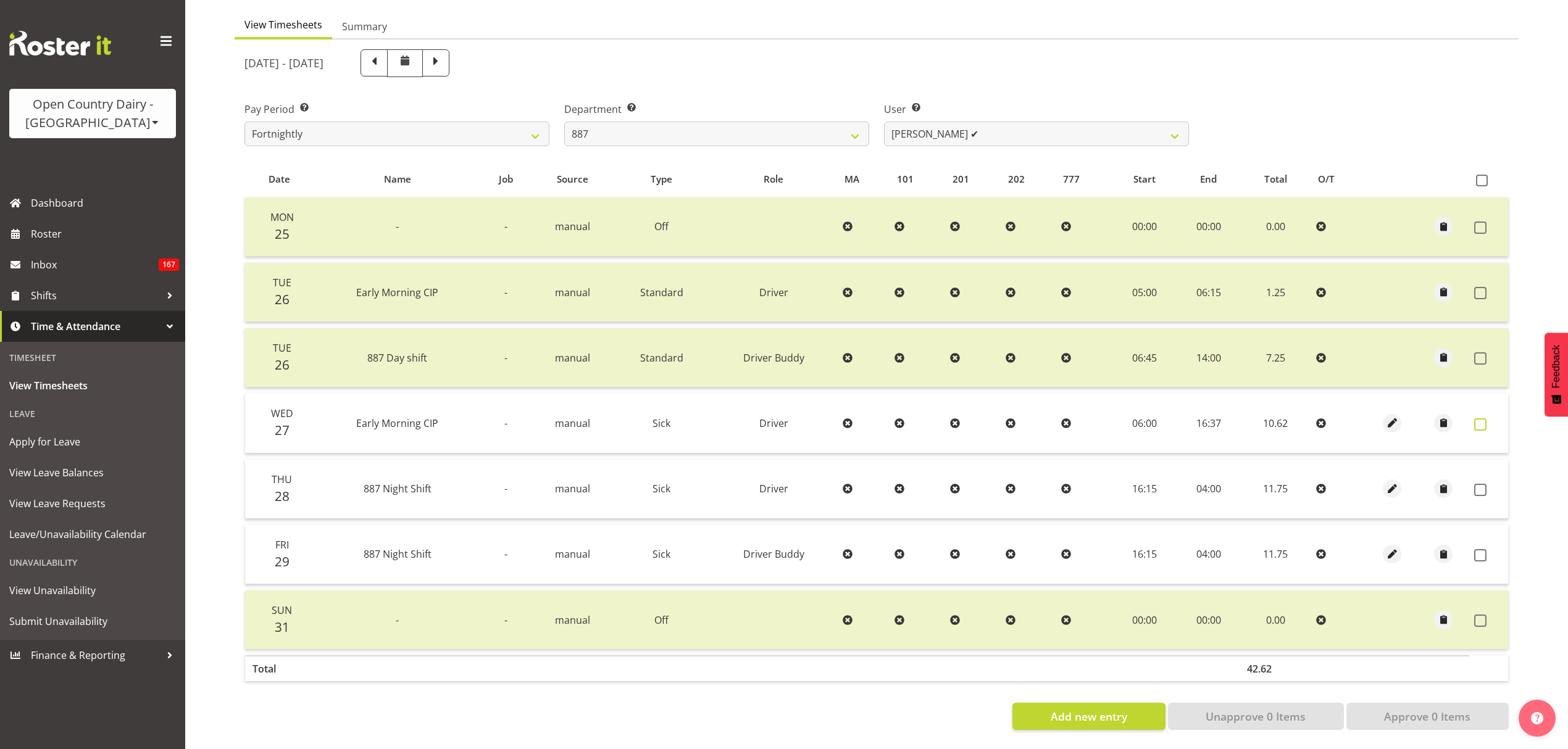
click at [1482, 419] on span at bounding box center [1481, 425] width 12 height 12
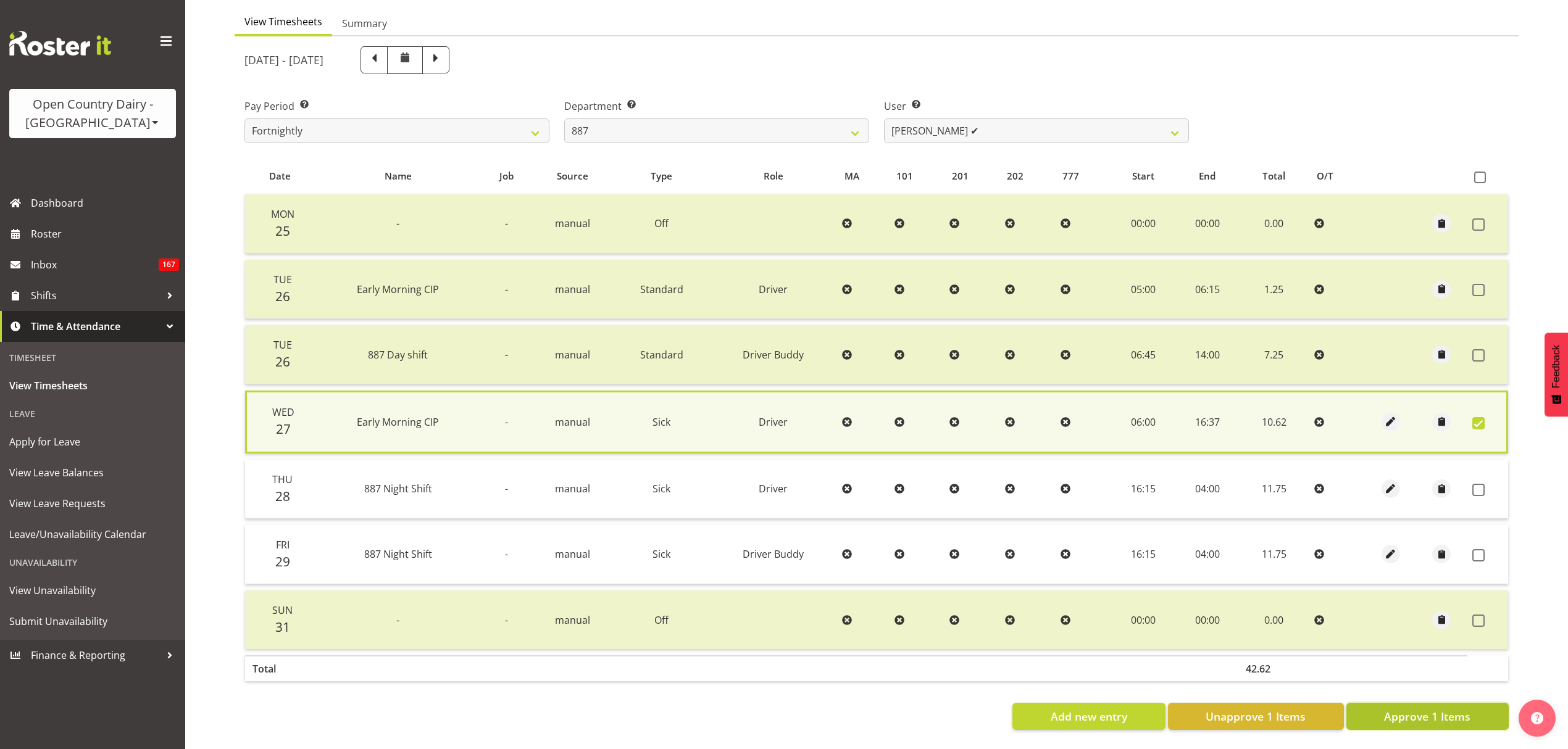
click at [1433, 708] on span "Approve 1 Items" at bounding box center [1427, 716] width 87 height 16
checkbox input "false"
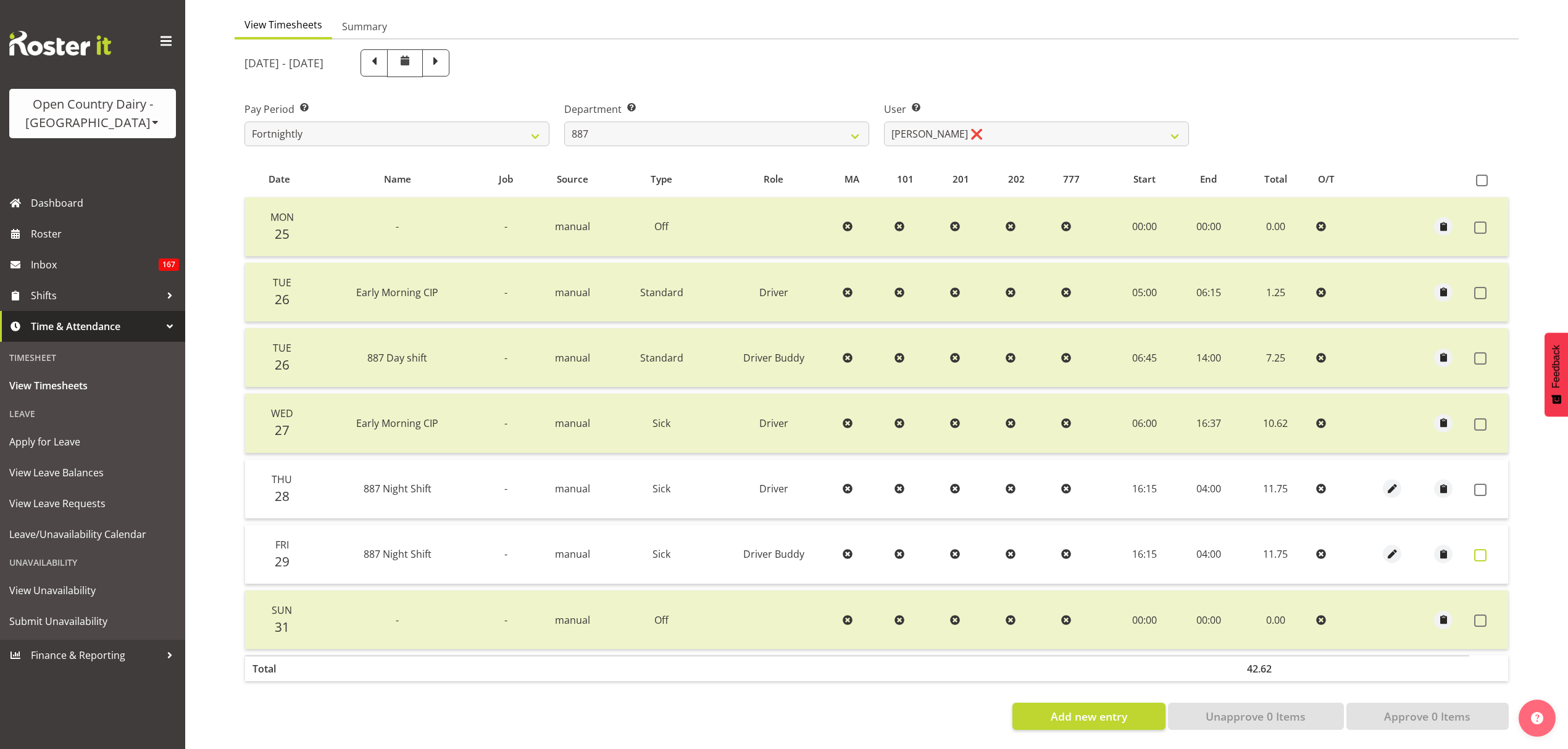
click at [1490, 550] on label at bounding box center [1484, 556] width 19 height 12
checkbox input "true"
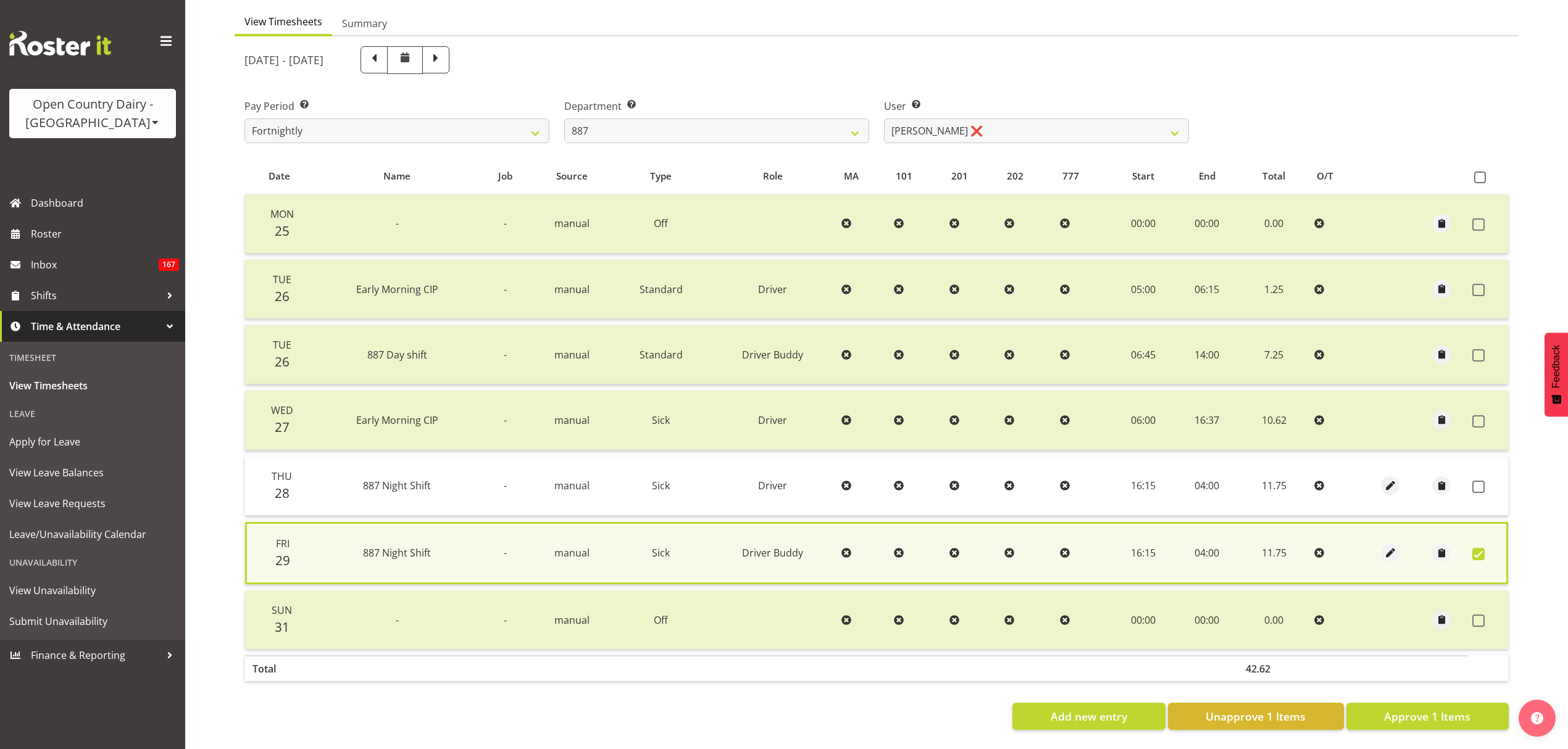
click at [1479, 487] on td at bounding box center [1487, 486] width 41 height 59
click at [1478, 481] on span at bounding box center [1478, 487] width 12 height 12
checkbox input "true"
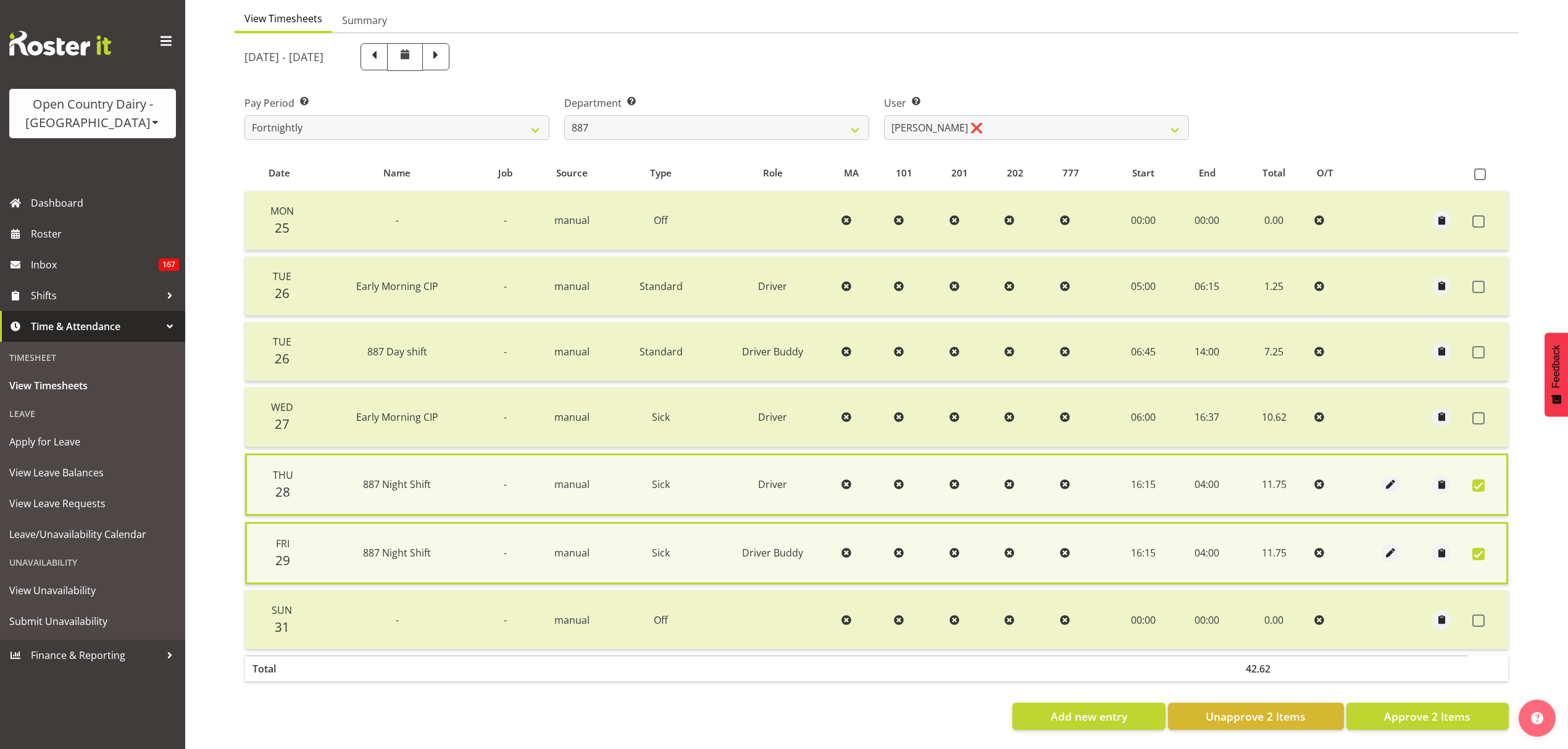
click at [1478, 554] on span at bounding box center [1478, 554] width 12 height 12
checkbox input "false"
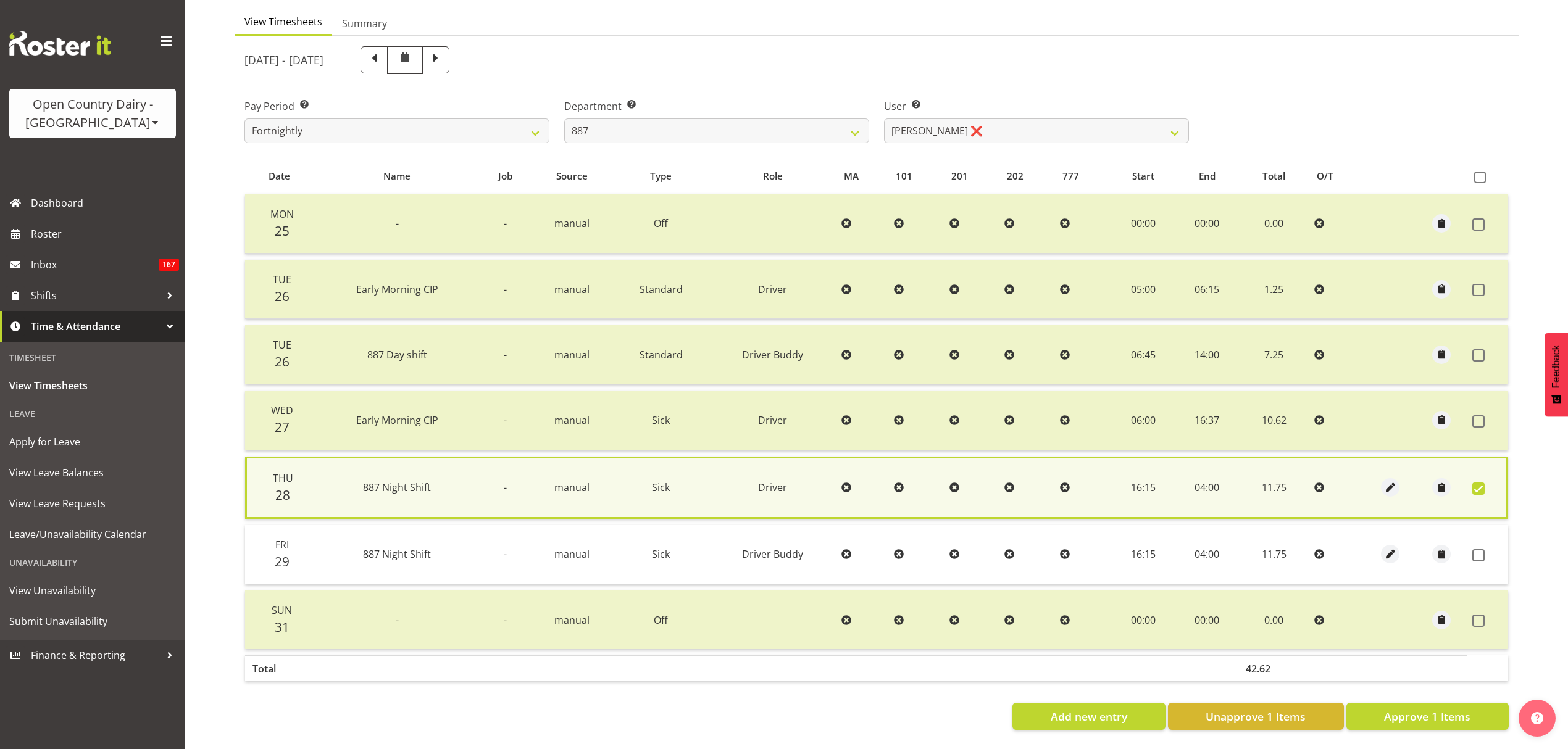
click at [1484, 485] on label at bounding box center [1481, 489] width 19 height 12
checkbox input "false"
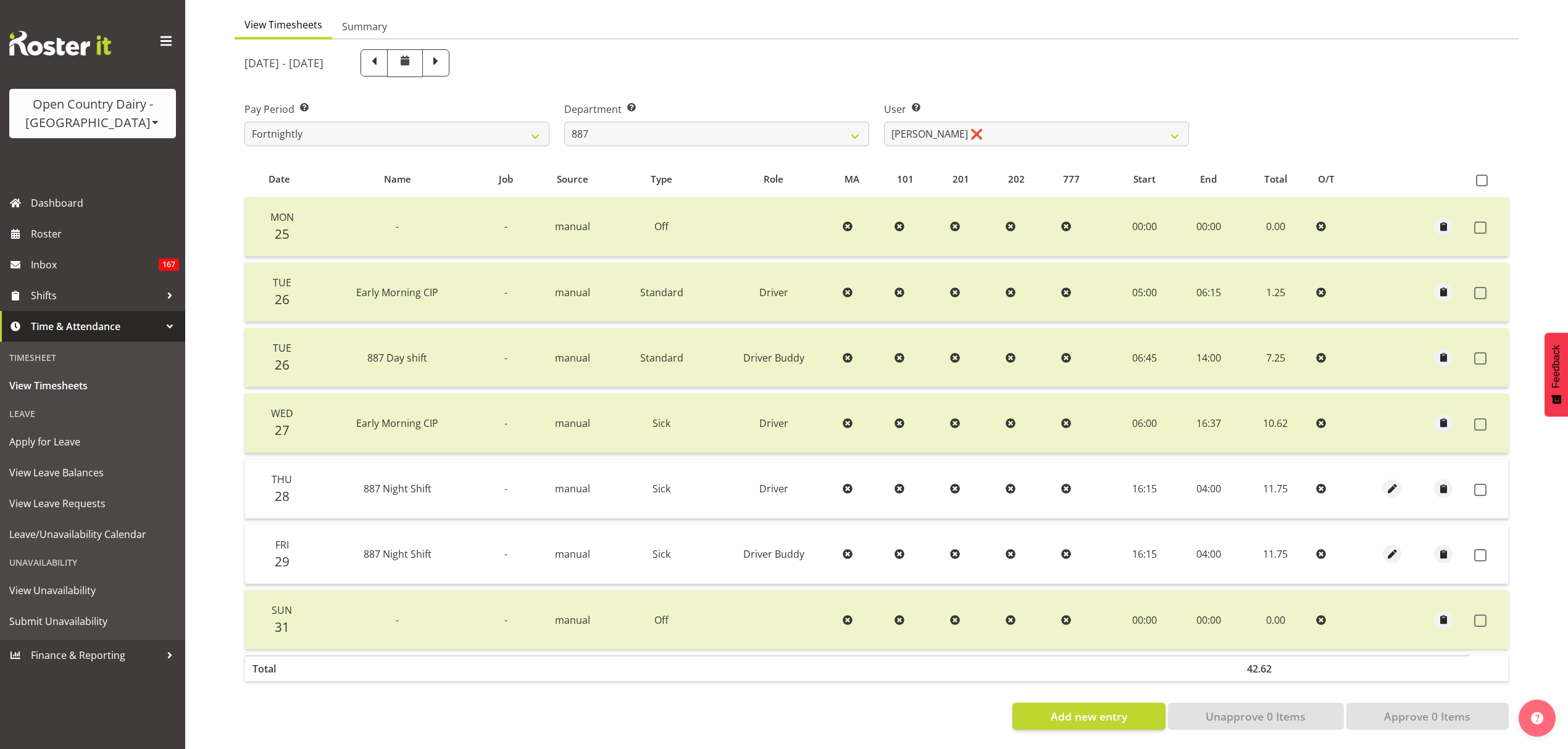
click at [1382, 484] on div at bounding box center [1392, 489] width 41 height 18
click at [1388, 482] on span "button" at bounding box center [1392, 489] width 15 height 15
select select "Sick"
select select "7"
select select "2025"
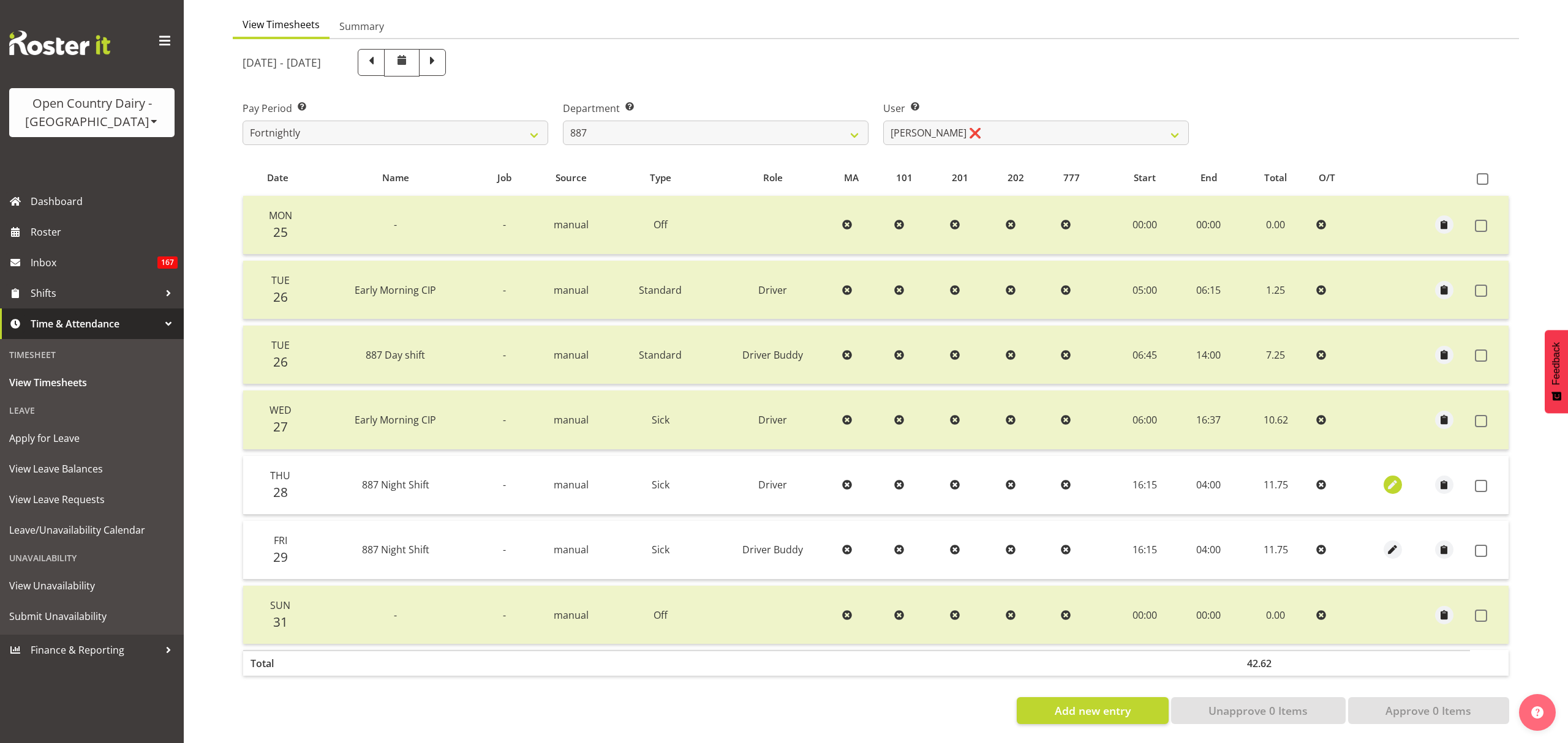
select select "4"
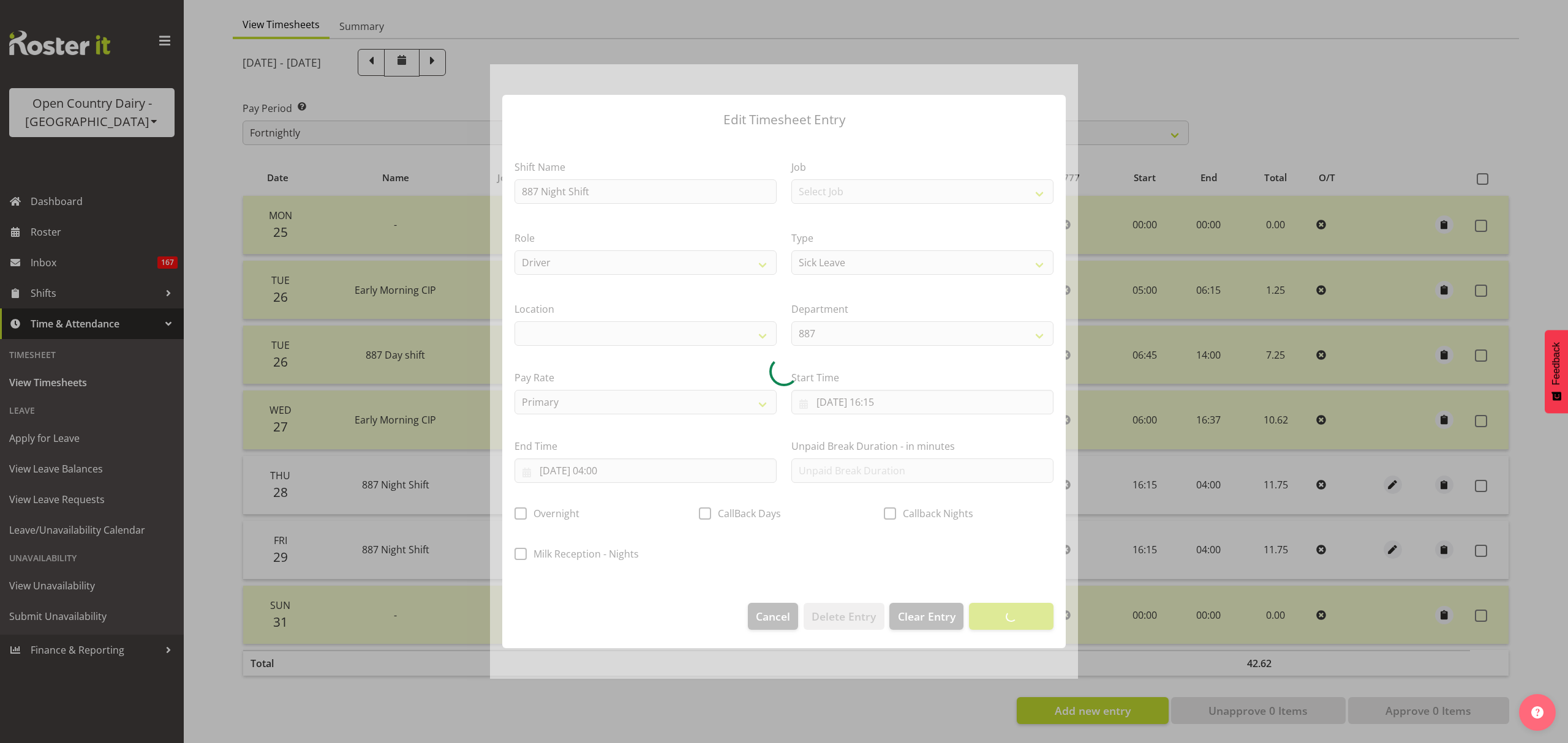
select select
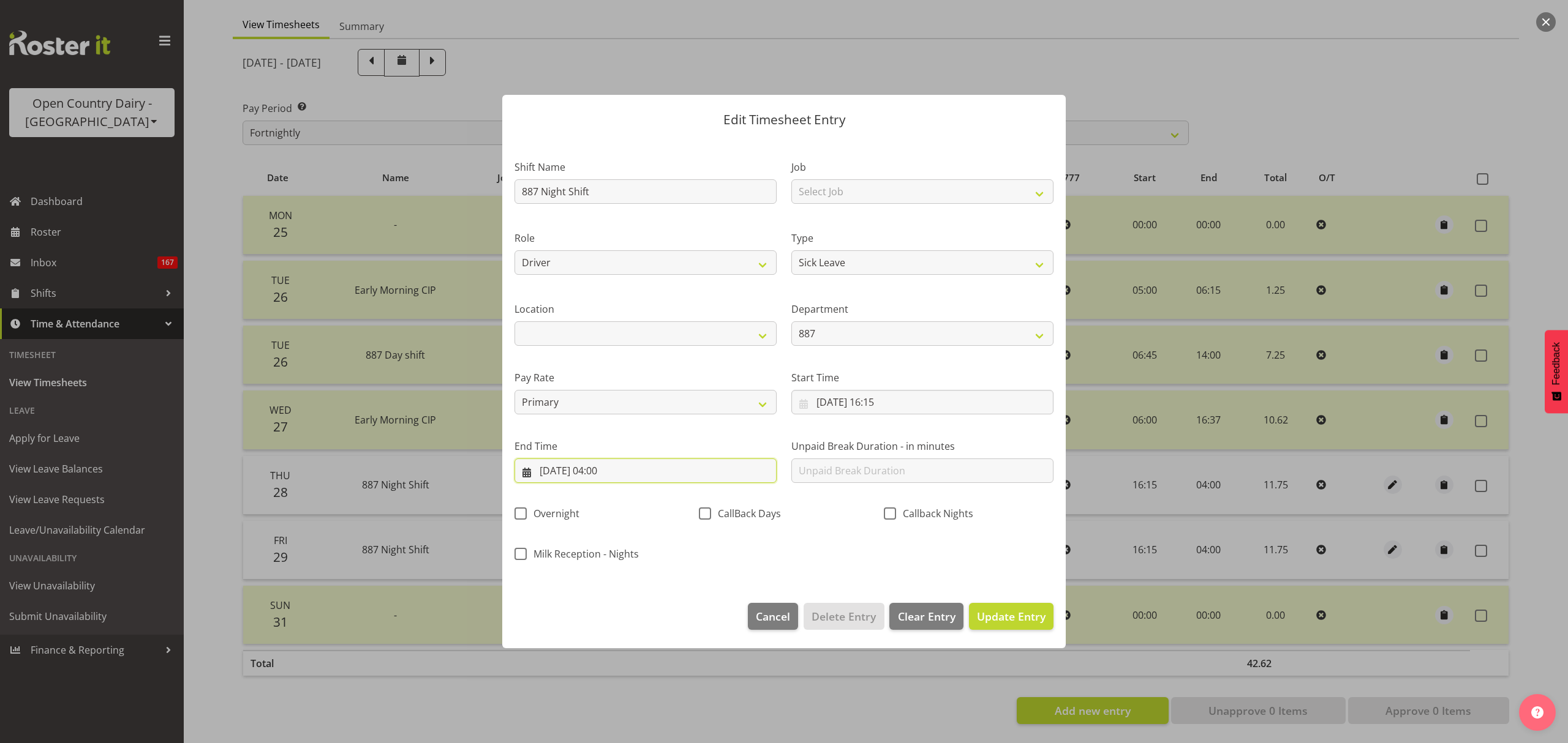
click at [645, 474] on input "29/08/2025, 04:00" at bounding box center [645, 471] width 262 height 24
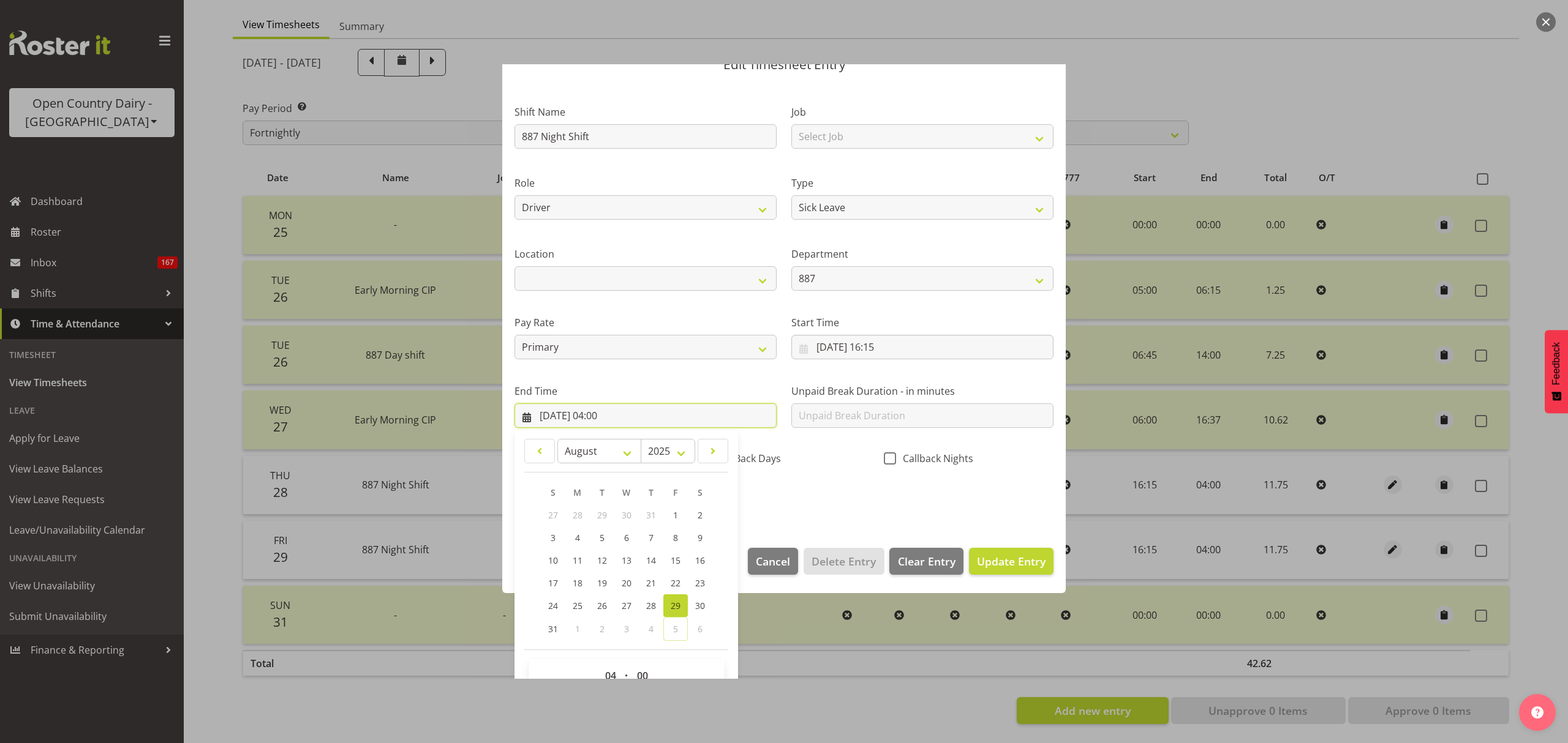
scroll to position [83, 0]
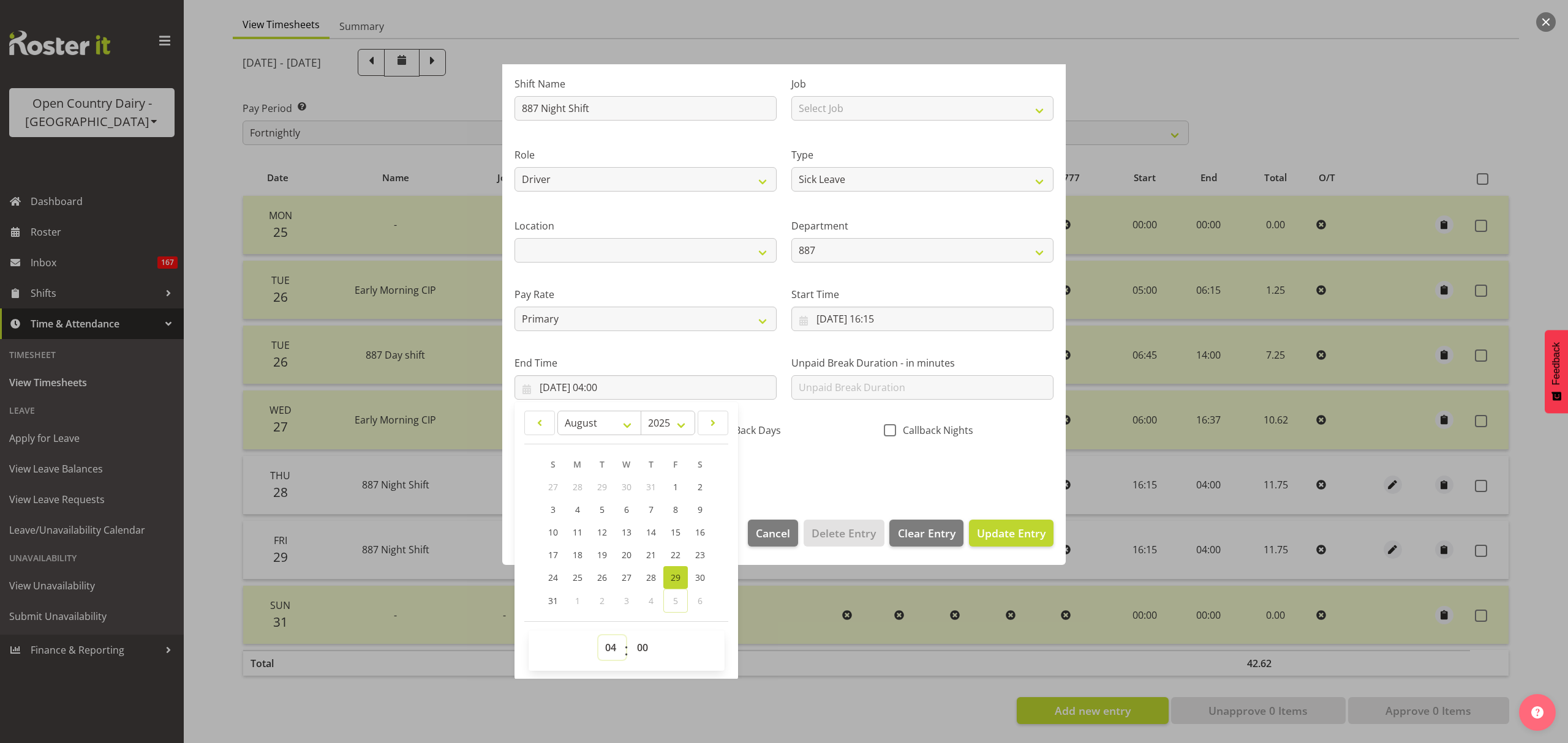
click at [619, 647] on select "00 01 02 03 04 05 06 07 08 09 10 11 12 13 14 15 16 17 18 19 20 21 22 23" at bounding box center [612, 648] width 27 height 24
select select "3"
click at [599, 636] on select "00 01 02 03 04 05 06 07 08 09 10 11 12 13 14 15 16 17 18 19 20 21 22 23" at bounding box center [612, 648] width 27 height 24
type input "29/08/2025, 03:00"
click at [641, 652] on select "00 01 02 03 04 05 06 07 08 09 10 11 12 13 14 15 16 17 18 19 20 21 22 23 24 25 2…" at bounding box center [644, 648] width 27 height 24
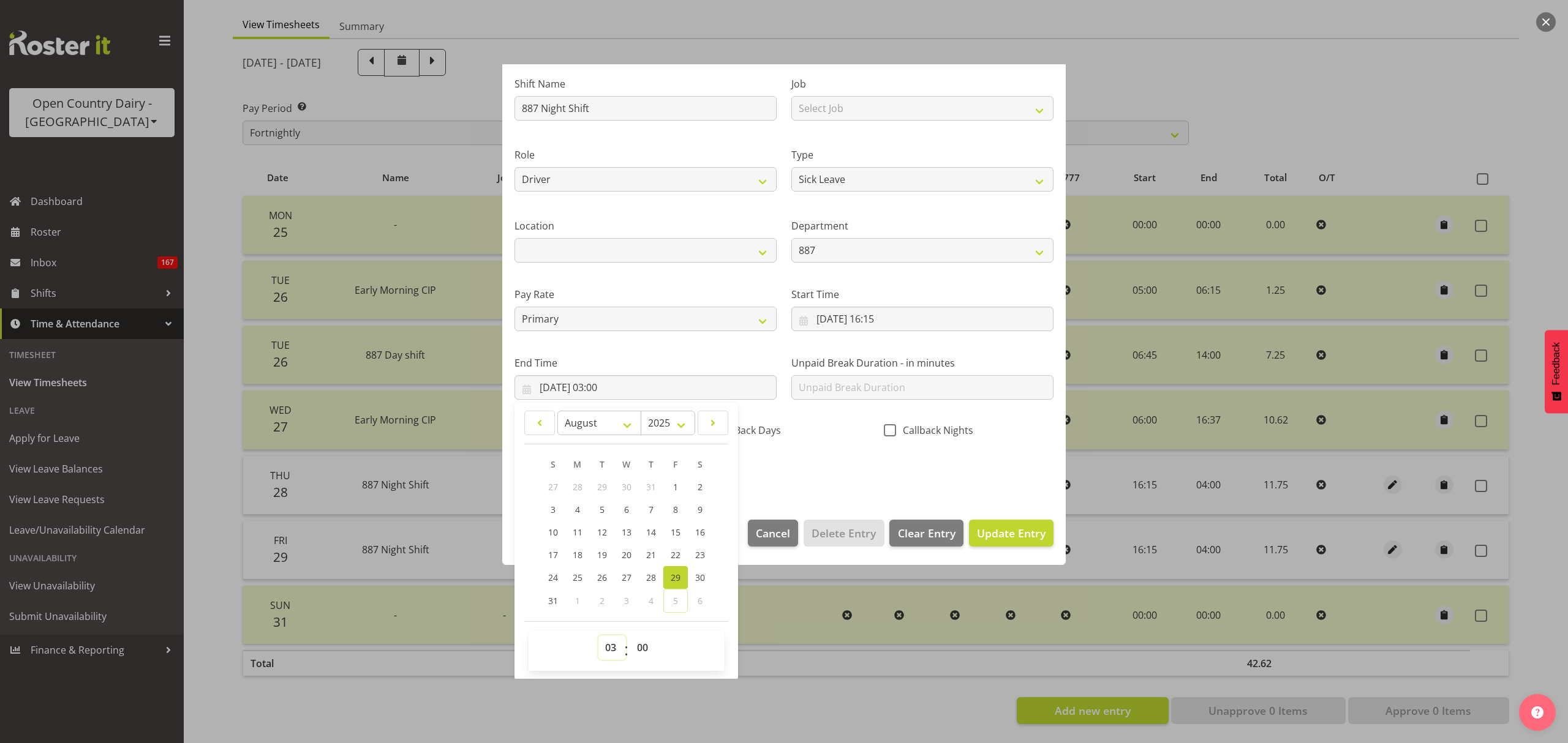
click at [610, 649] on select "00 01 02 03 04 05 06 07 08 09 10 11 12 13 14 15 16 17 18 19 20 21 22 23" at bounding box center [612, 648] width 27 height 24
select select "2"
click at [599, 636] on select "00 01 02 03 04 05 06 07 08 09 10 11 12 13 14 15 16 17 18 19 20 21 22 23" at bounding box center [612, 648] width 27 height 24
type input "29/08/2025, 02:00"
click at [637, 638] on select "00 01 02 03 04 05 06 07 08 09 10 11 12 13 14 15 16 17 18 19 20 21 22 23 24 25 2…" at bounding box center [644, 648] width 27 height 24
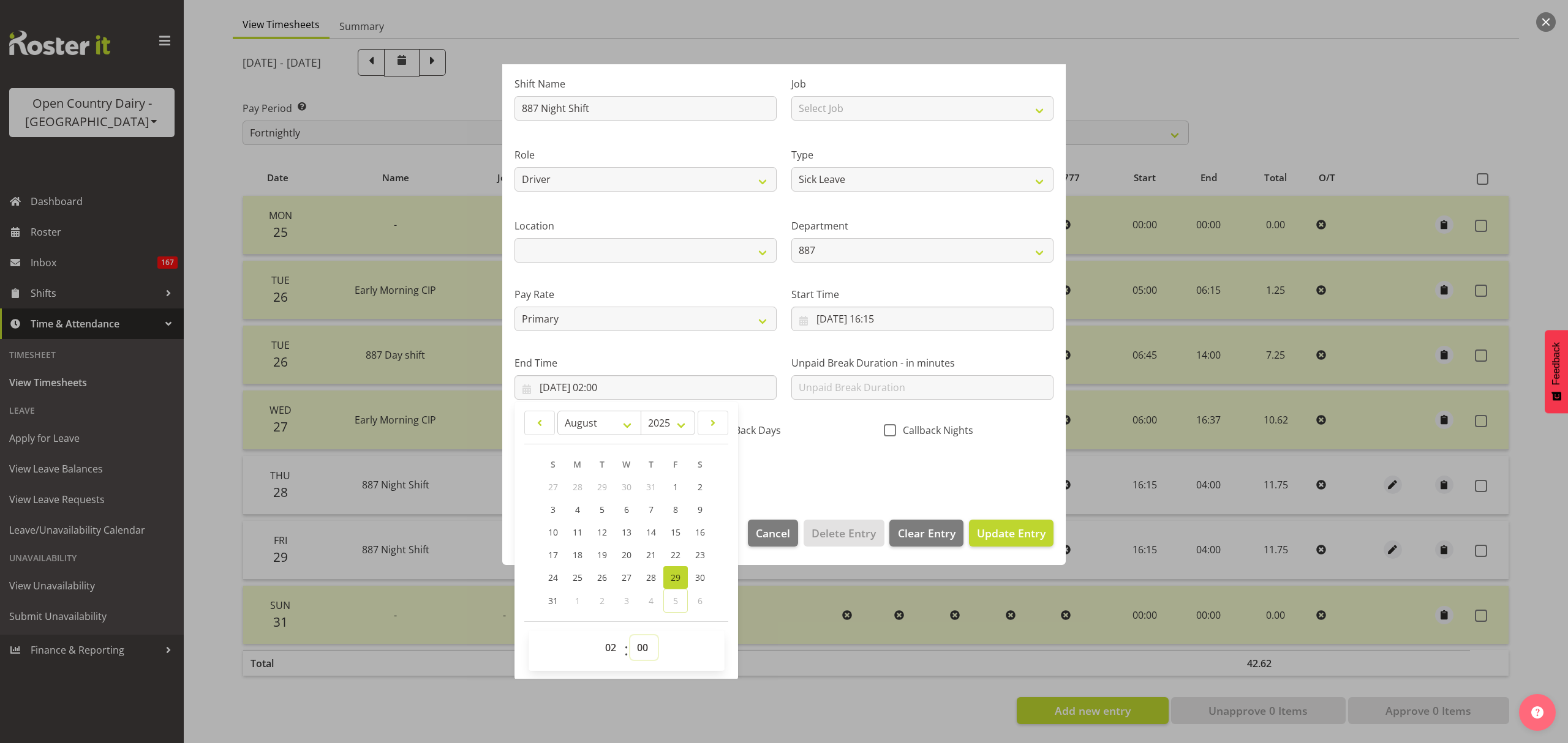
select select "50"
click at [630, 636] on select "00 01 02 03 04 05 06 07 08 09 10 11 12 13 14 15 16 17 18 19 20 21 22 23 24 25 2…" at bounding box center [644, 648] width 27 height 24
type input "29/08/2025, 02:50"
click at [1032, 527] on span "Update Entry" at bounding box center [1011, 533] width 68 height 14
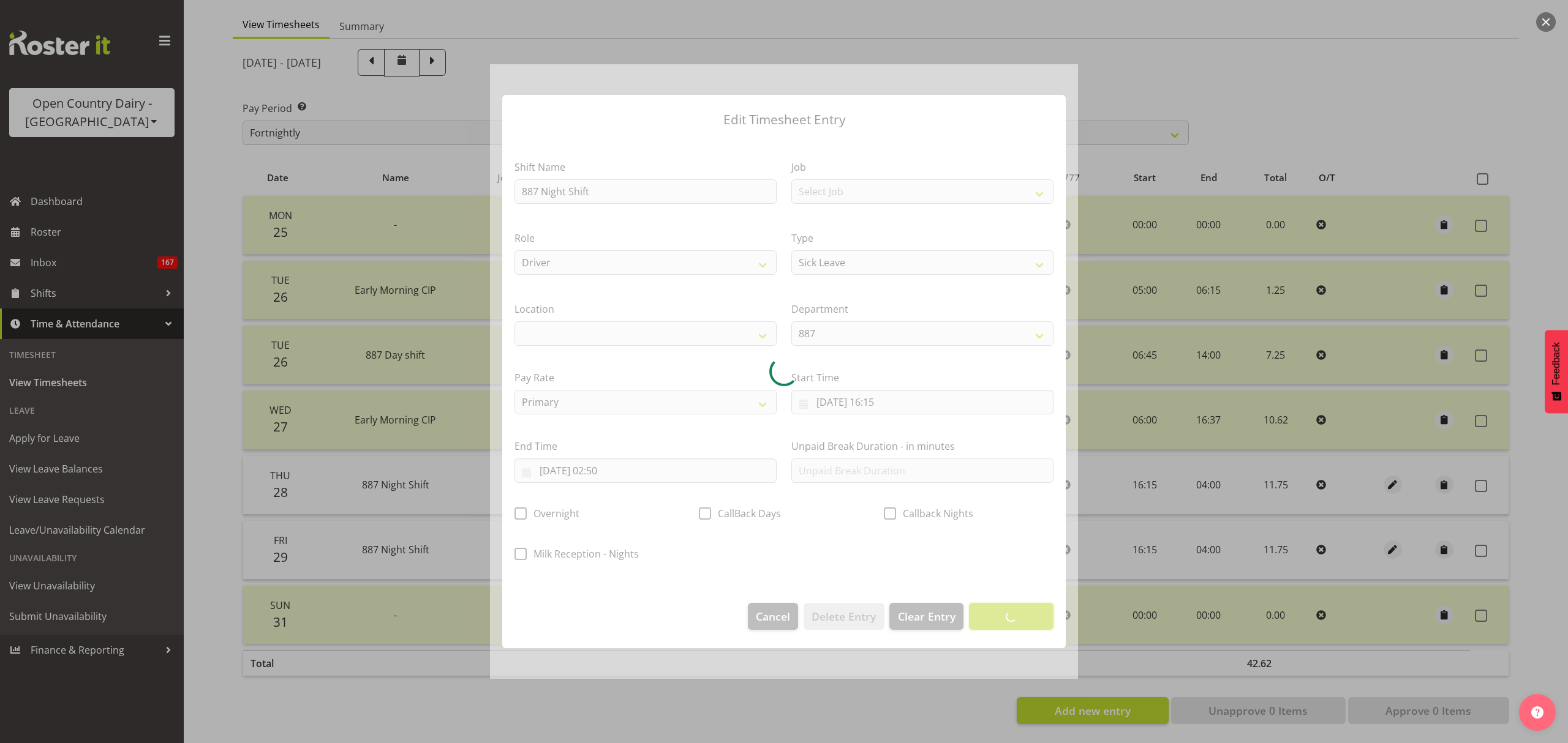
scroll to position [0, 0]
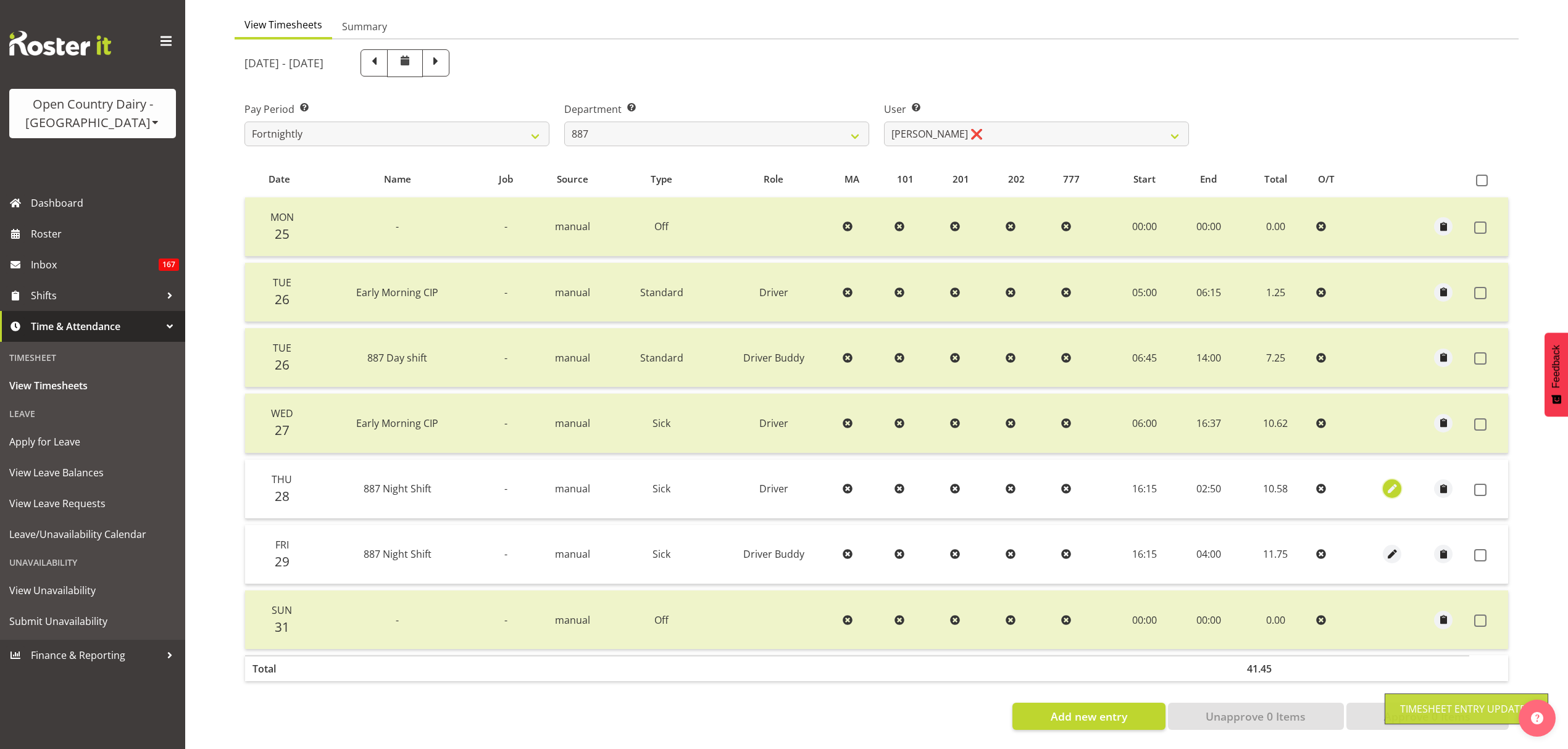
click at [1382, 480] on button "button" at bounding box center [1392, 489] width 18 height 18
select select "Sick"
select select "7"
select select "2025"
select select "2"
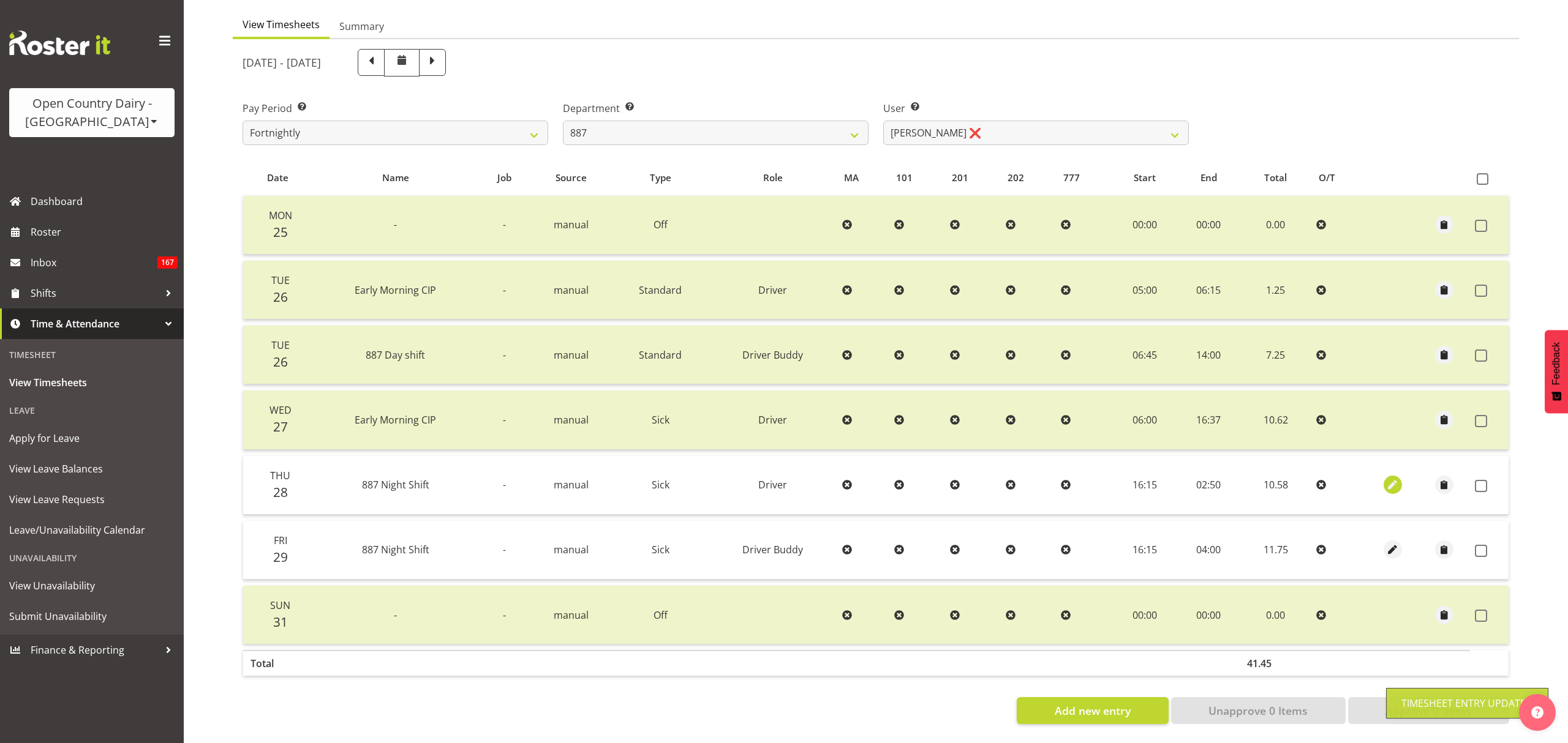
select select "50"
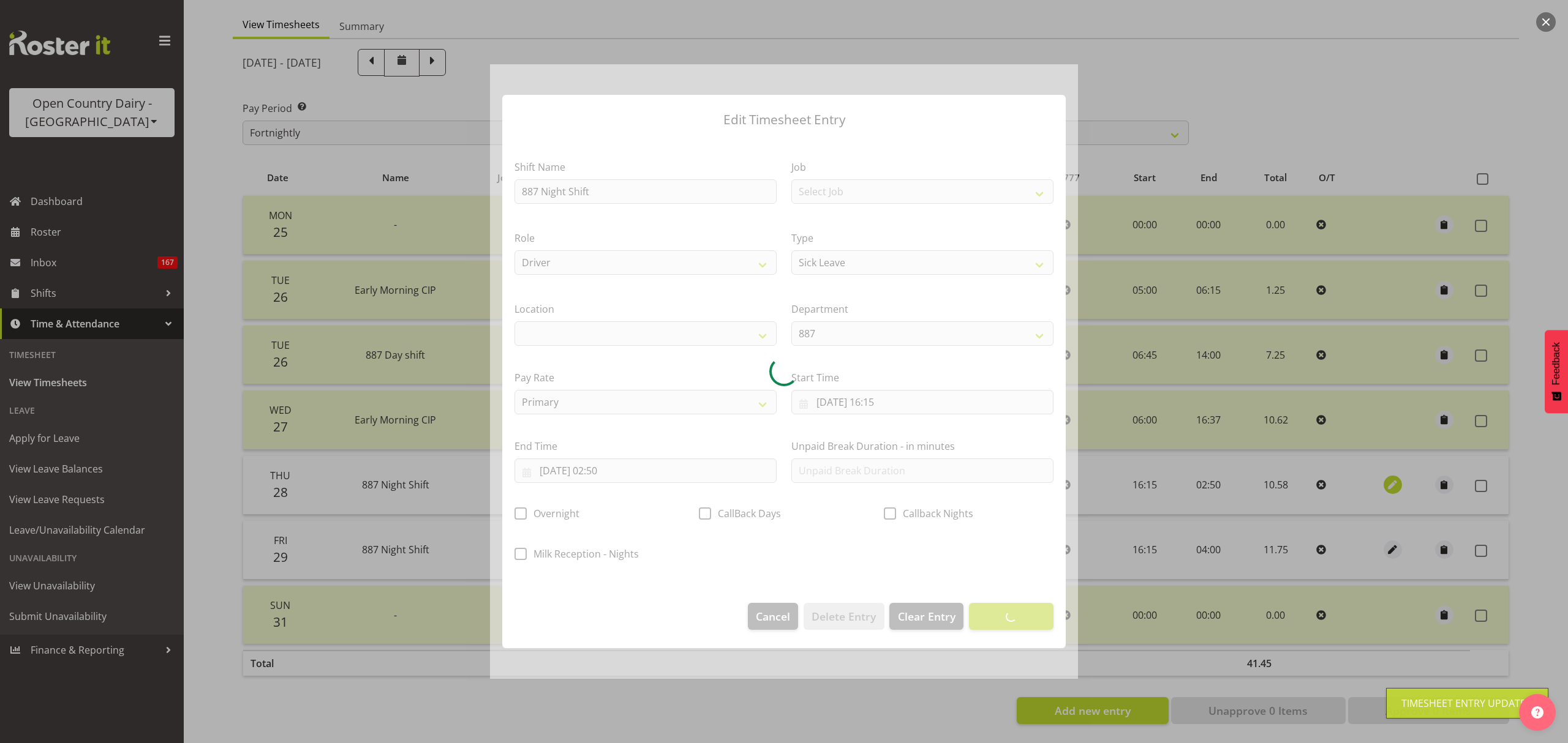
select select
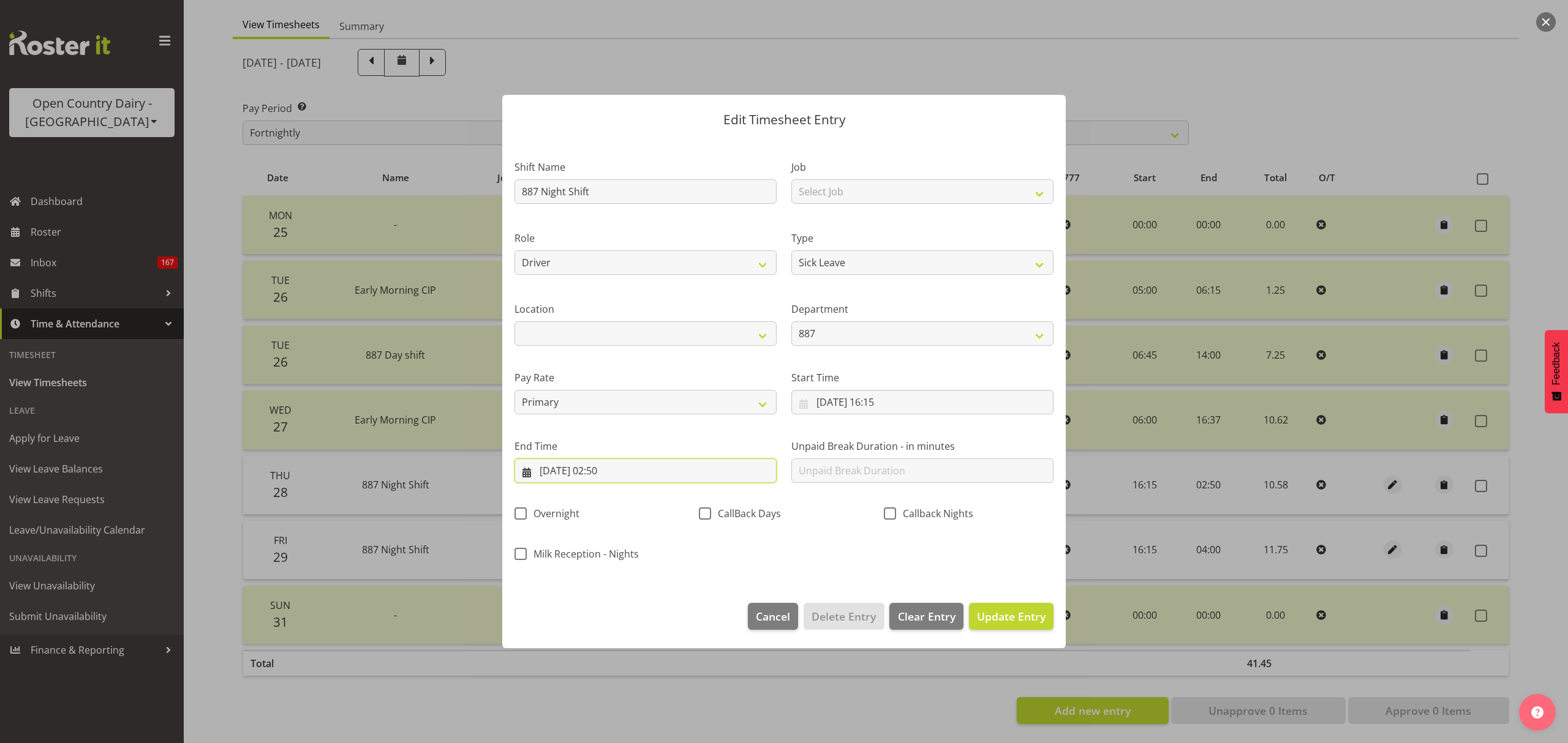
click at [654, 475] on input "29/08/2025, 02:50" at bounding box center [645, 471] width 262 height 24
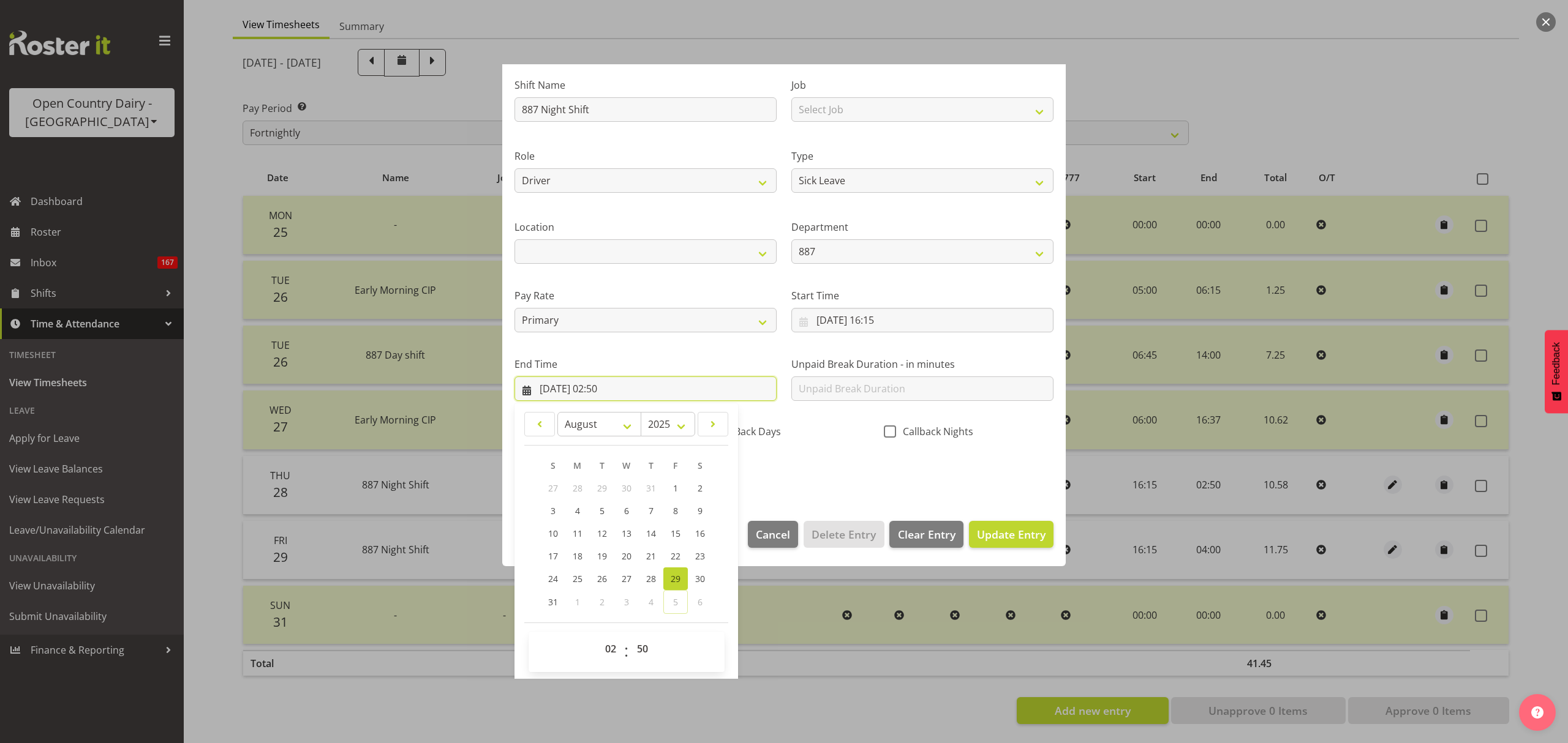
scroll to position [83, 0]
click at [643, 649] on select "00 01 02 03 04 05 06 07 08 09 10 11 12 13 14 15 16 17 18 19 20 21 22 23 24 25 2…" at bounding box center [644, 648] width 27 height 24
select select "53"
click at [630, 636] on select "00 01 02 03 04 05 06 07 08 09 10 11 12 13 14 15 16 17 18 19 20 21 22 23 24 25 2…" at bounding box center [644, 648] width 27 height 24
type input "29/08/2025, 02:53"
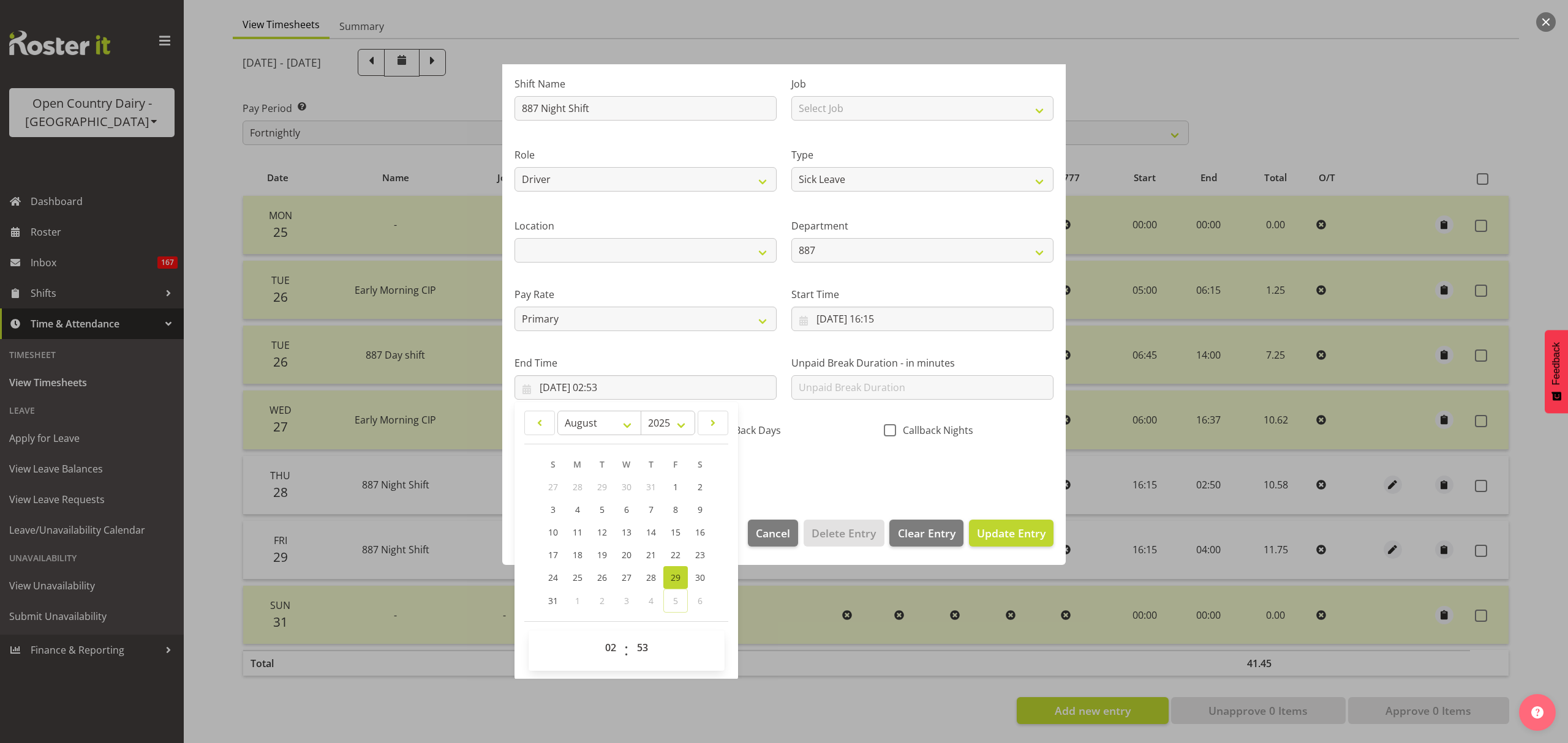
click at [835, 493] on section "Shift Name 887 Night Shift Job Select Job Connecting /unconnecting Trailers Mee…" at bounding box center [784, 281] width 564 height 453
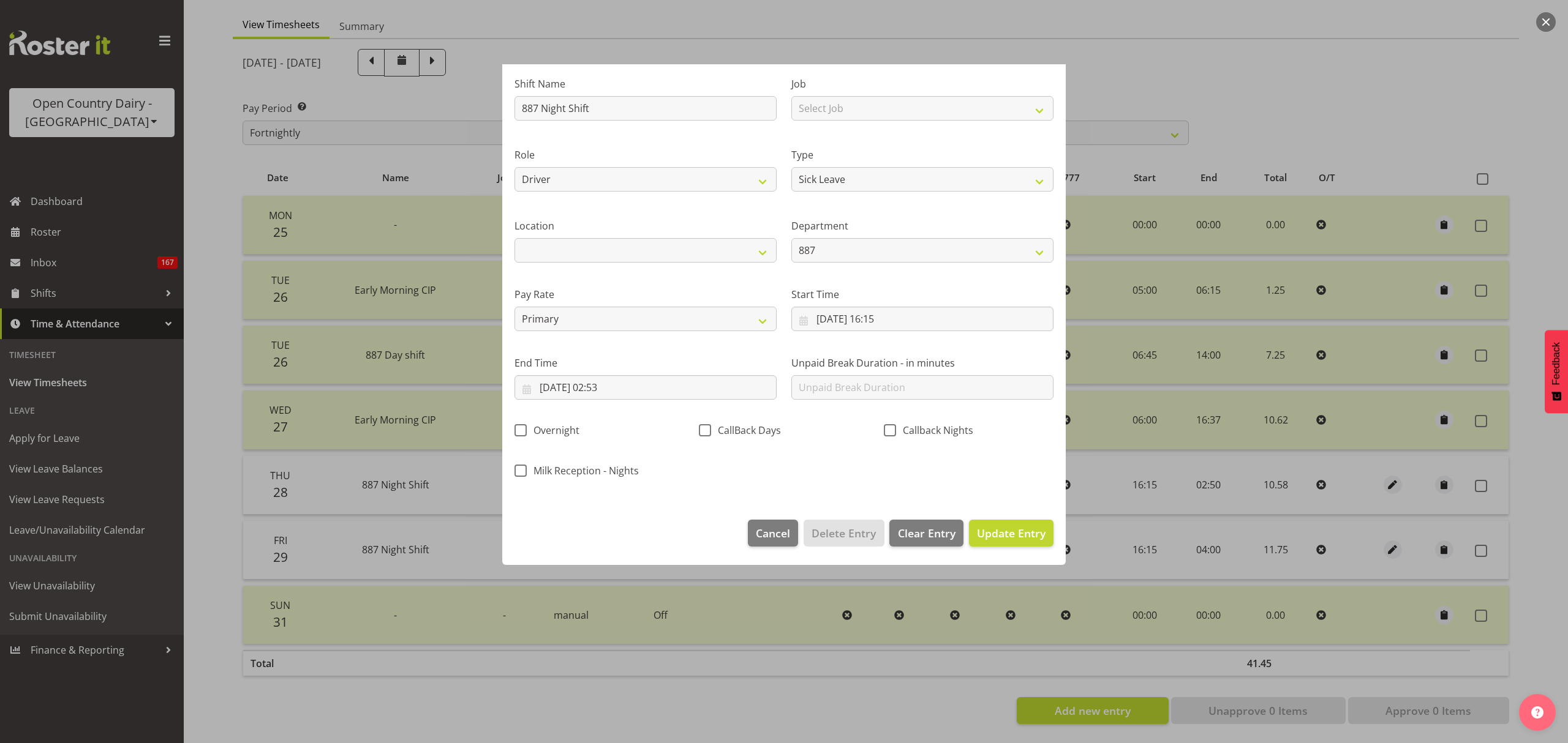
scroll to position [0, 0]
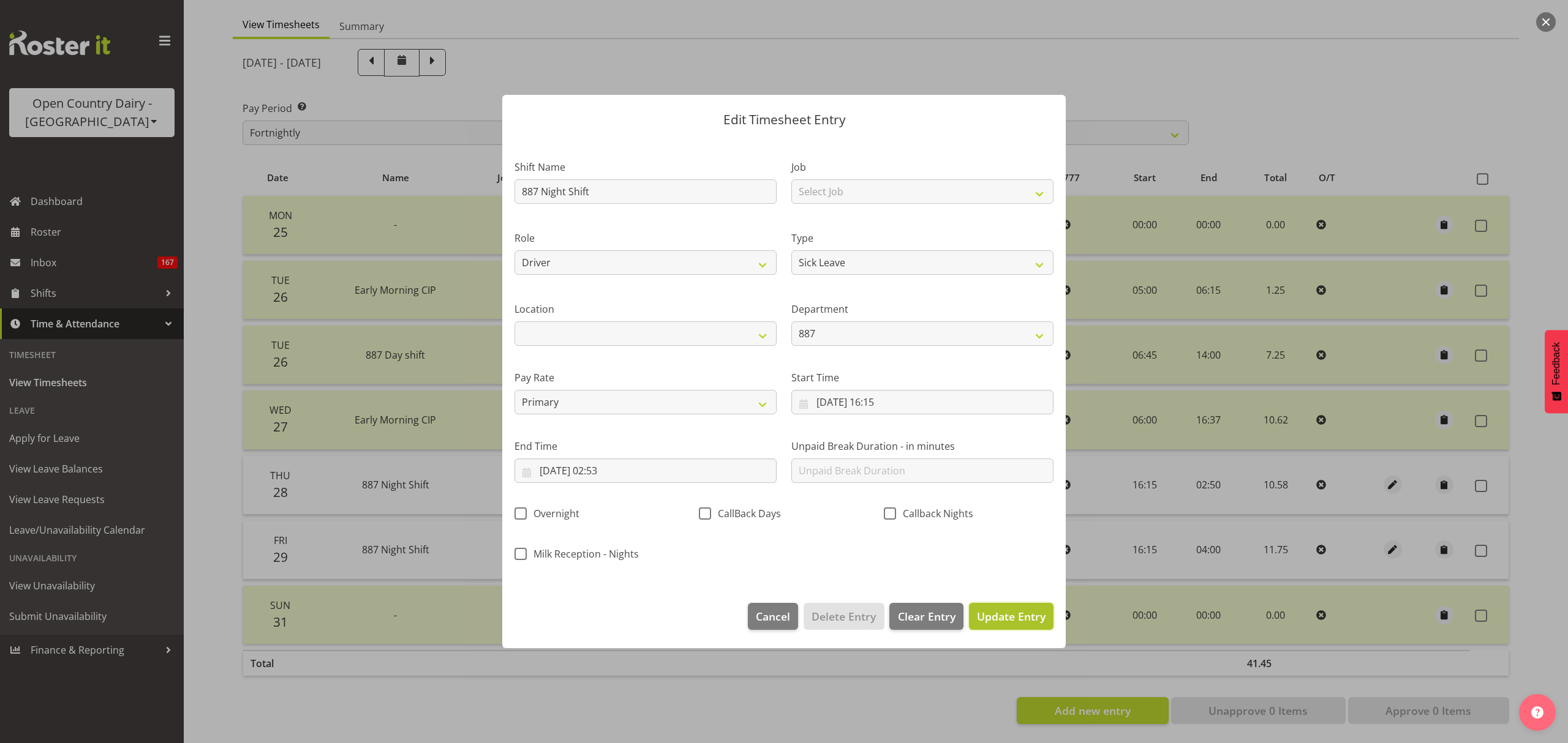
click at [1027, 608] on button "Update Entry" at bounding box center [1011, 616] width 84 height 27
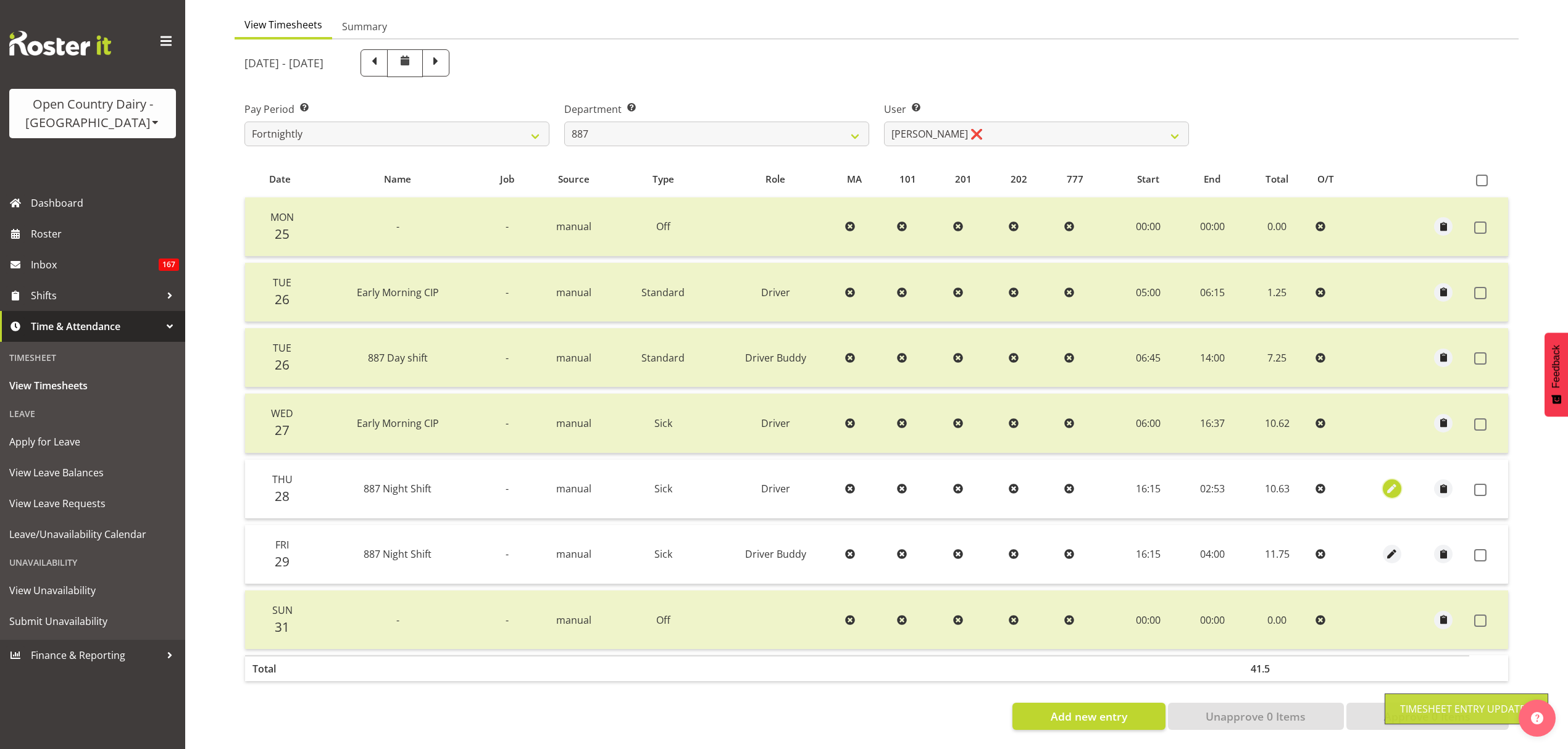
click at [1386, 482] on span "button" at bounding box center [1392, 489] width 15 height 15
select select "Sick"
select select "7"
select select "2025"
select select "2"
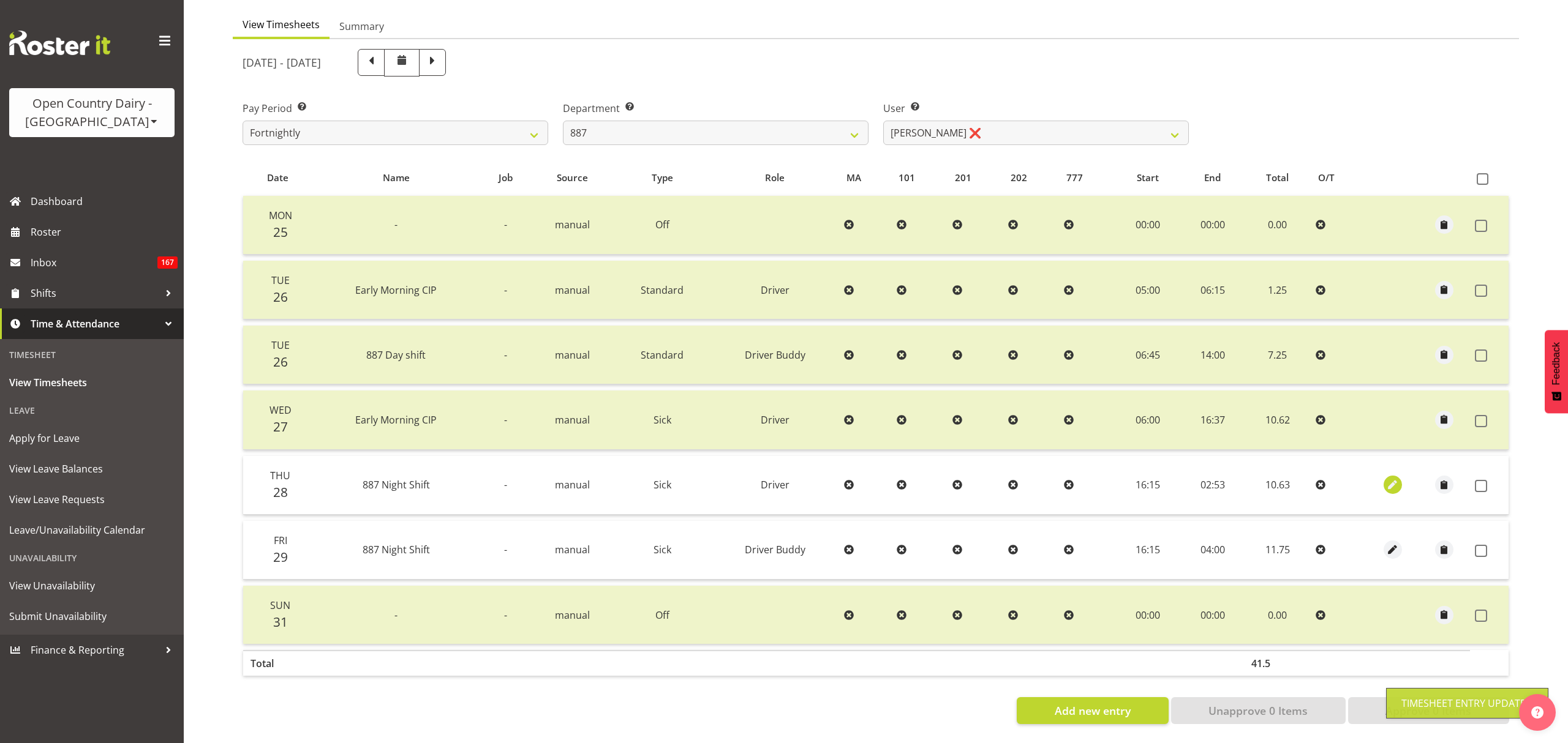
select select "53"
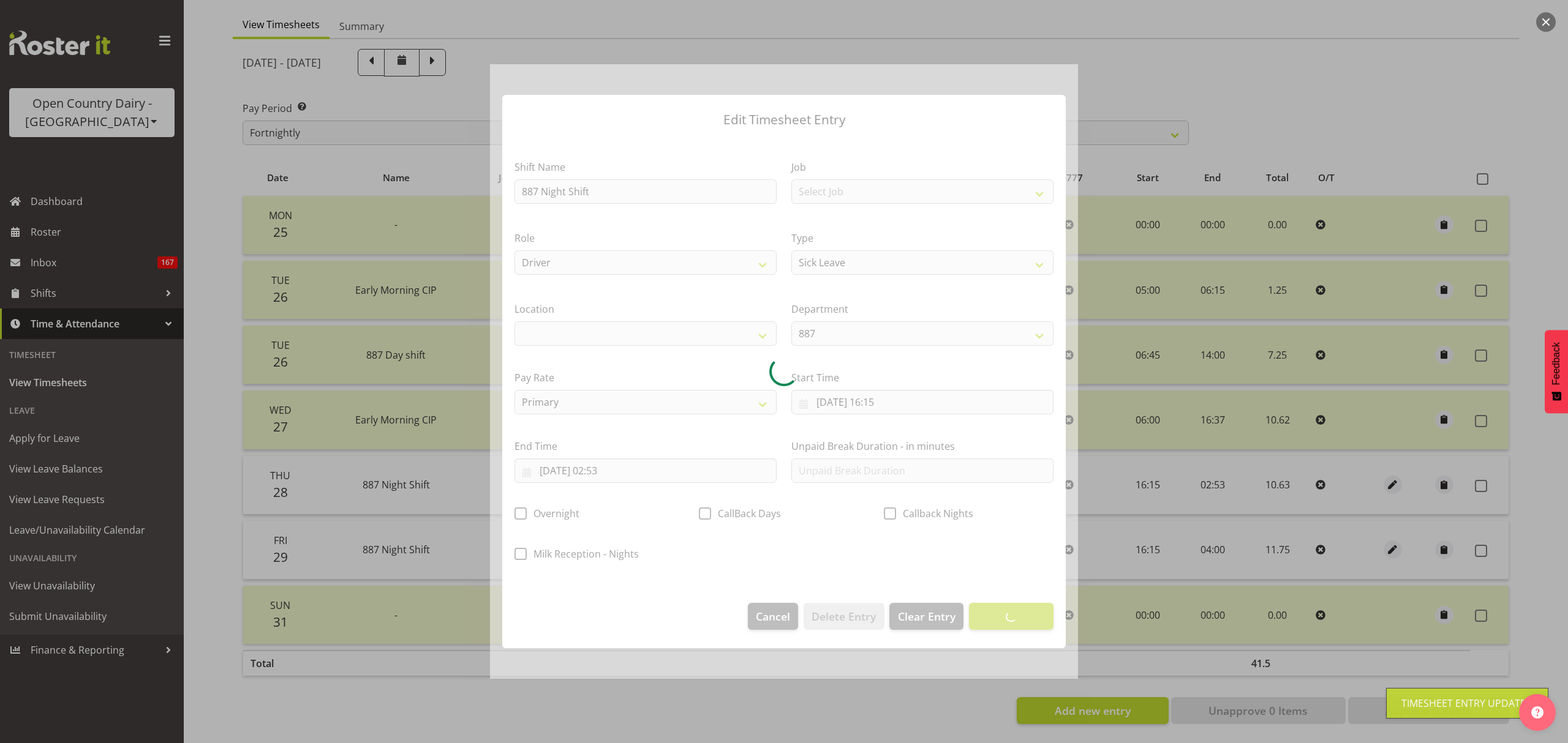
select select
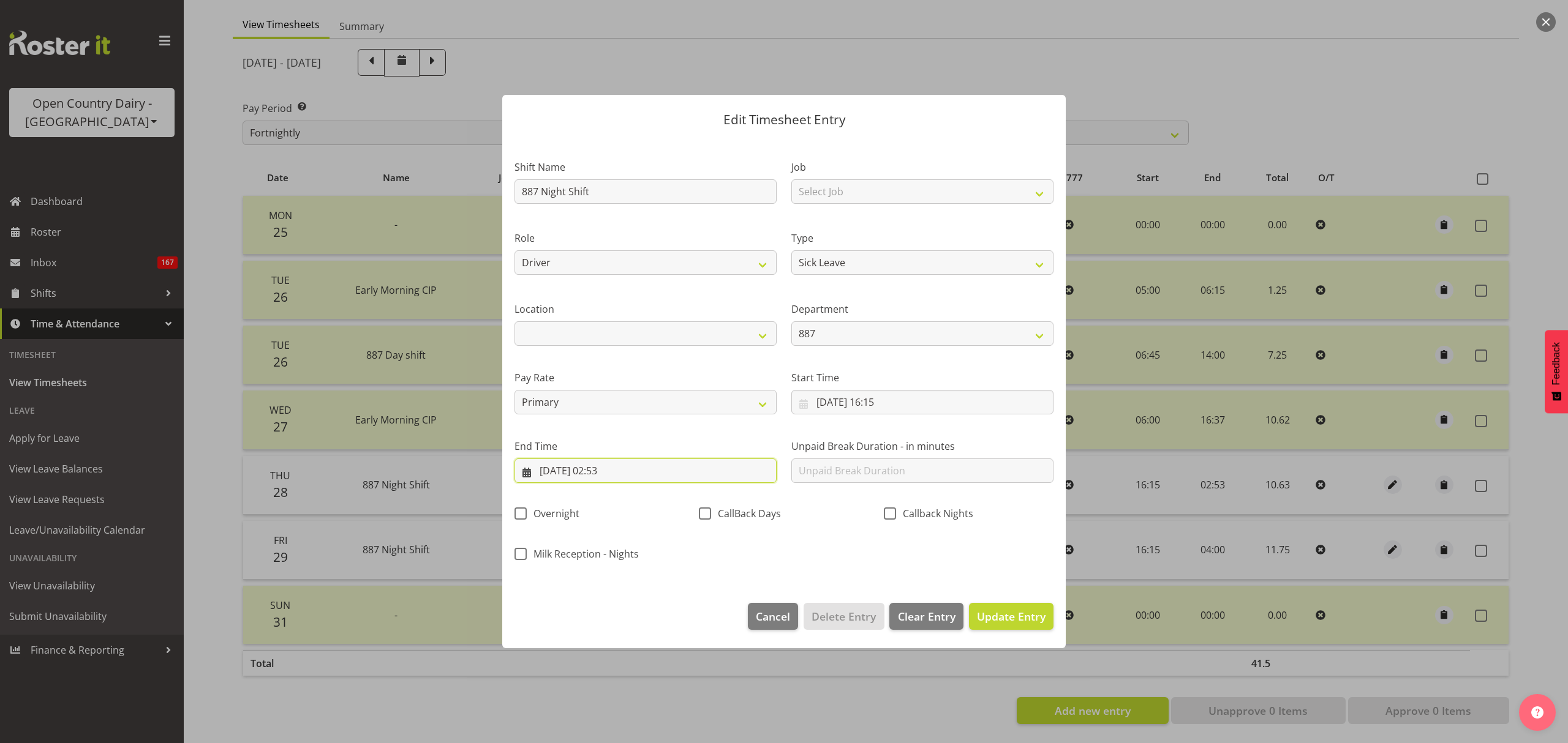
click at [702, 472] on input "29/08/2025, 02:53" at bounding box center [645, 471] width 262 height 24
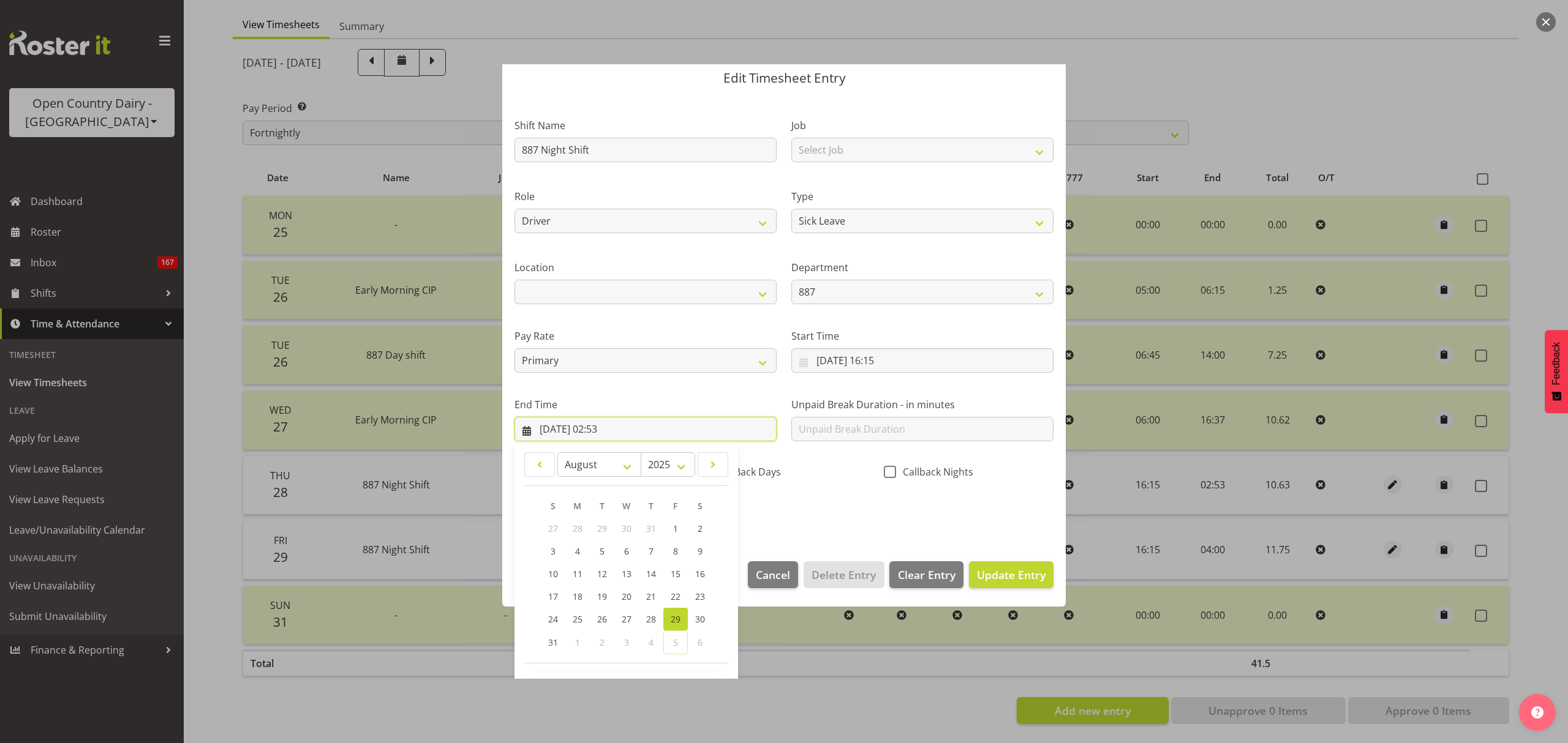
scroll to position [83, 0]
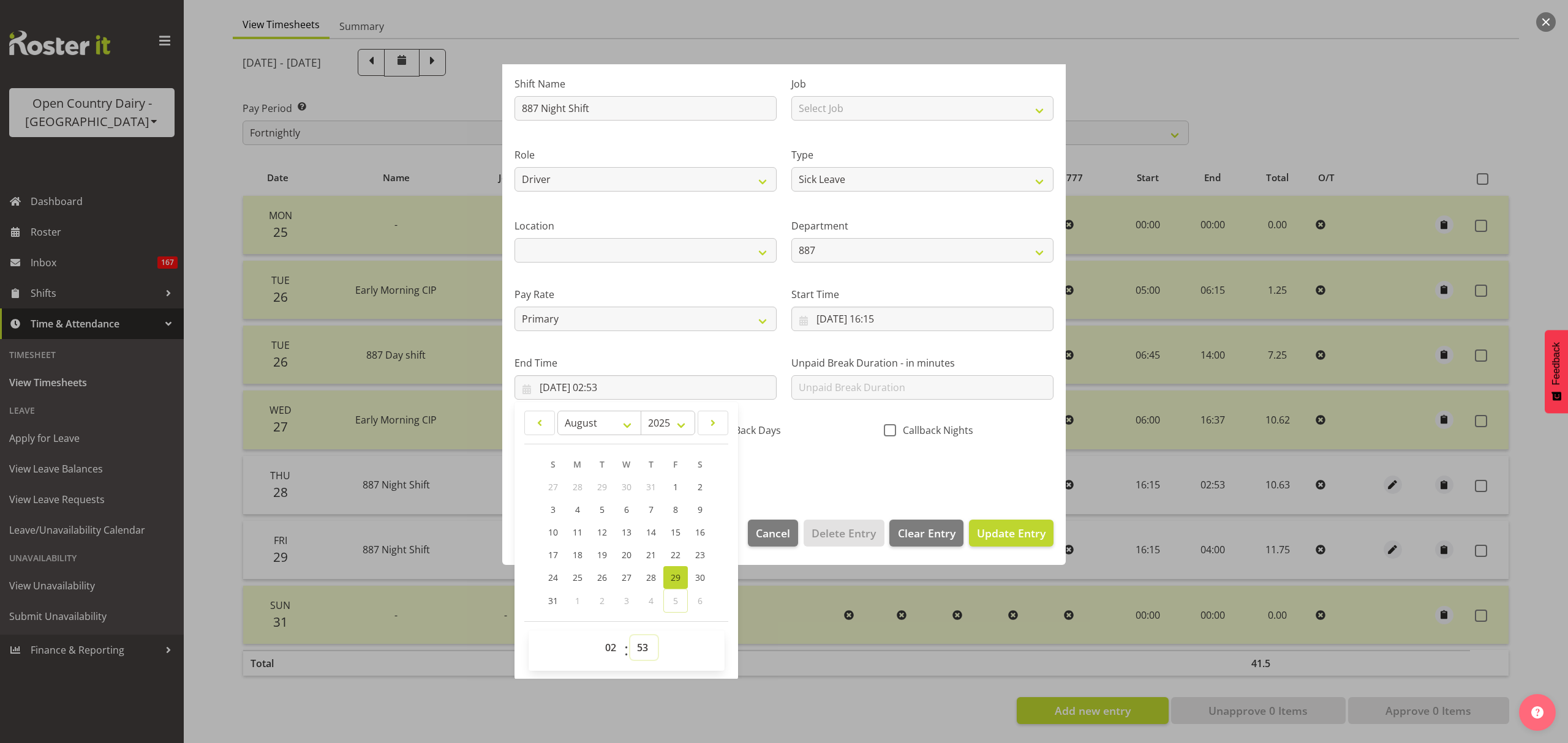
click at [648, 645] on select "00 01 02 03 04 05 06 07 08 09 10 11 12 13 14 15 16 17 18 19 20 21 22 23 24 25 2…" at bounding box center [644, 648] width 27 height 24
select select "52"
click at [630, 636] on select "00 01 02 03 04 05 06 07 08 09 10 11 12 13 14 15 16 17 18 19 20 21 22 23 24 25 2…" at bounding box center [644, 648] width 27 height 24
type input "29/08/2025, 02:52"
click at [829, 478] on div "Shift Name 887 Night Shift Job Select Job Connecting /unconnecting Trailers Mee…" at bounding box center [784, 274] width 554 height 429
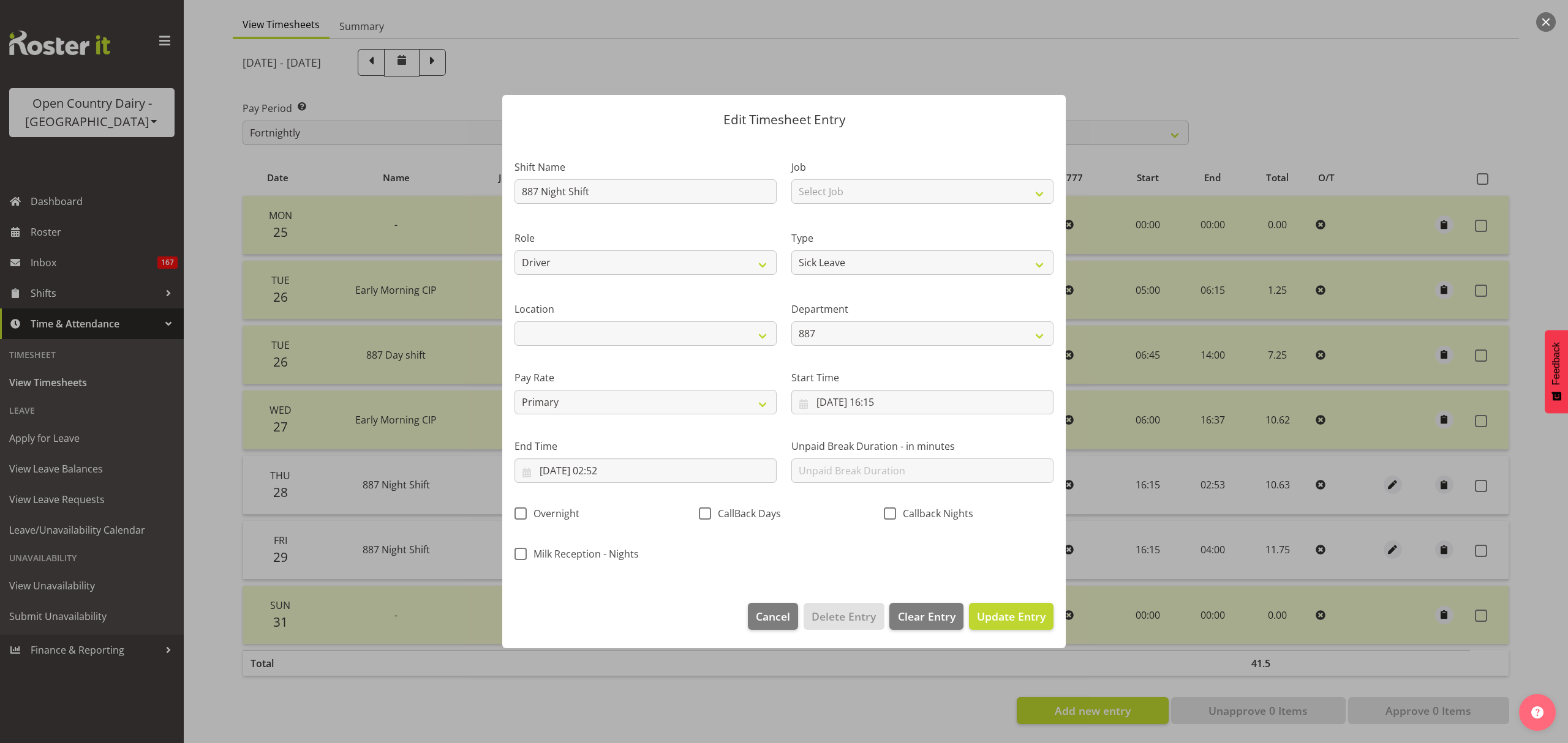
scroll to position [0, 0]
click at [1038, 621] on span "Update Entry" at bounding box center [1011, 616] width 68 height 14
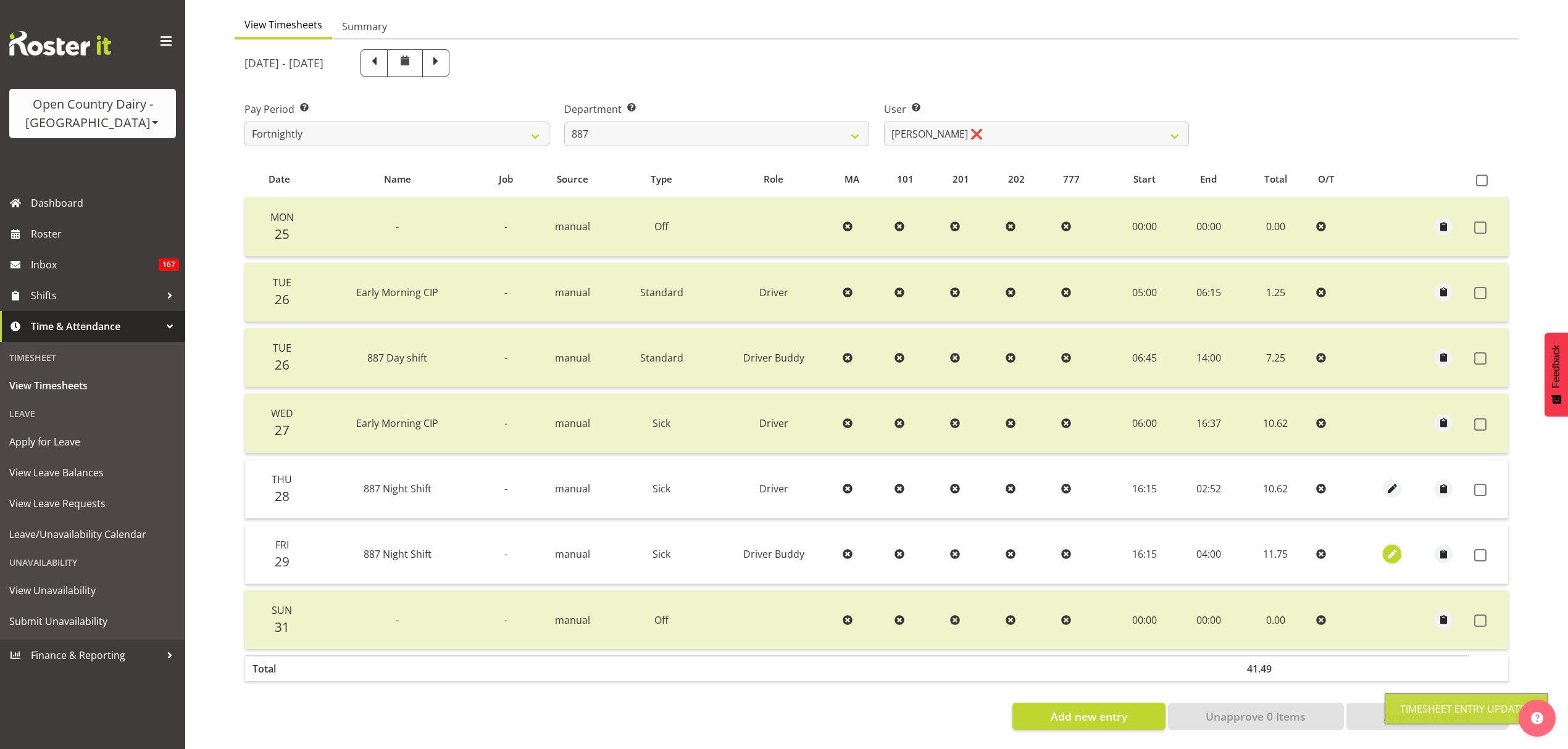
click at [1389, 547] on span "button" at bounding box center [1392, 554] width 15 height 15
select select "1437"
select select "Sick"
select select "tertiary"
select select "7"
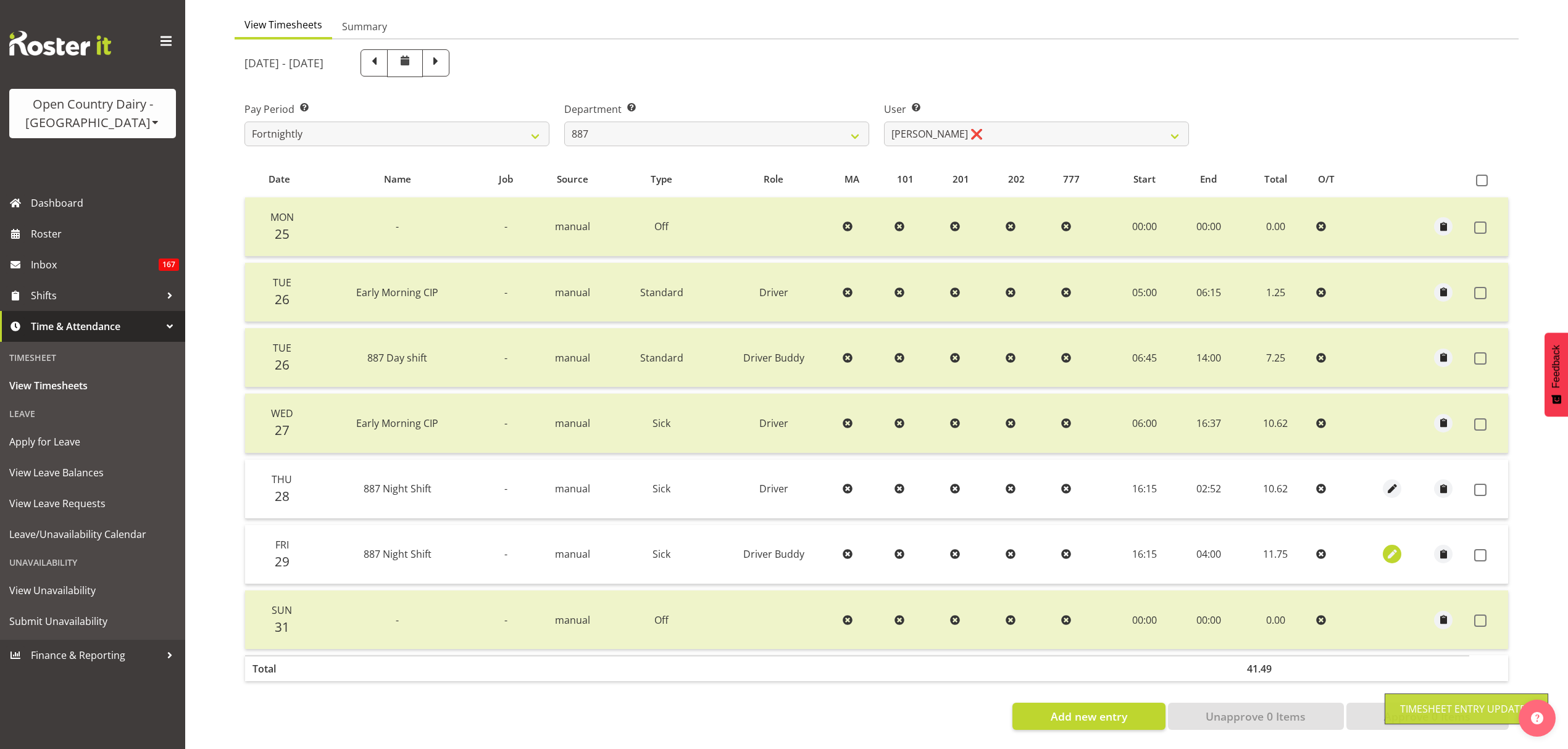
select select "2025"
select select "4"
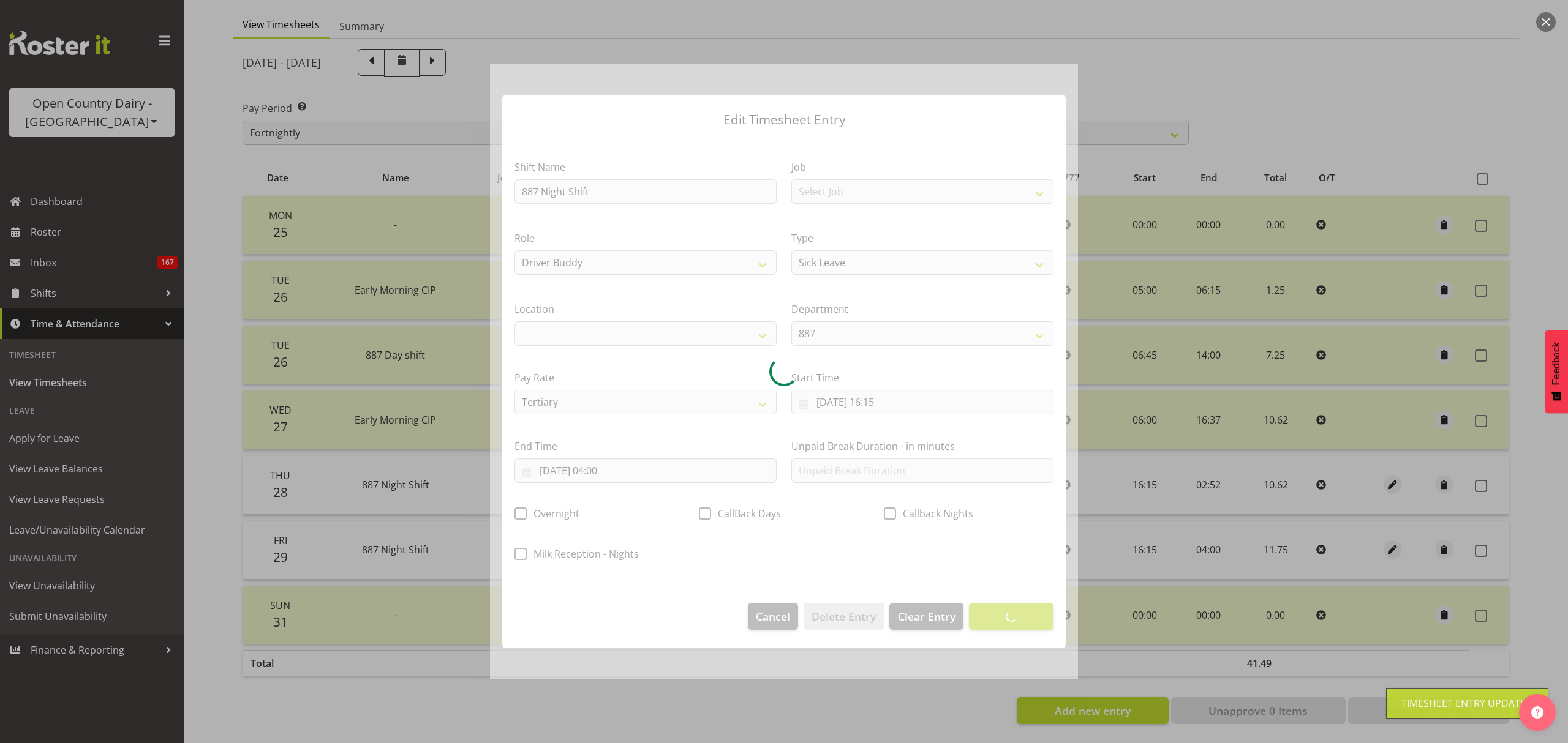
select select
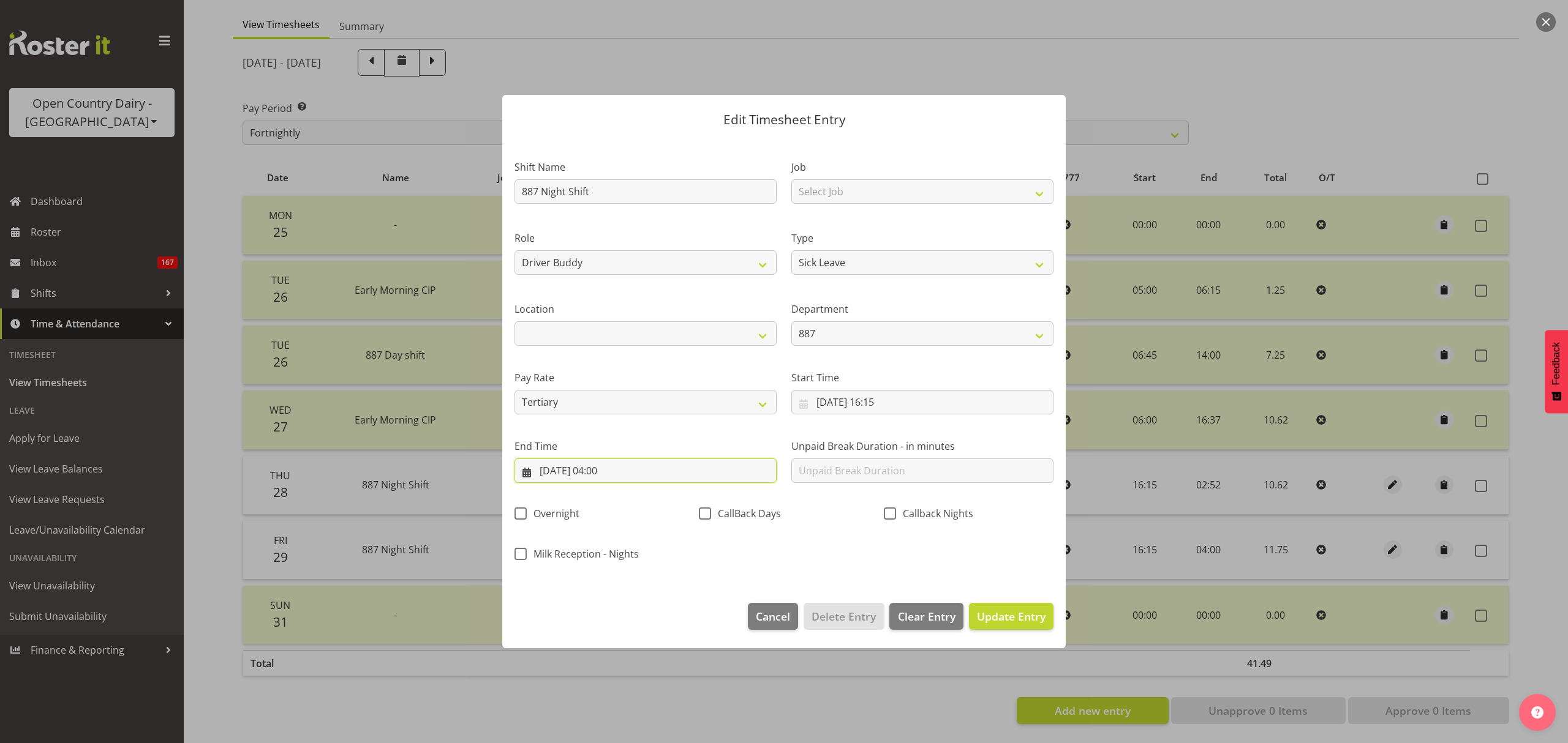
click at [620, 481] on input "30/08/2025, 04:00" at bounding box center [645, 471] width 262 height 24
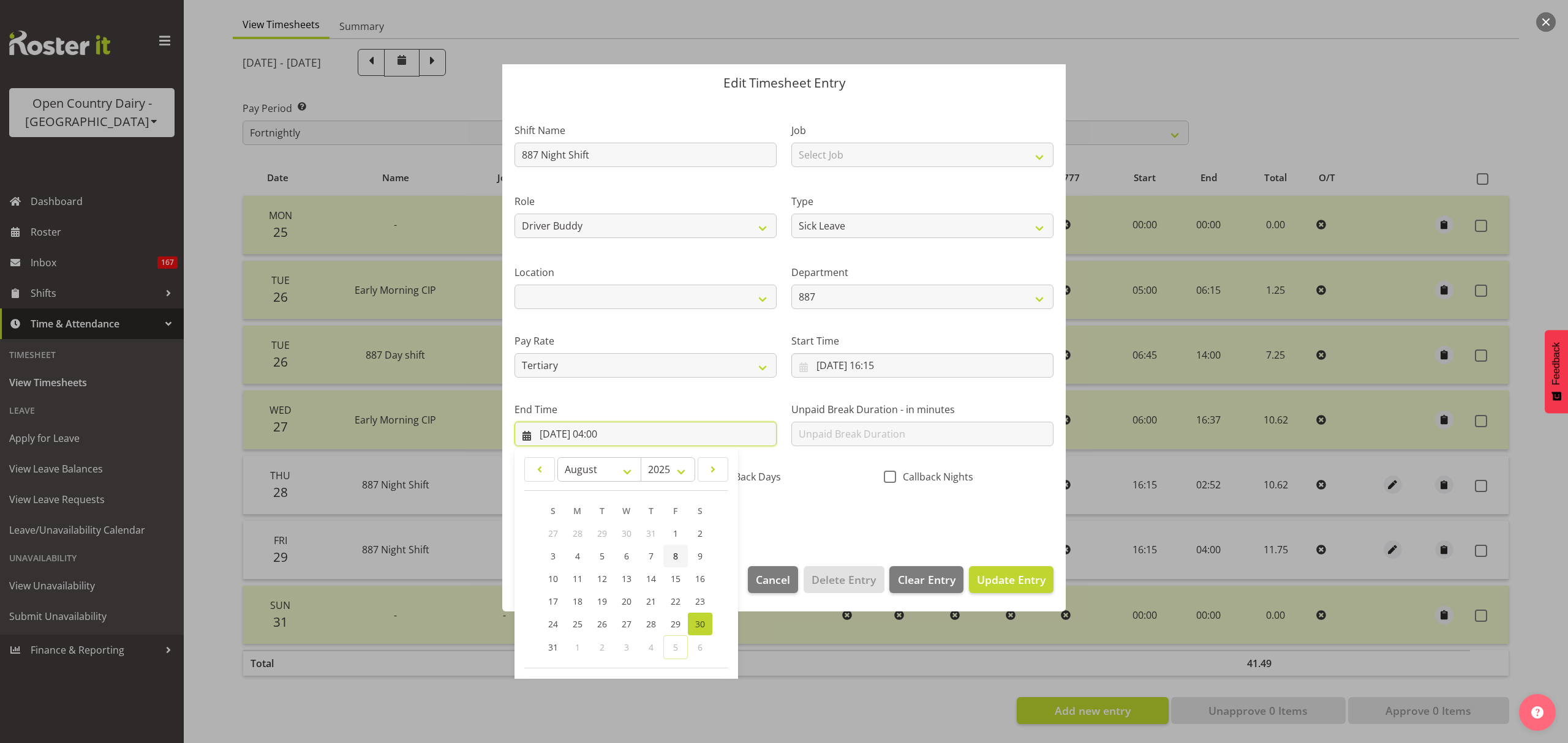
scroll to position [83, 0]
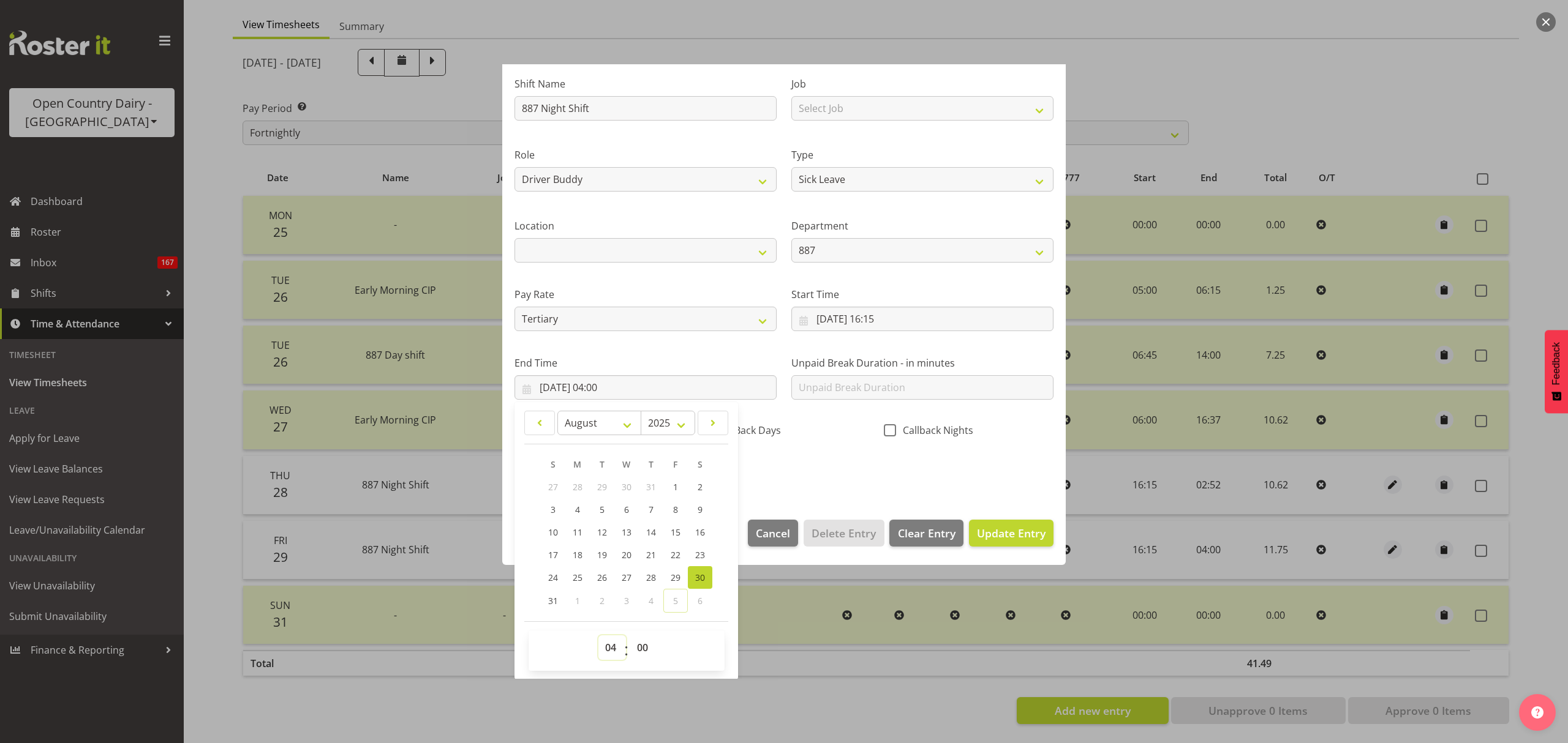
click at [608, 645] on select "00 01 02 03 04 05 06 07 08 09 10 11 12 13 14 15 16 17 18 19 20 21 22 23" at bounding box center [612, 648] width 27 height 24
select select "2"
click at [599, 636] on select "00 01 02 03 04 05 06 07 08 09 10 11 12 13 14 15 16 17 18 19 20 21 22 23" at bounding box center [612, 648] width 27 height 24
type input "30/08/2025, 02:00"
click at [649, 659] on select "00 01 02 03 04 05 06 07 08 09 10 11 12 13 14 15 16 17 18 19 20 21 22 23 24 25 2…" at bounding box center [644, 648] width 27 height 24
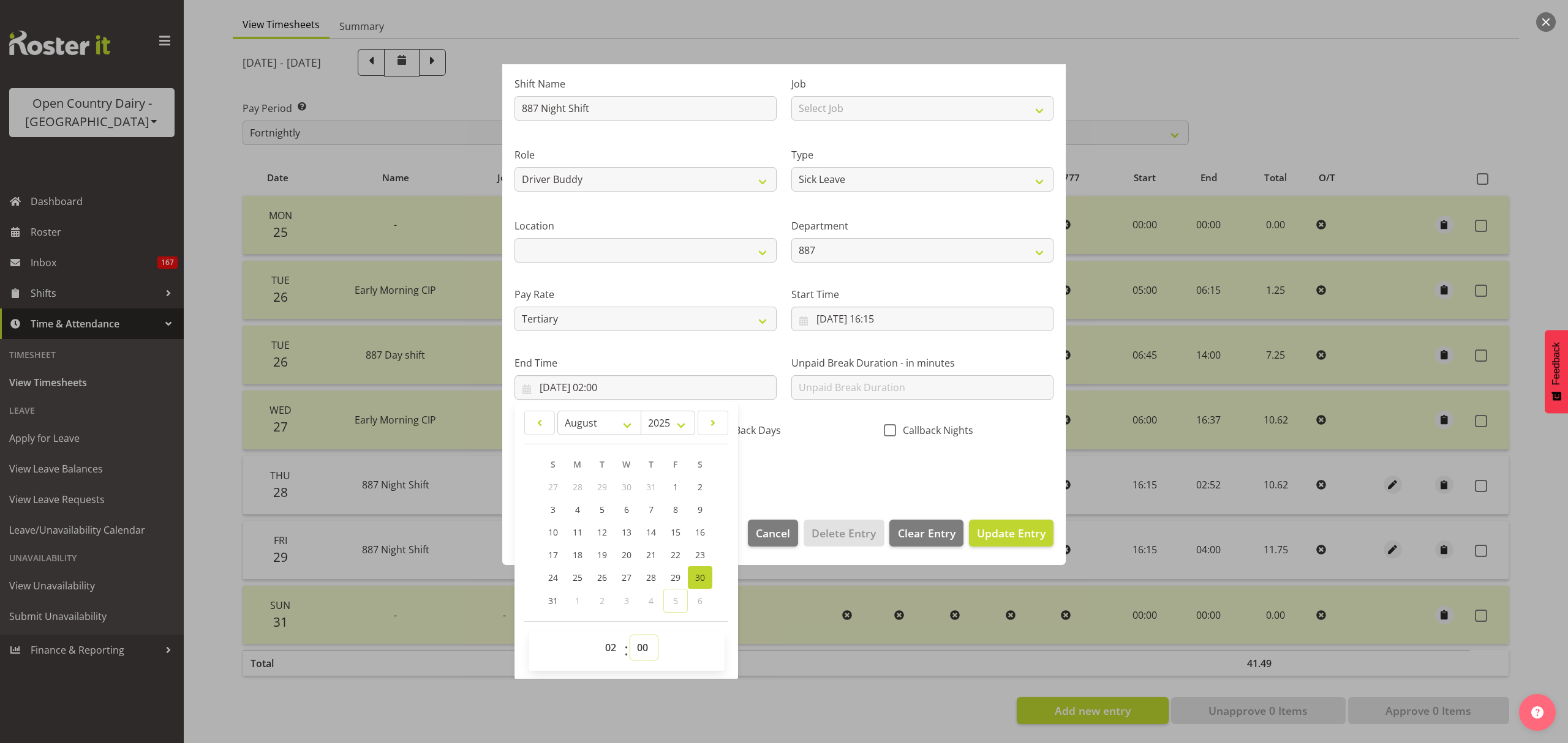
select select "52"
click at [630, 636] on select "00 01 02 03 04 05 06 07 08 09 10 11 12 13 14 15 16 17 18 19 20 21 22 23 24 25 2…" at bounding box center [644, 648] width 27 height 24
type input "30/08/2025, 02:52"
drag, startPoint x: 857, startPoint y: 479, endPoint x: 912, endPoint y: 513, distance: 64.7
click at [858, 479] on div "Shift Name 887 Night Shift Job Select Job Connecting /unconnecting Trailers Mee…" at bounding box center [784, 274] width 554 height 429
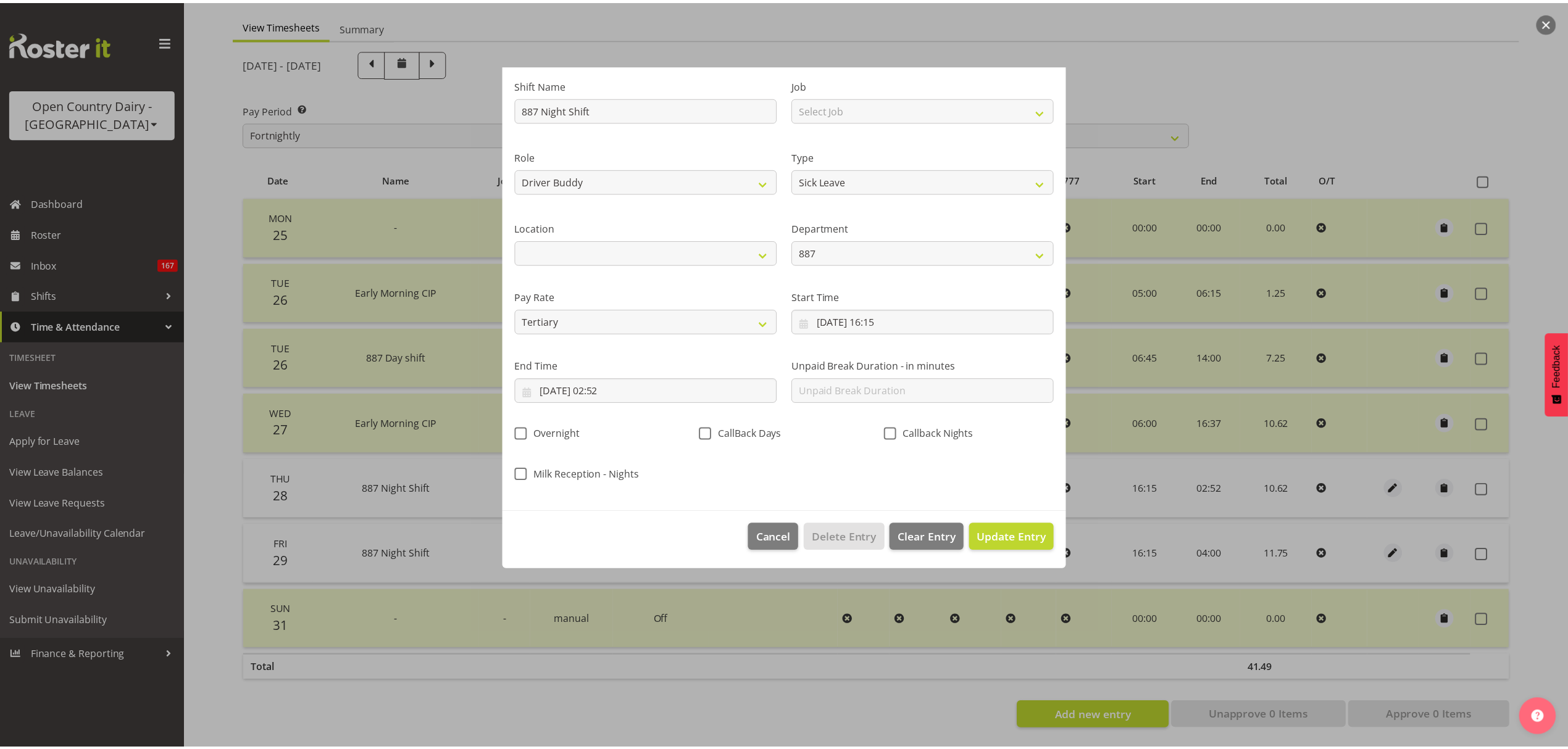
scroll to position [0, 0]
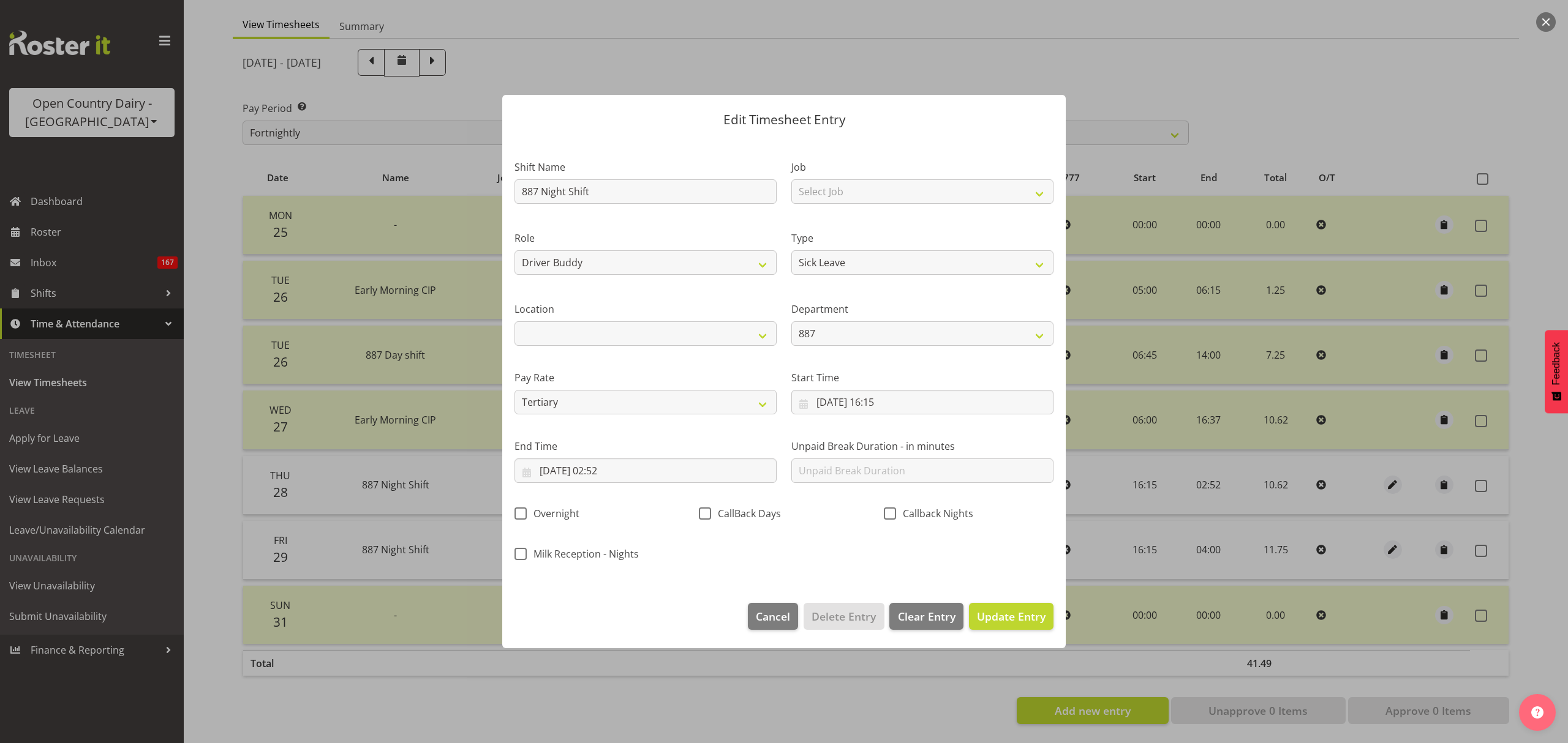
click at [1032, 639] on footer "Cancel Delete Entry Clear Entry Update Entry" at bounding box center [784, 620] width 564 height 58
click at [1026, 624] on span "Update Entry" at bounding box center [1011, 616] width 68 height 16
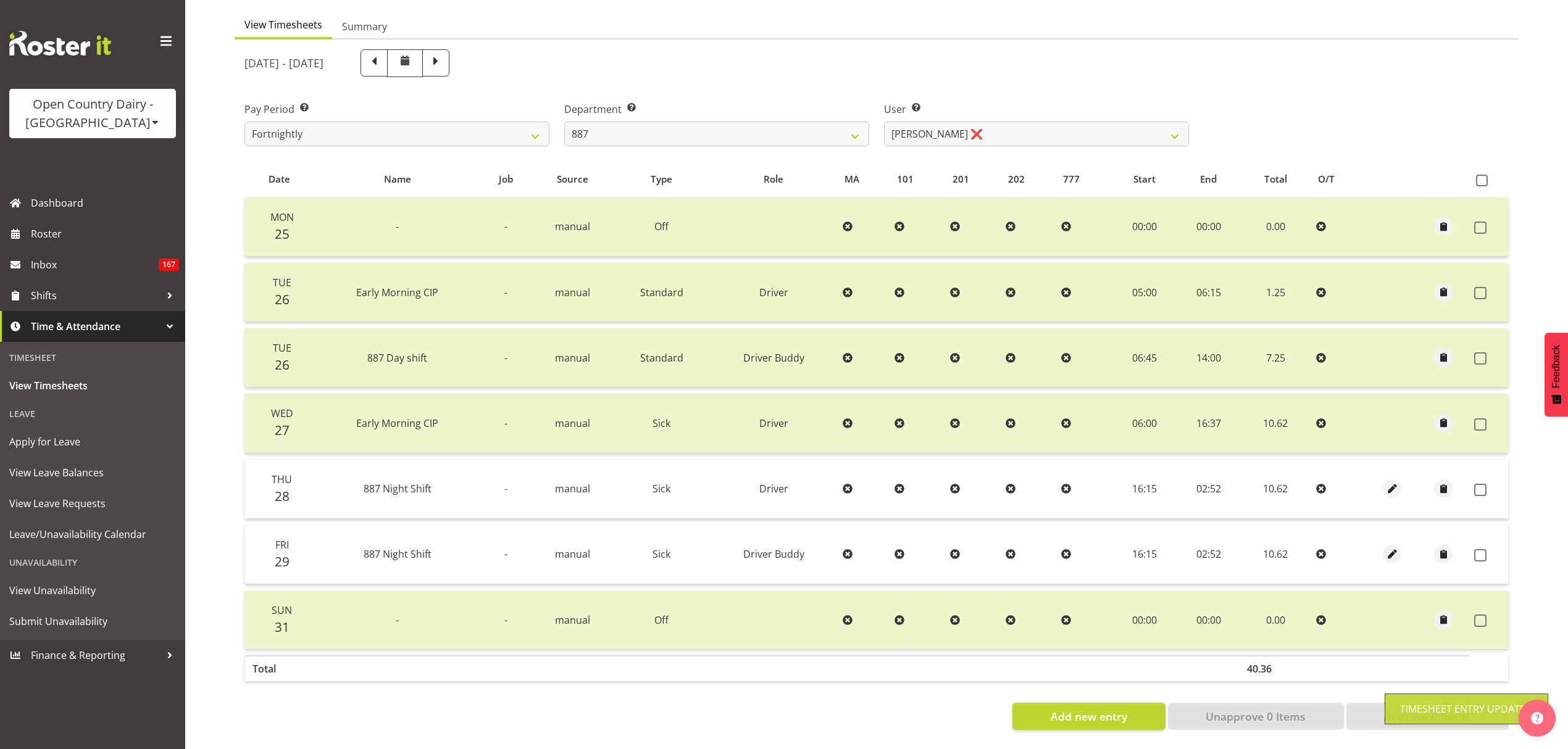
click at [1487, 179] on th at bounding box center [1488, 179] width 39 height 24
click at [1487, 176] on span at bounding box center [1481, 180] width 12 height 11
click at [1484, 176] on input "checkbox" at bounding box center [1480, 180] width 8 height 8
checkbox input "true"
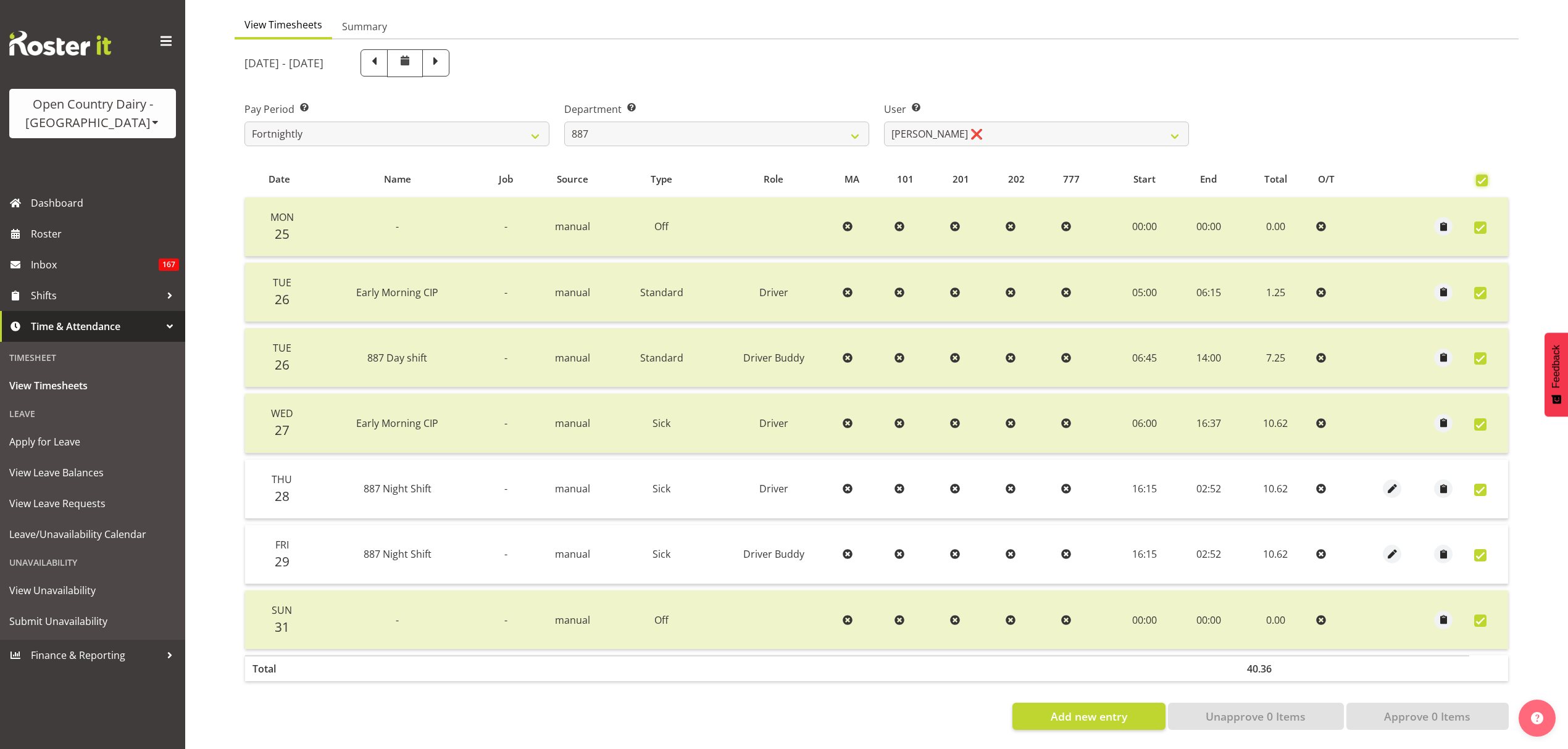
checkbox input "true"
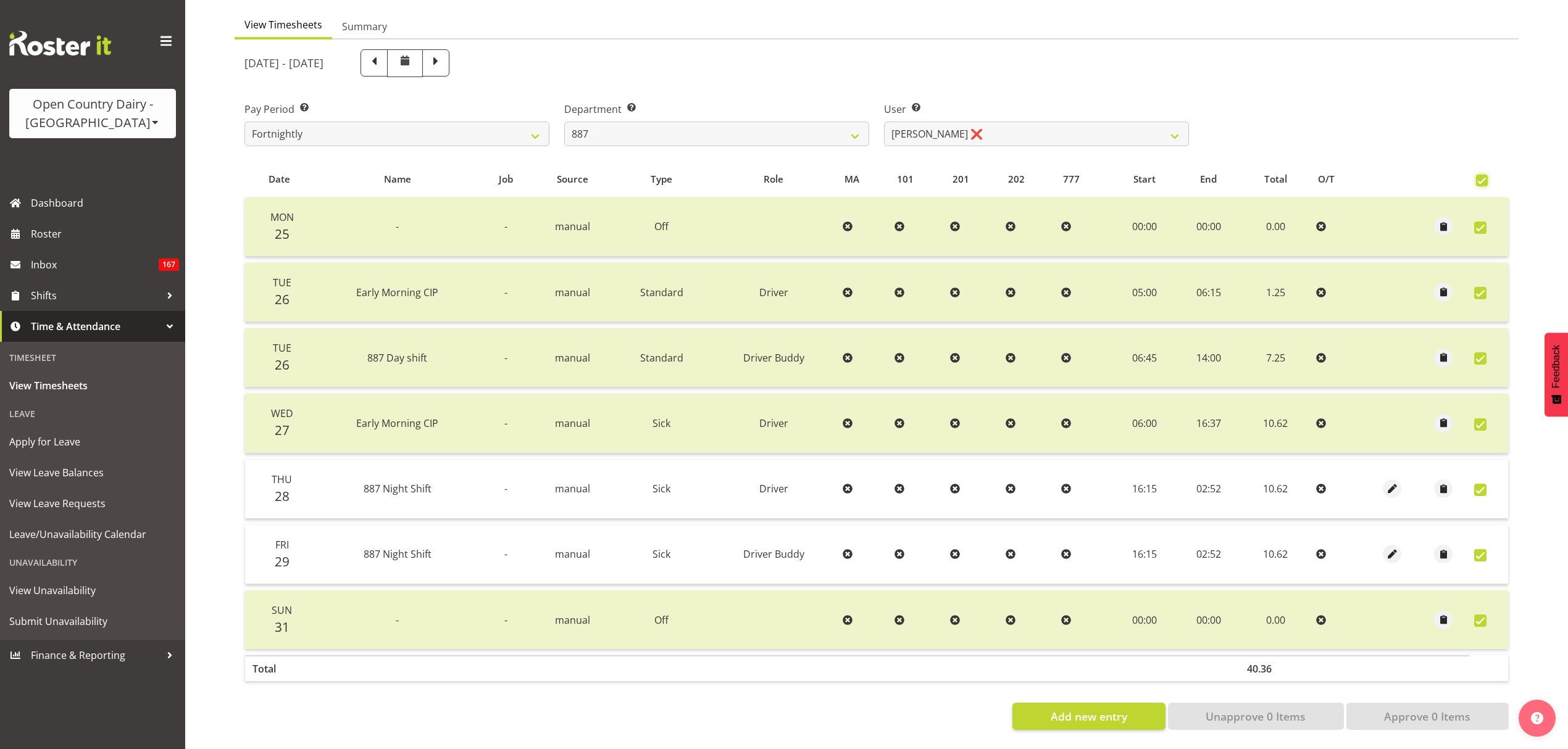
checkbox input "true"
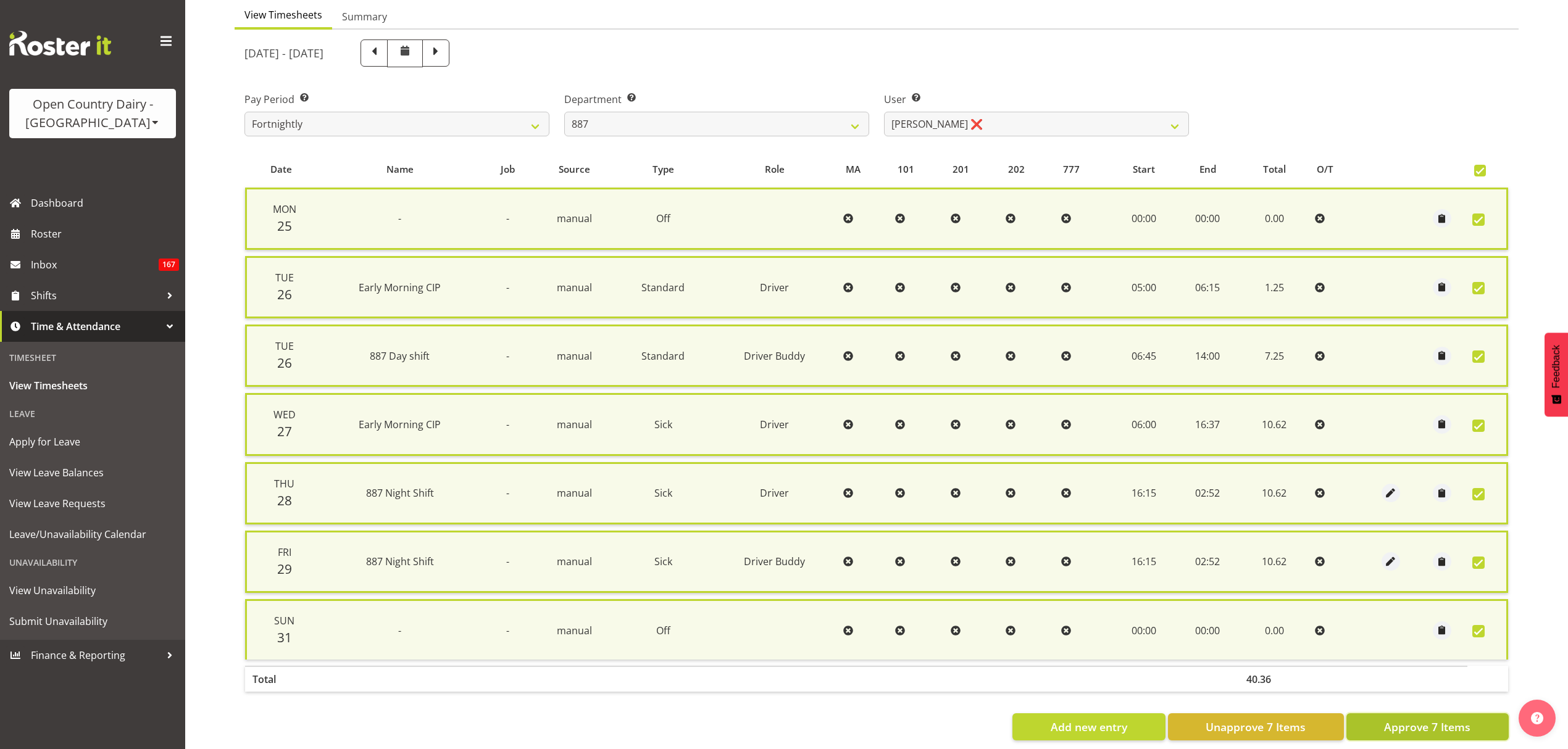
click at [1447, 719] on span "Approve 7 Items" at bounding box center [1427, 727] width 87 height 16
checkbox input "false"
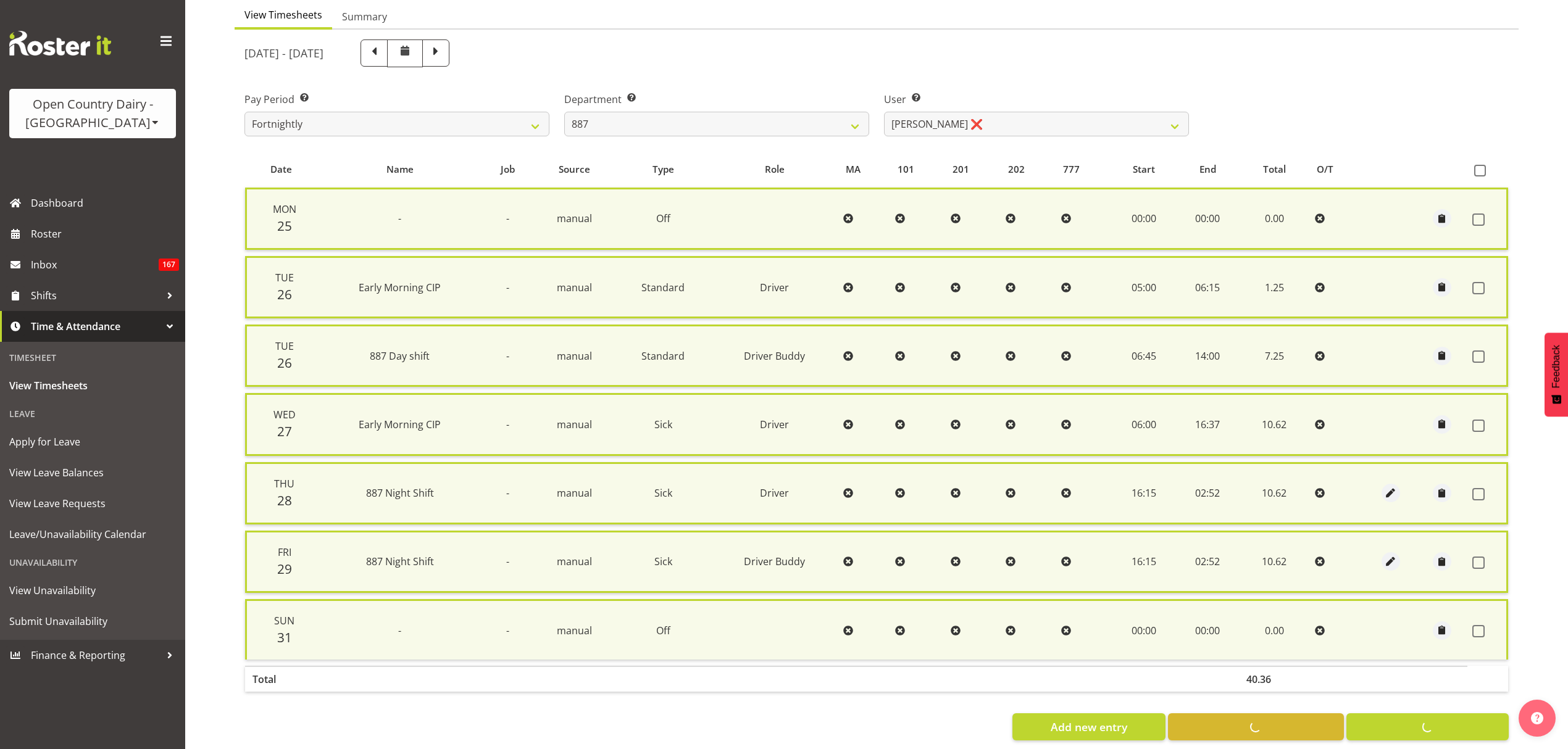
checkbox input "false"
